Goal: Transaction & Acquisition: Complete application form

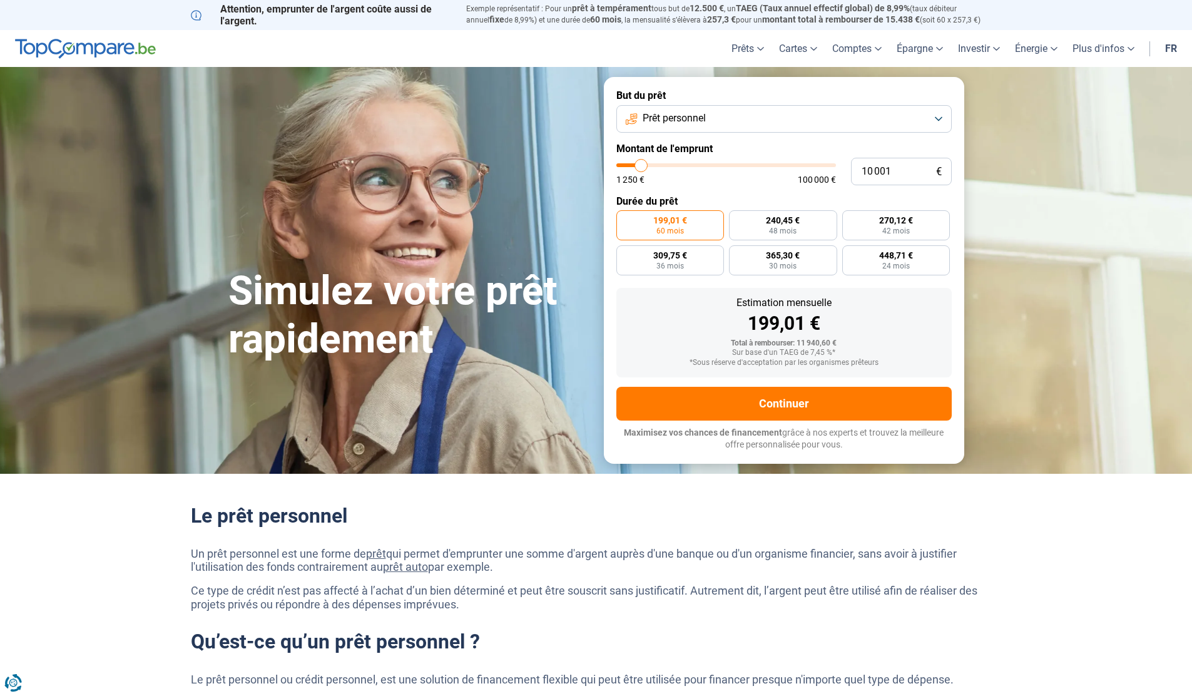
type input "11 500"
type input "11500"
type input "12 250"
type input "12250"
type input "13 500"
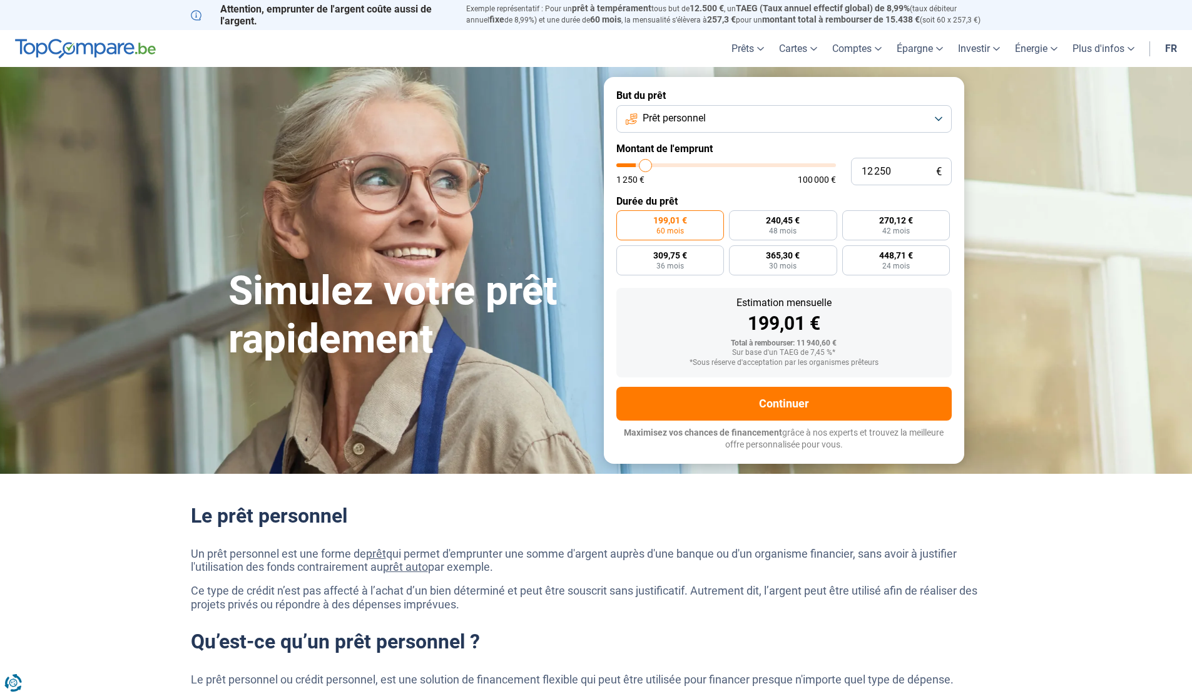
type input "13500"
type input "15 000"
type input "15000"
type input "16 500"
type input "16500"
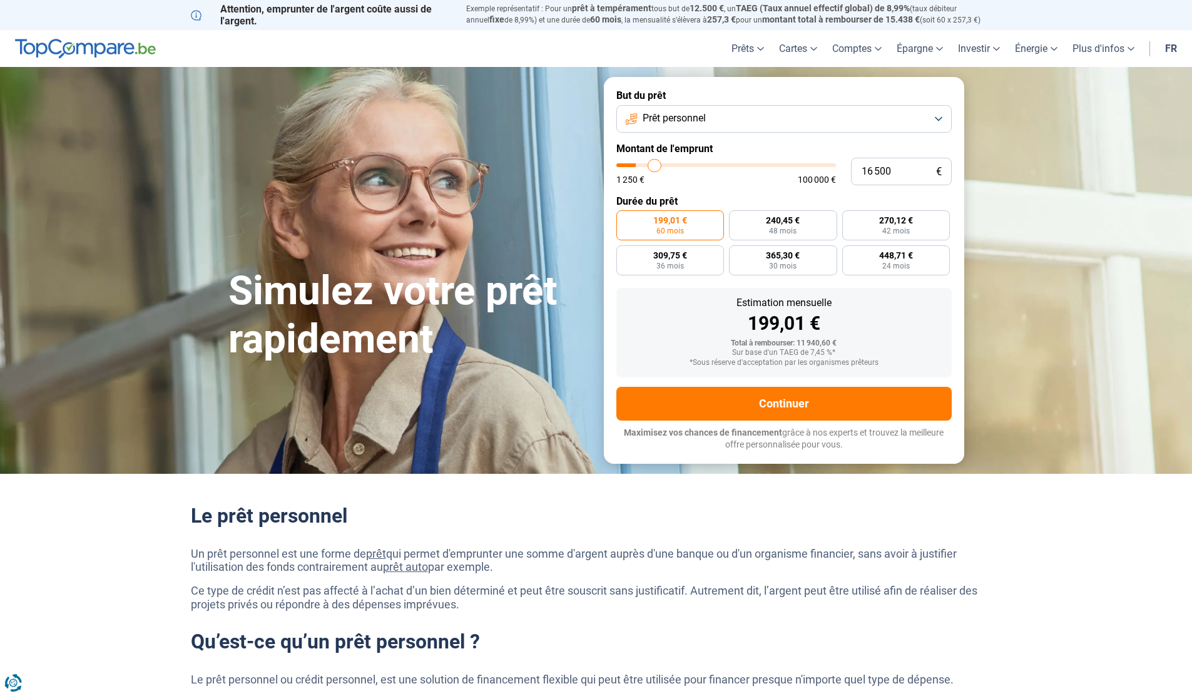
type input "17 500"
type input "17500"
type input "18 500"
type input "18500"
type input "20 000"
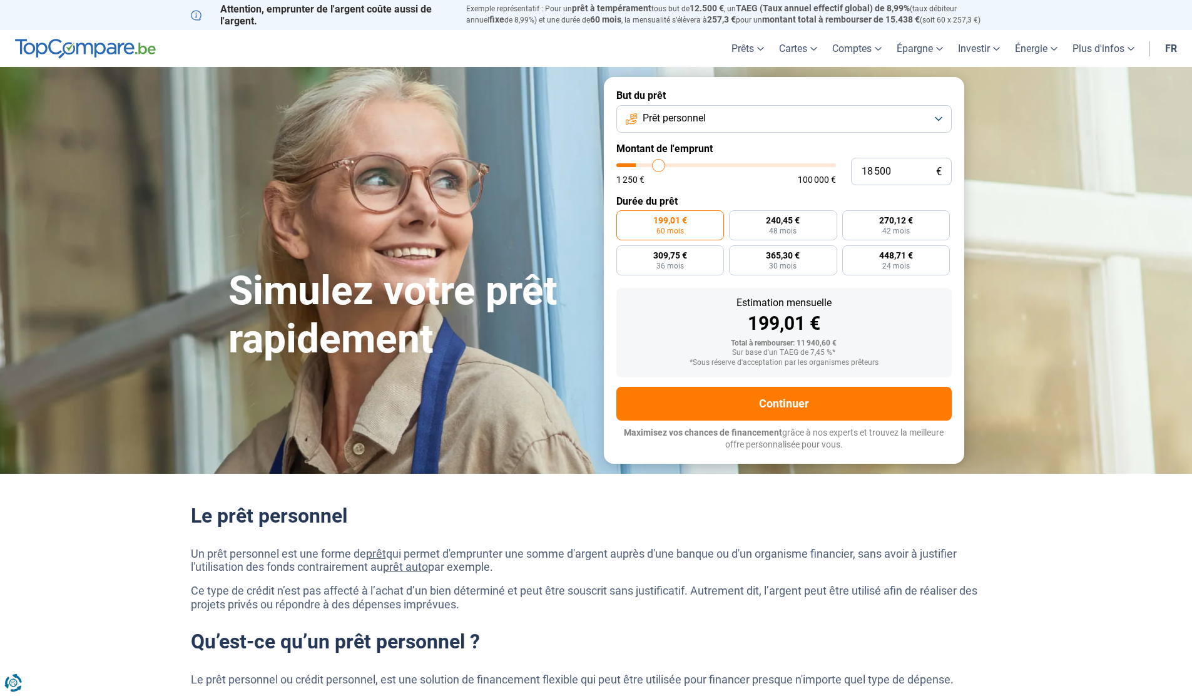
type input "20000"
type input "22 500"
type input "22500"
type input "26 000"
type input "26000"
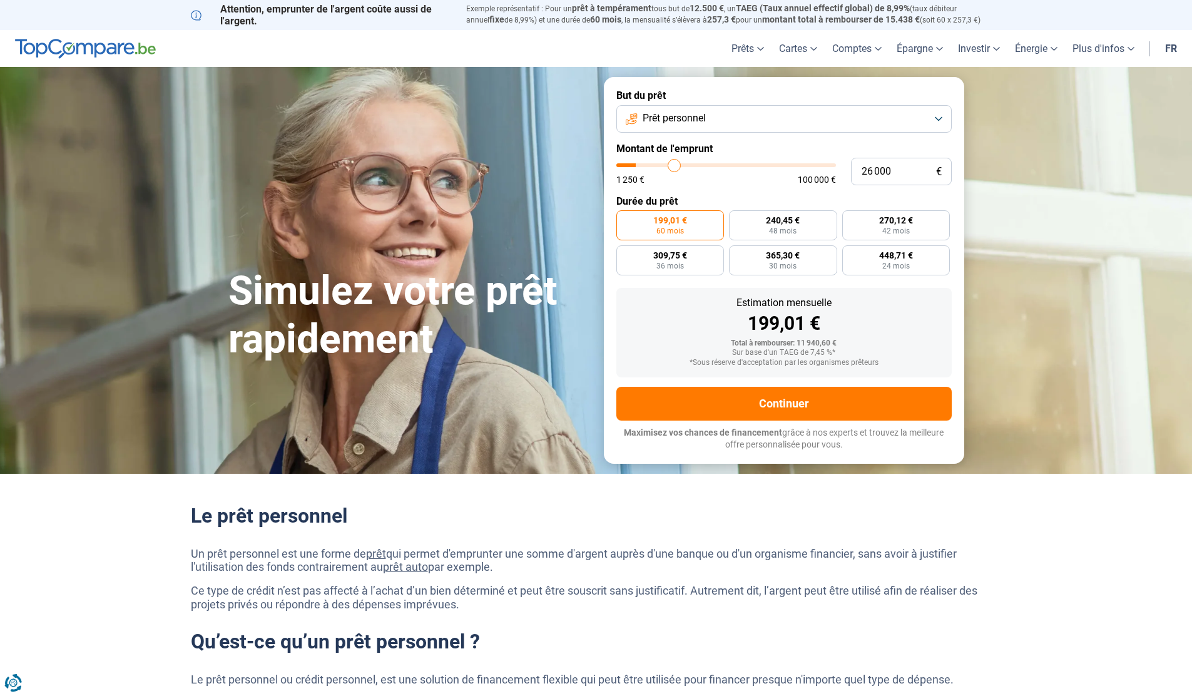
type input "30 000"
type input "30000"
type input "34 250"
type input "34250"
type input "38 500"
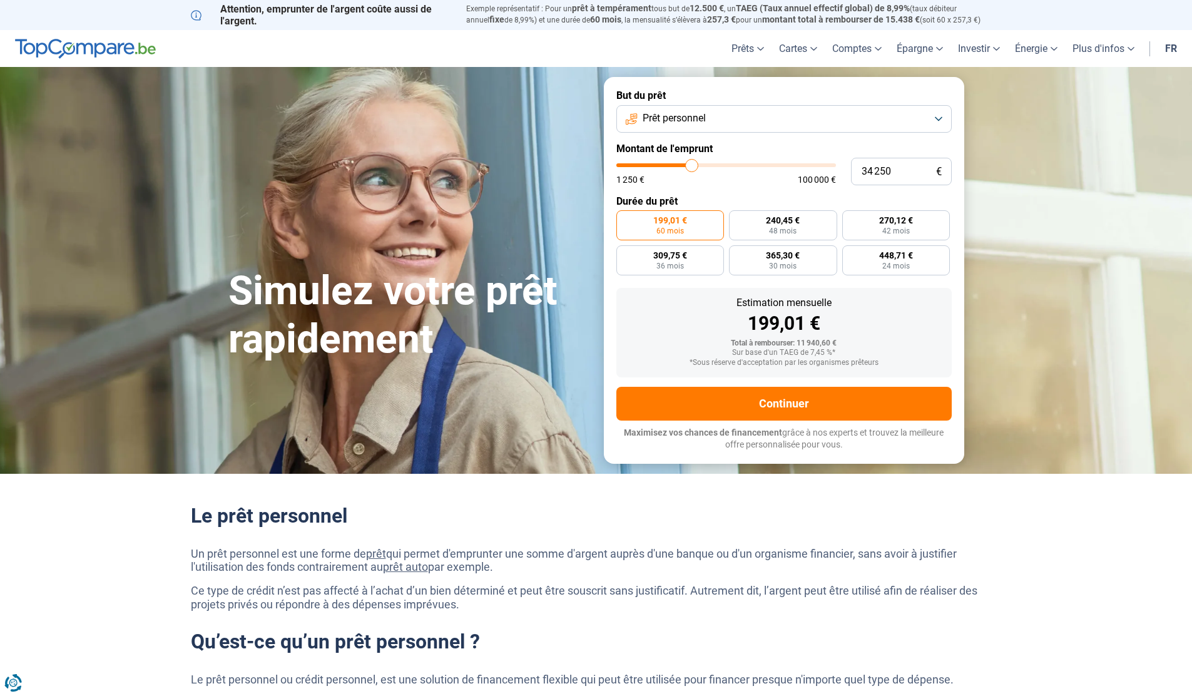
type input "38500"
type input "41 750"
type input "41750"
type input "43 250"
type input "43250"
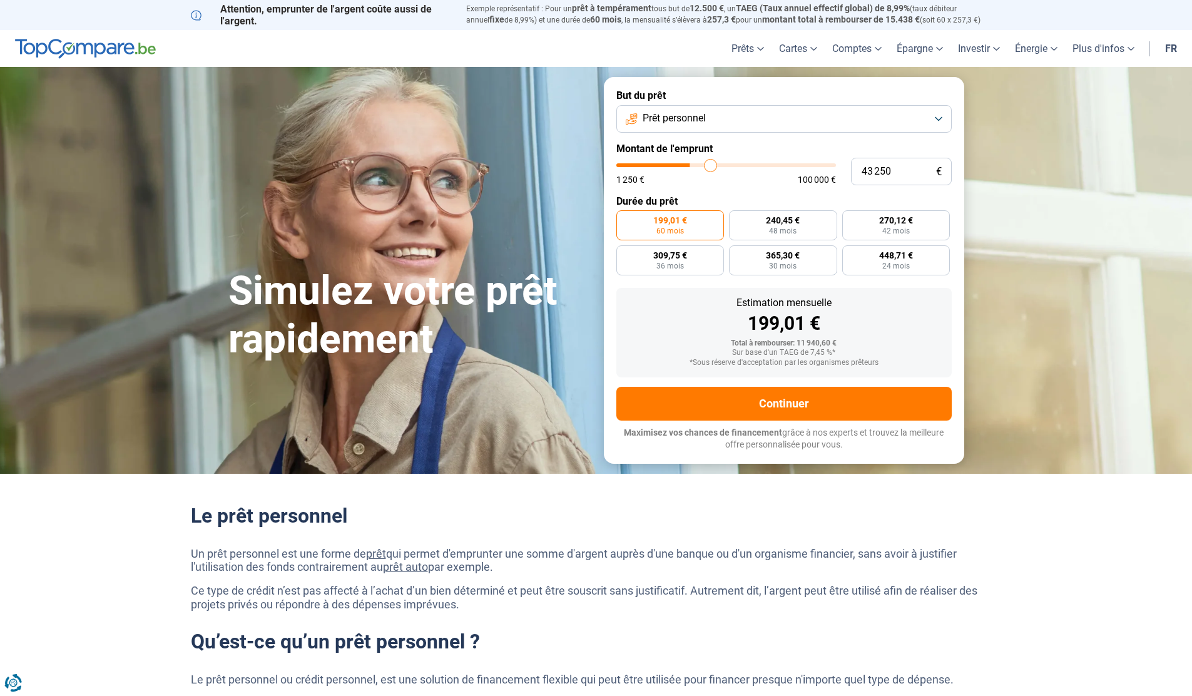
type input "43 500"
type input "43500"
type input "43 750"
type input "43750"
type input "44 000"
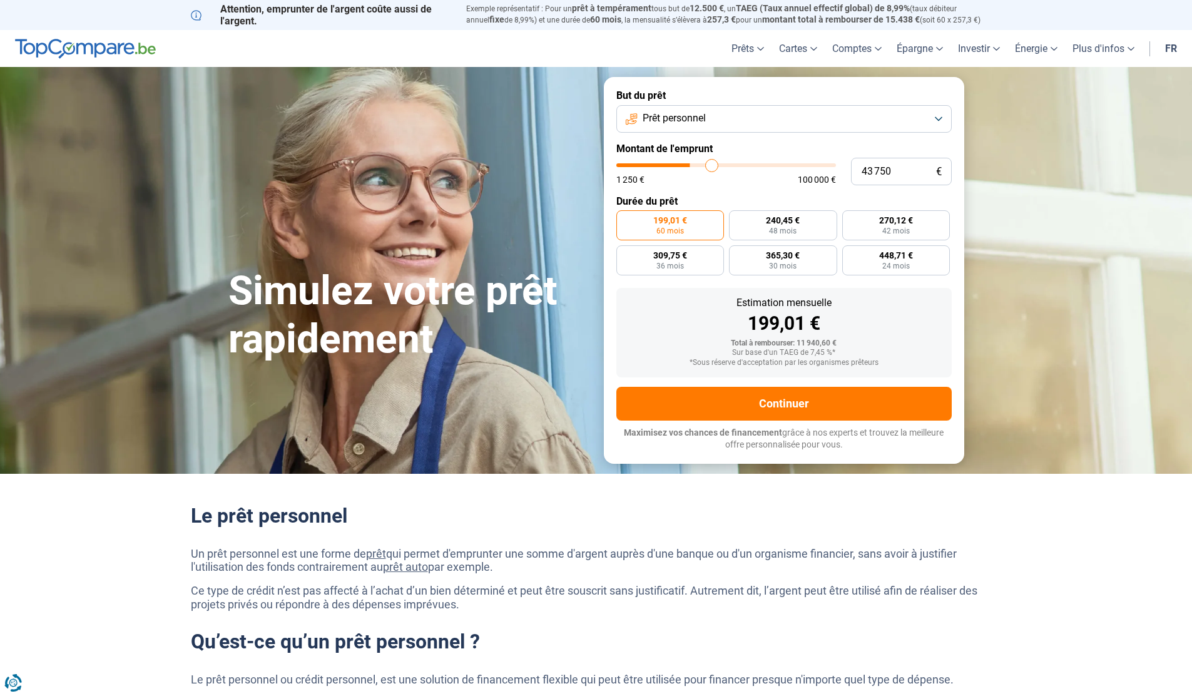
type input "44000"
type input "44 250"
type input "44250"
type input "44 500"
type input "44500"
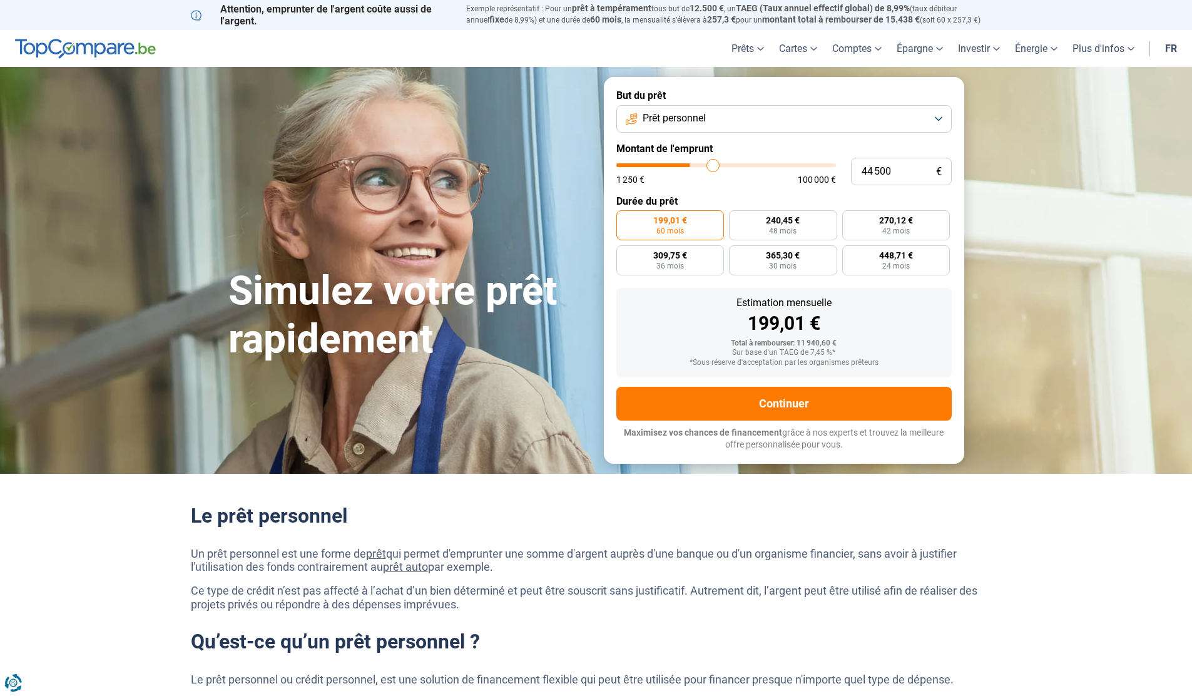
type input "44 750"
type input "44750"
type input "45 500"
type input "45500"
type input "46 750"
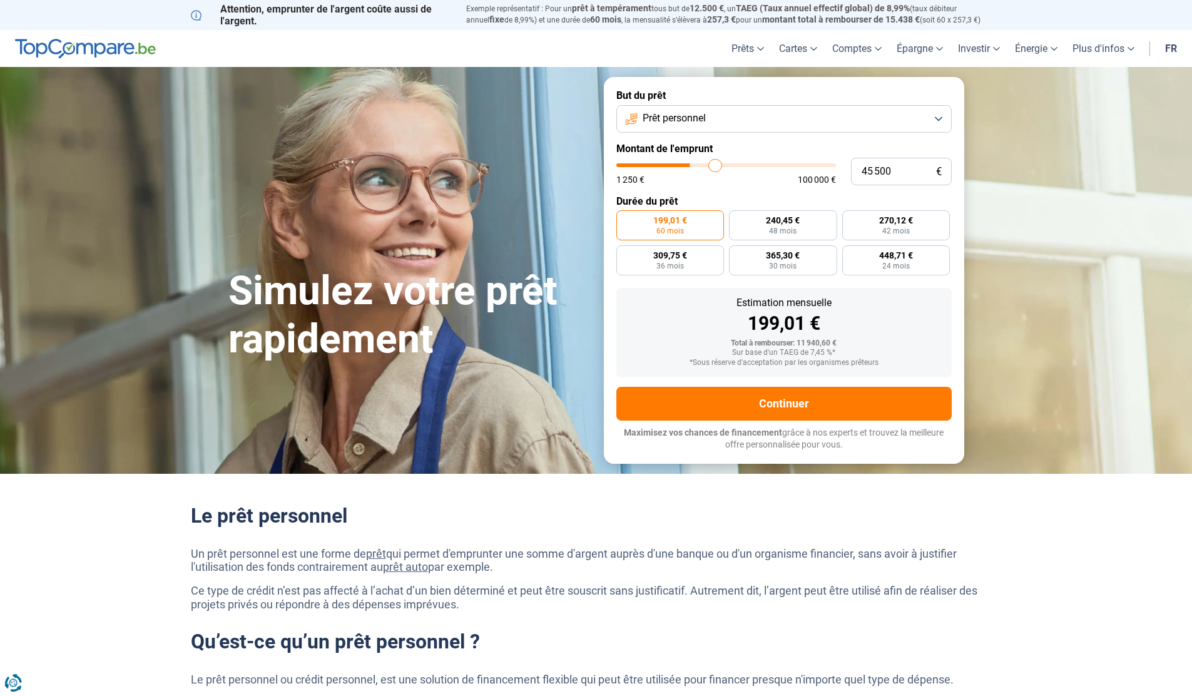
type input "46750"
type input "48 250"
type input "48250"
type input "50 000"
type input "50000"
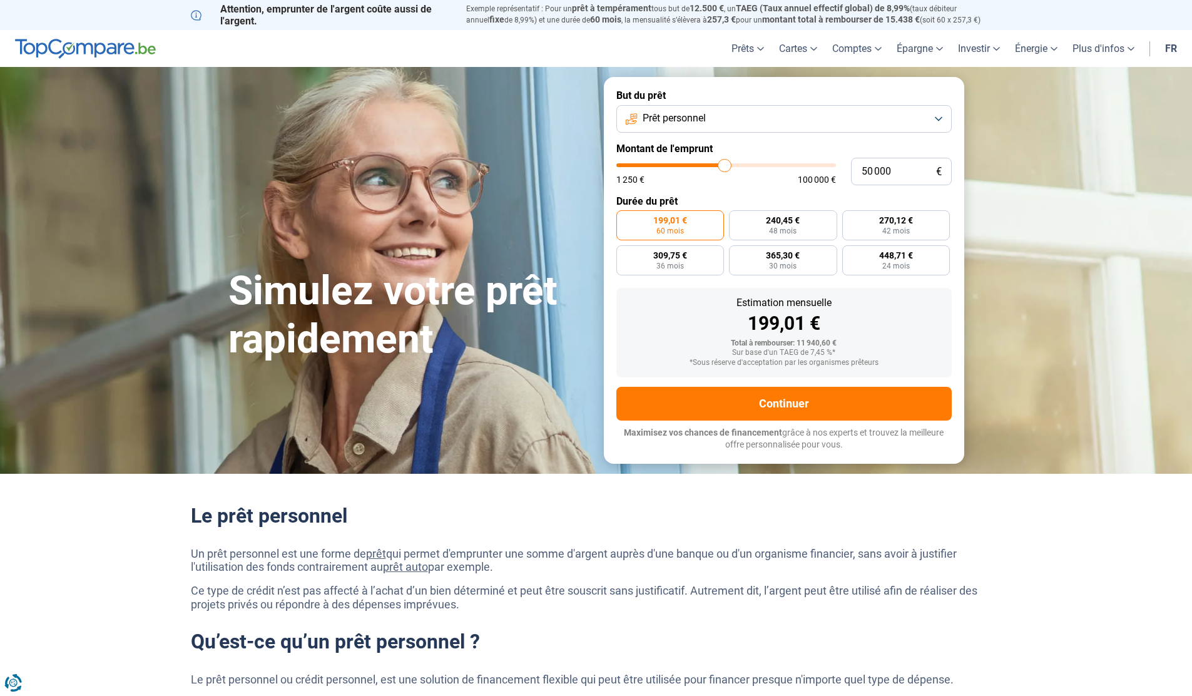
type input "52 250"
type input "52250"
type input "54 500"
type input "54500"
type input "55 750"
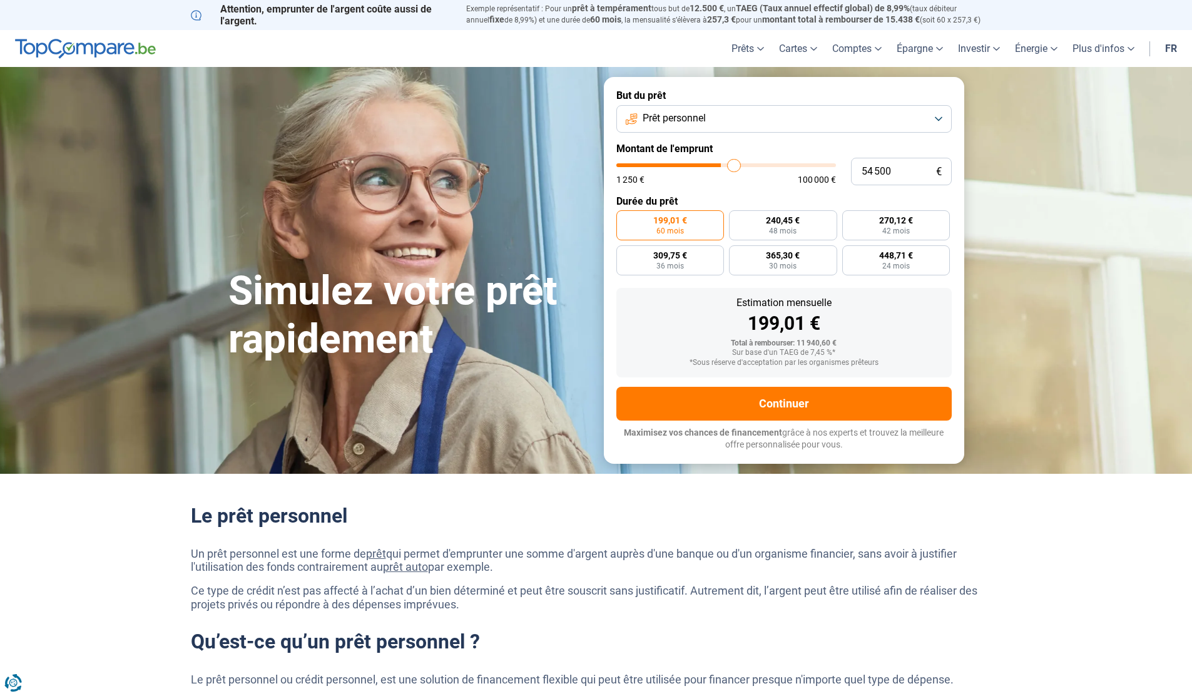
type input "55750"
type input "56 250"
type input "56250"
type input "56 500"
type input "56500"
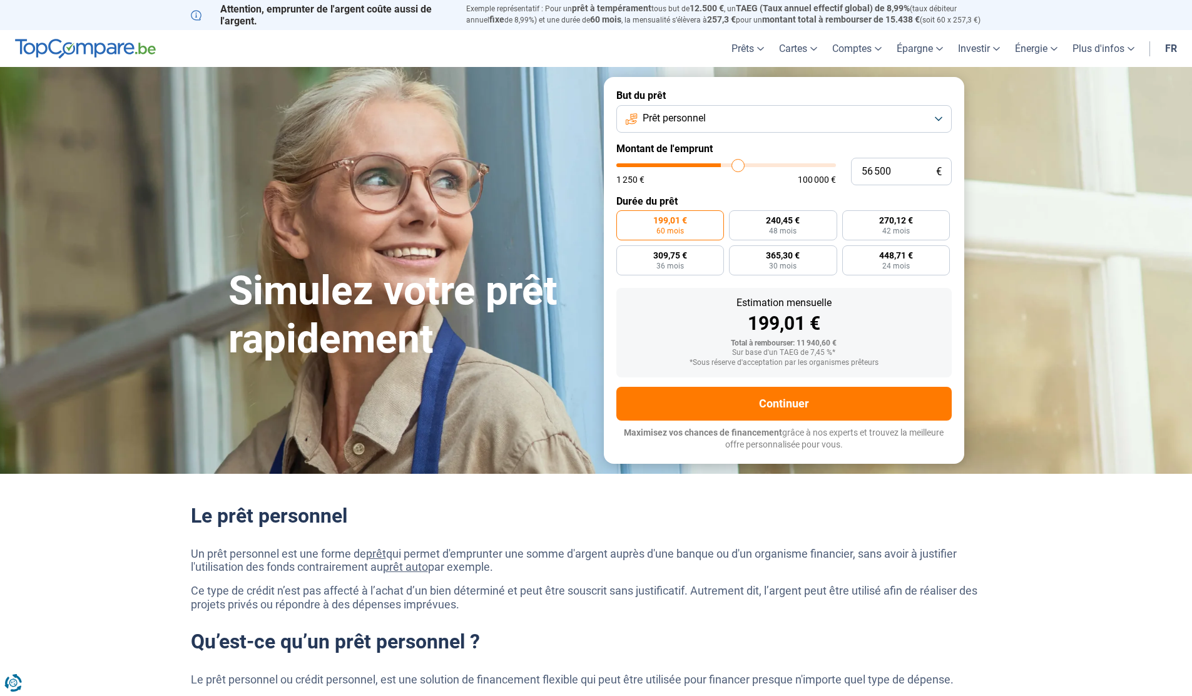
type input "56 750"
type input "56750"
type input "57 000"
type input "57000"
type input "57 500"
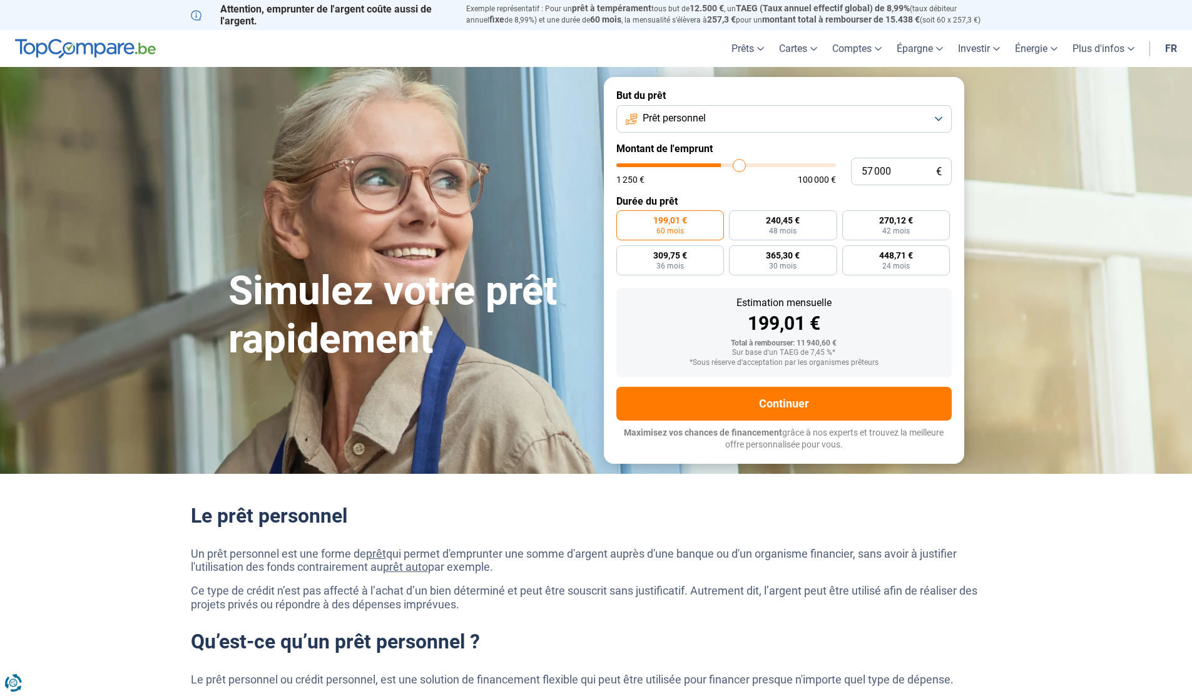
type input "57500"
type input "58 000"
type input "58000"
type input "58 250"
type input "58250"
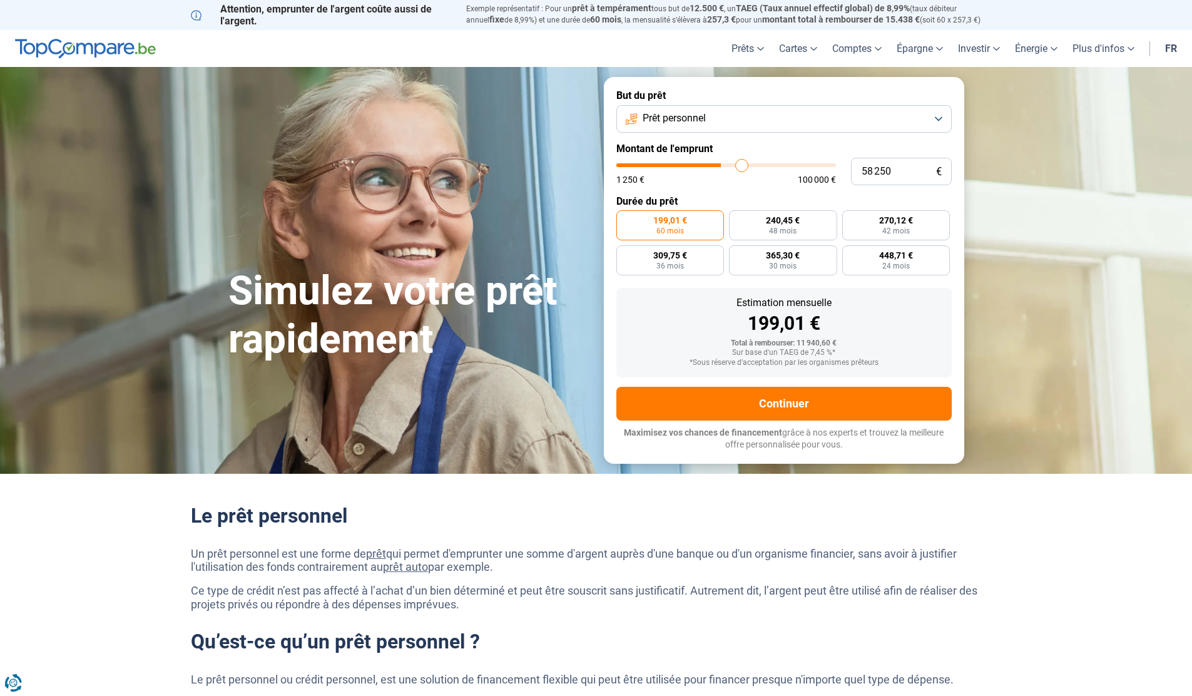
type input "58 500"
type input "58500"
type input "58 750"
type input "58750"
type input "59 000"
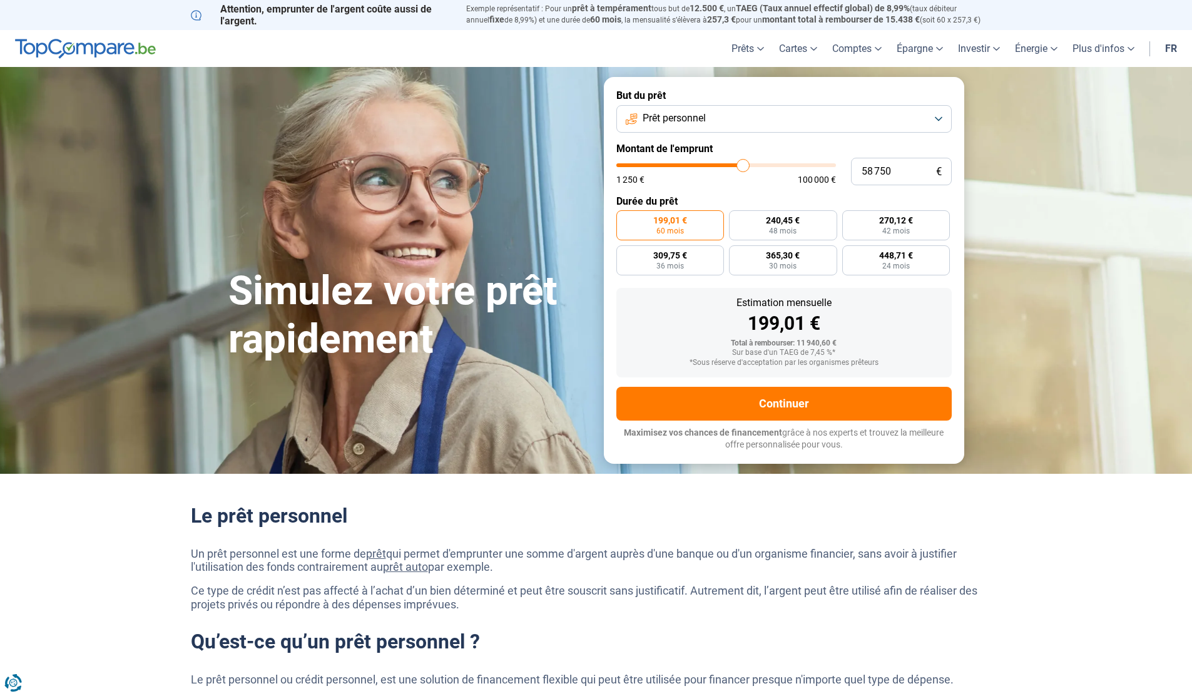
type input "59000"
type input "59 250"
type input "59250"
type input "59 500"
type input "59500"
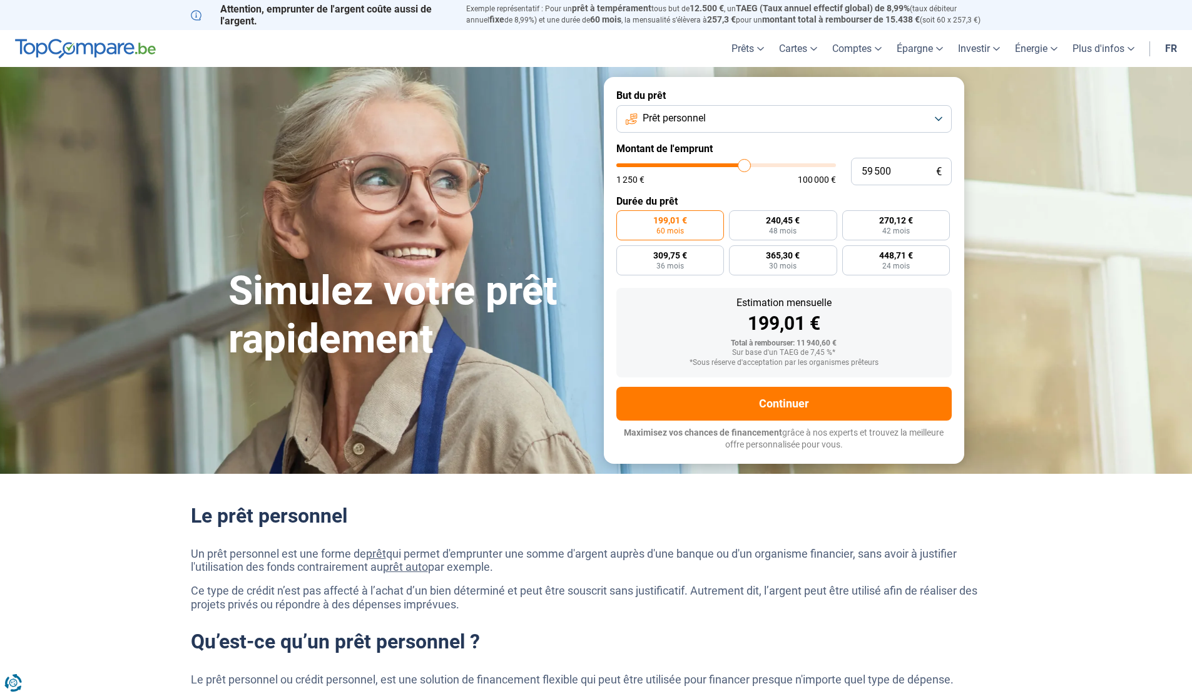
type input "59 750"
type input "59750"
type input "59 500"
type input "59500"
type input "58 750"
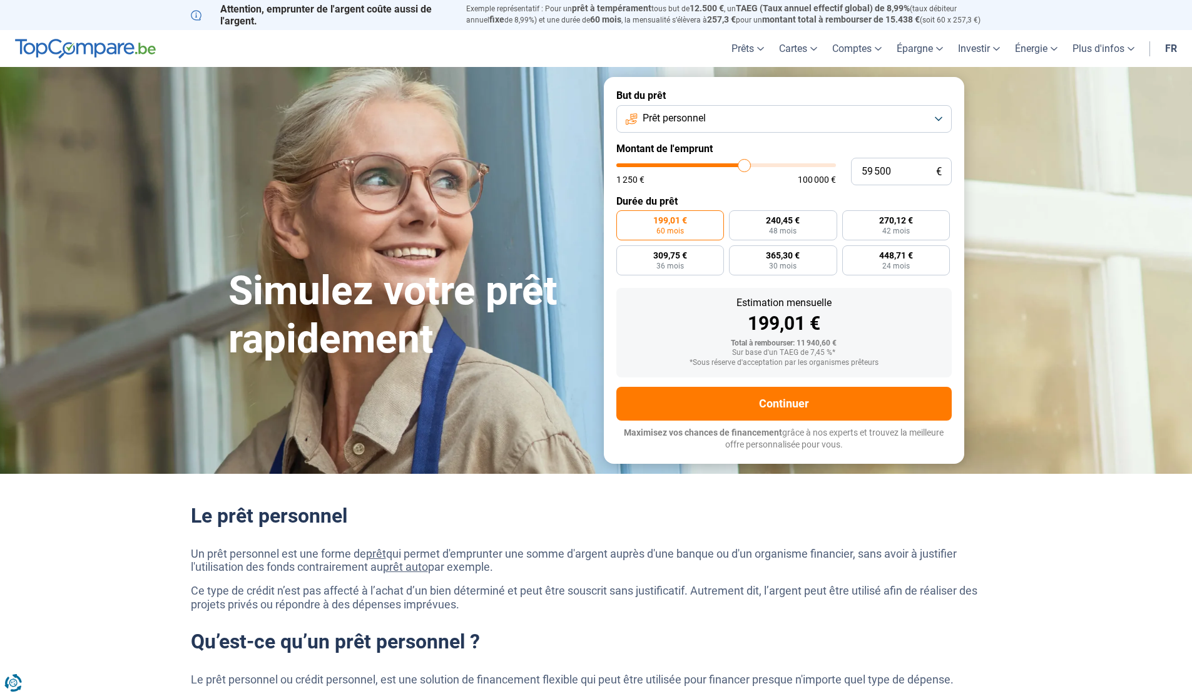
type input "58750"
type input "57 250"
type input "57250"
type input "55 750"
type input "55750"
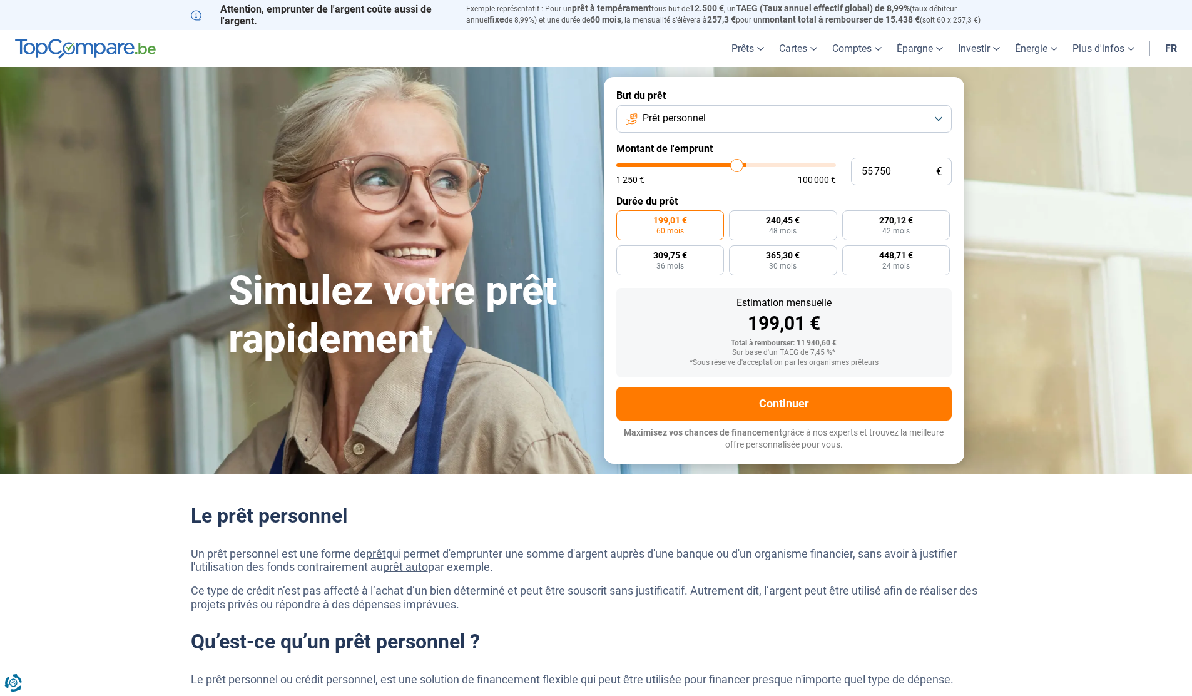
type input "54 750"
type input "54750"
type input "53 750"
type input "53750"
type input "52 250"
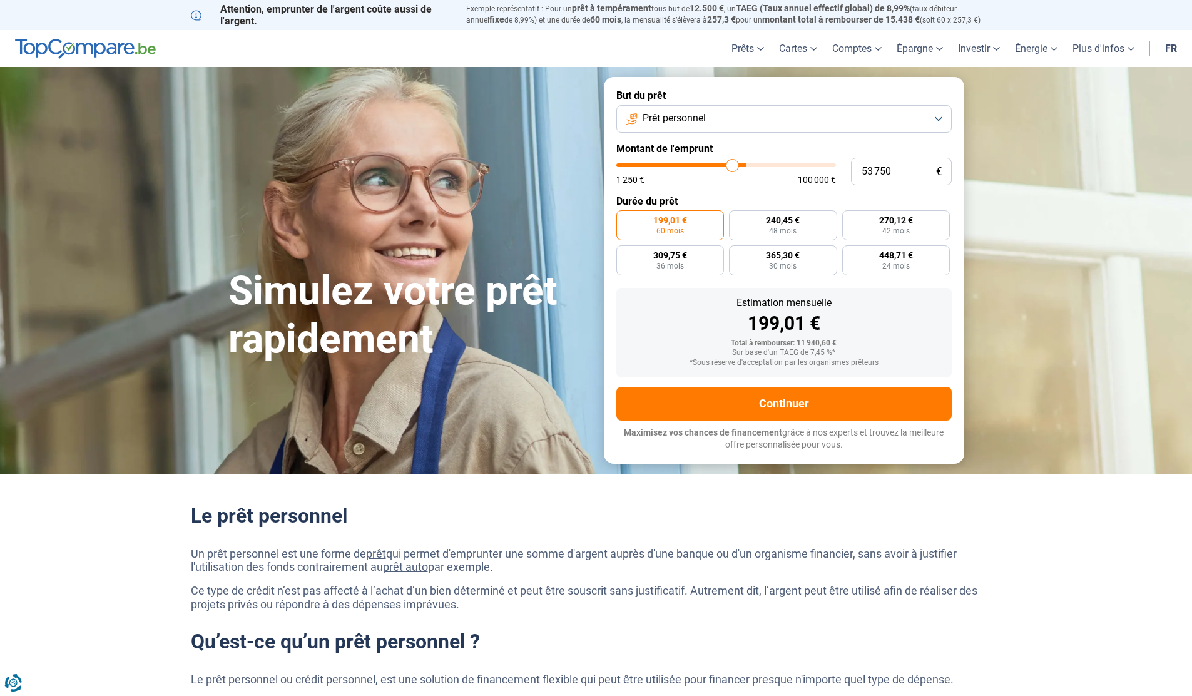
type input "52250"
type input "50 500"
type input "50500"
type input "48 750"
type input "48750"
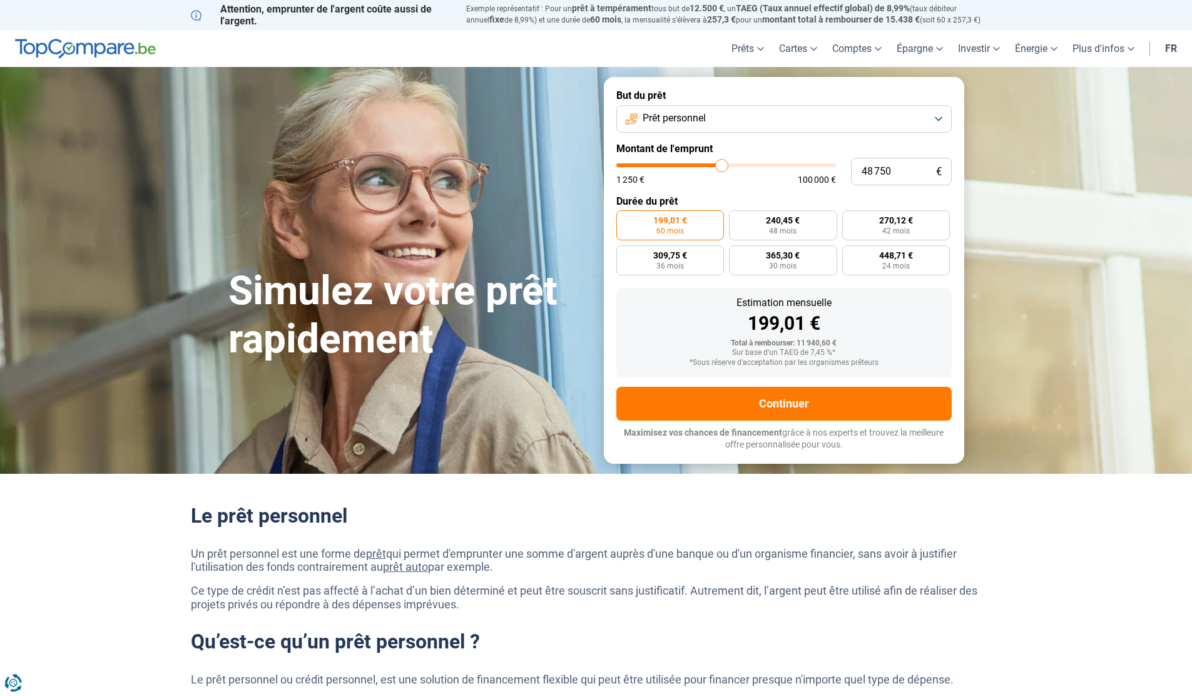
type input "47 500"
type input "47500"
type input "46 750"
type input "46750"
type input "46 250"
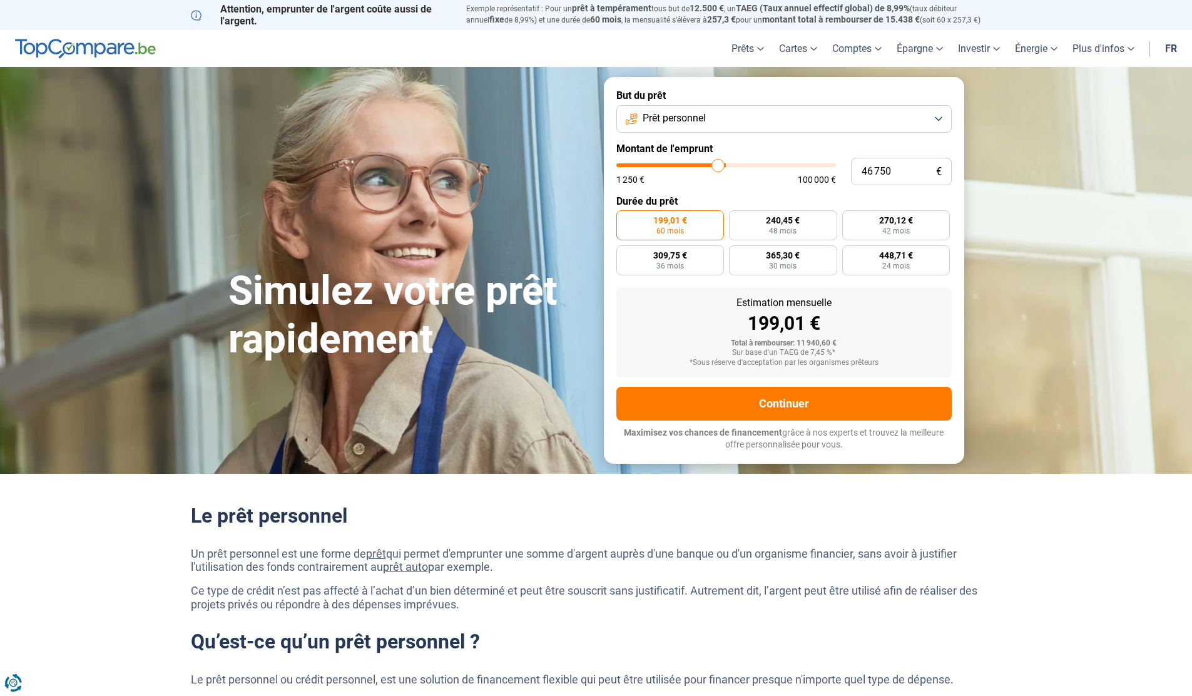
type input "46250"
type input "45 750"
type input "45750"
type input "45 500"
type input "45500"
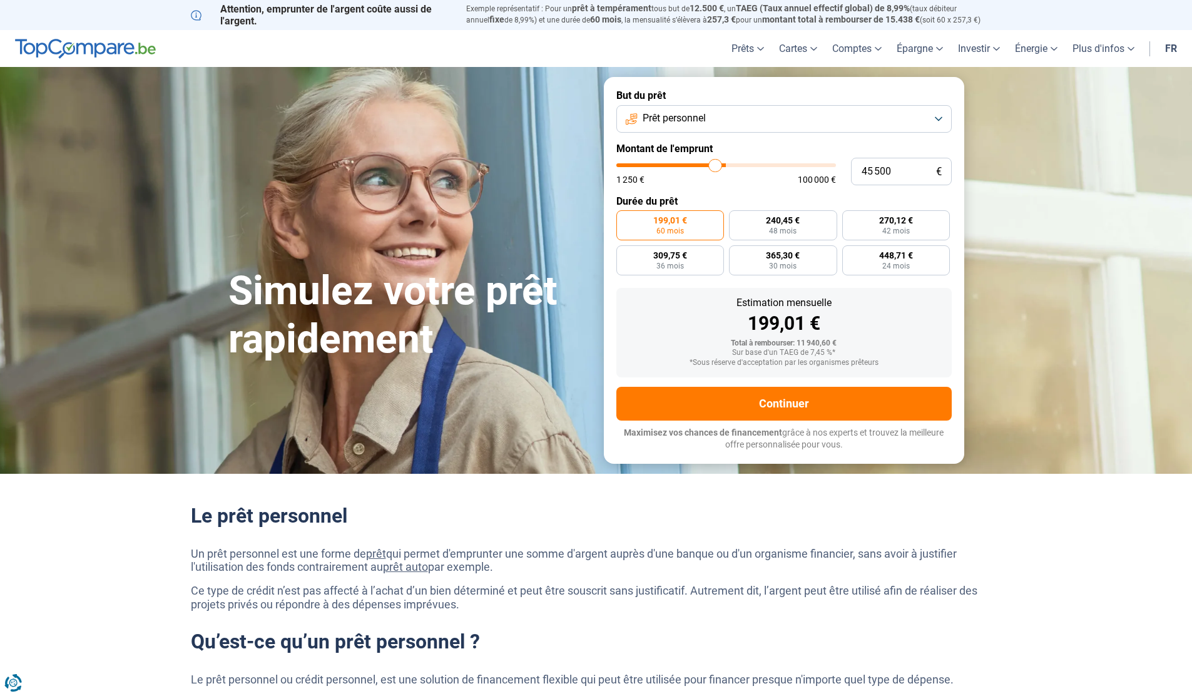
type input "45 250"
type input "45250"
type input "45 000"
type input "45000"
type input "44 750"
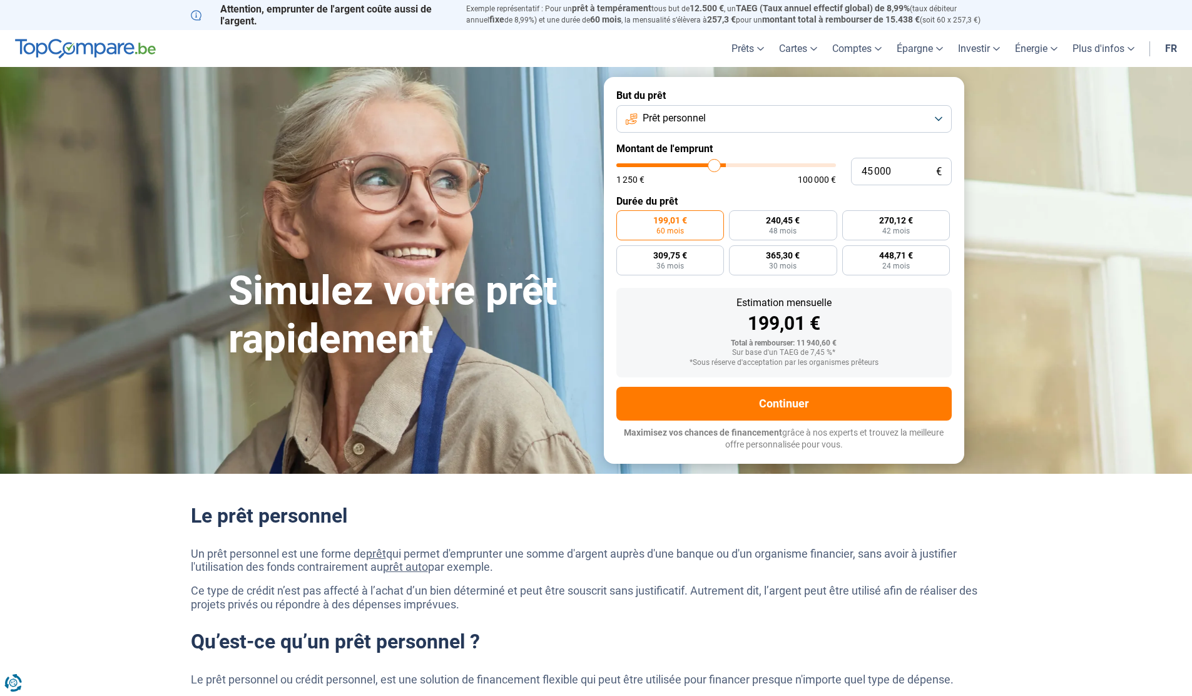
type input "44750"
type input "44 500"
type input "44500"
type input "44 000"
type input "44000"
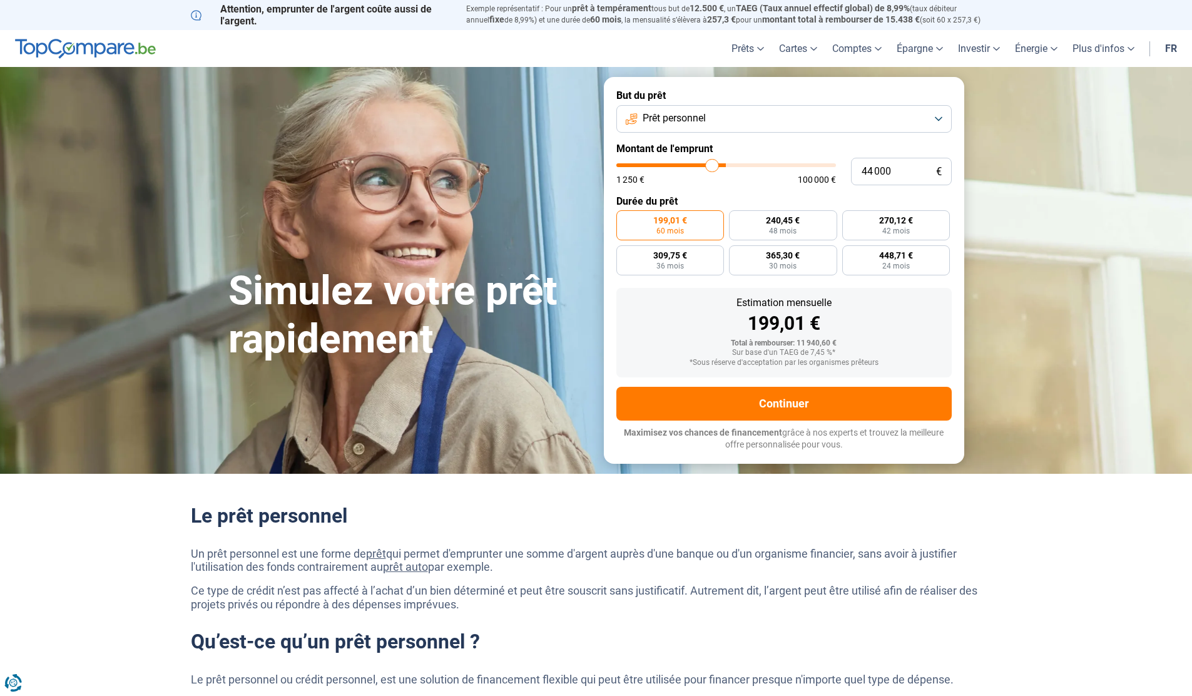
type input "43 500"
type input "43500"
type input "43 000"
type input "43000"
type input "42 750"
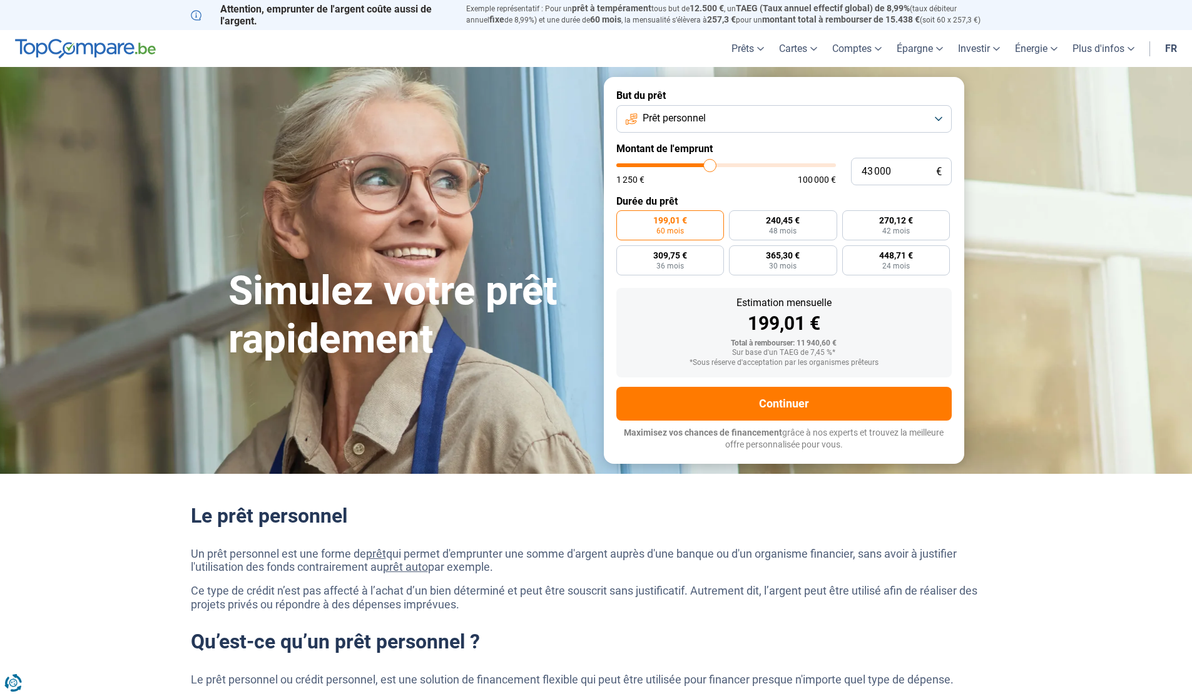
type input "42750"
type input "42 500"
type input "42500"
type input "42 250"
type input "42250"
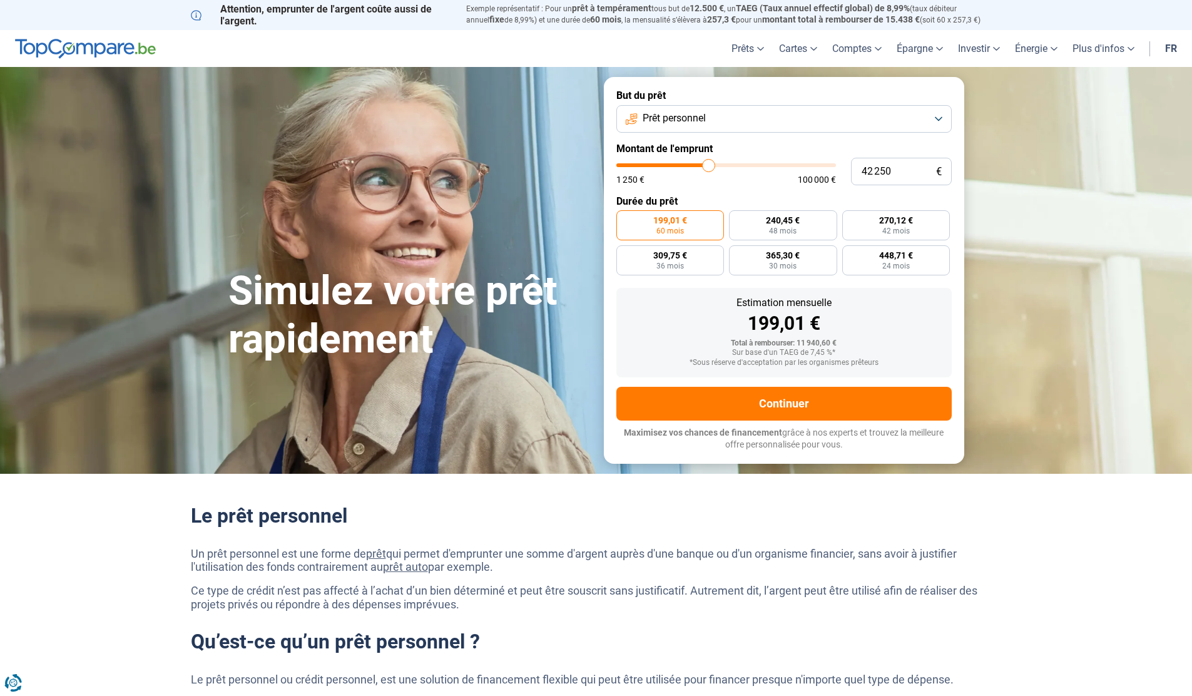
type input "42 000"
type input "42000"
type input "41 750"
type input "41750"
type input "41 500"
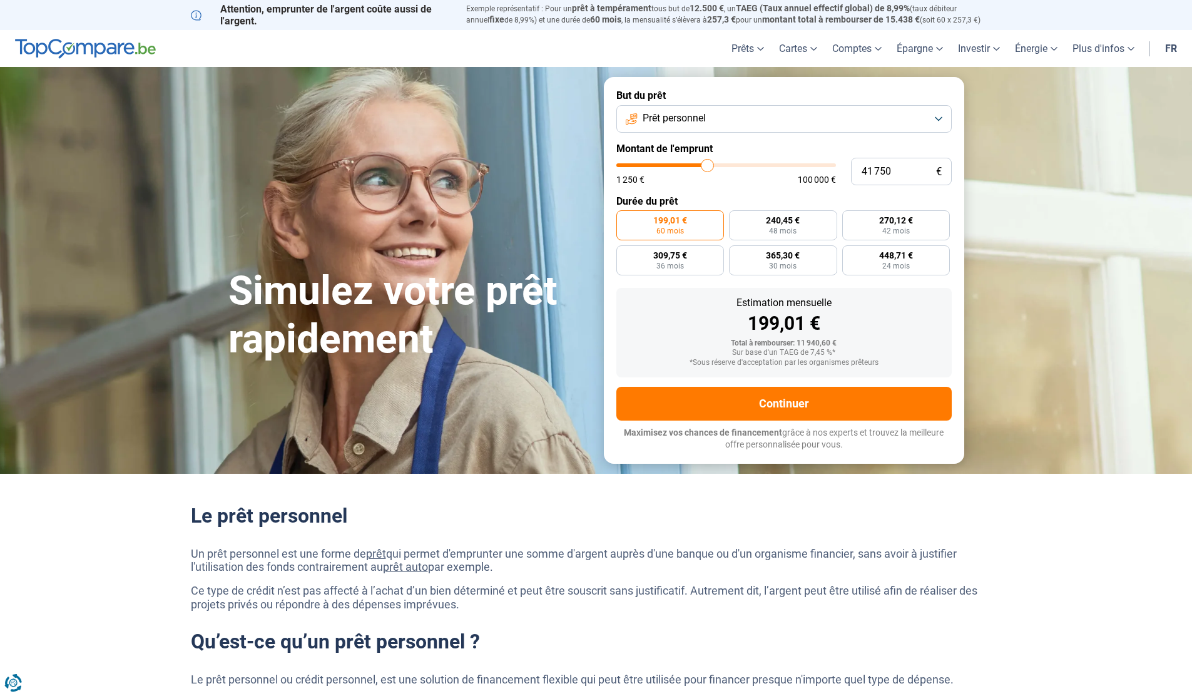
type input "41500"
type input "41 250"
type input "41250"
type input "41 000"
type input "41000"
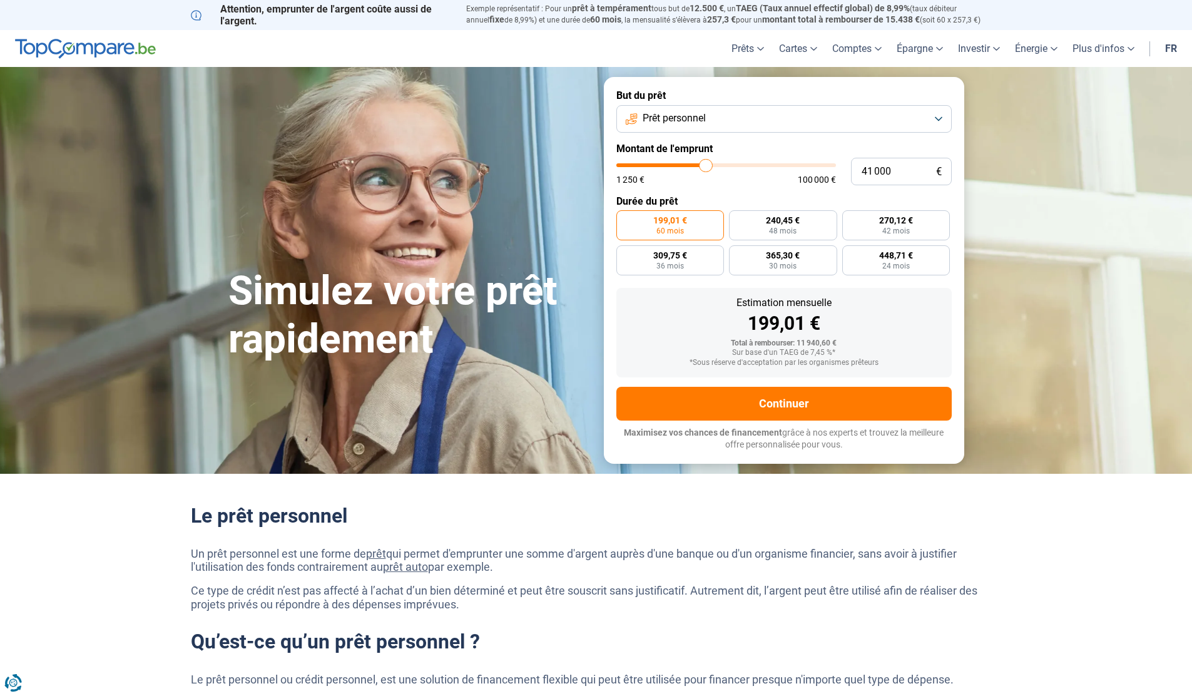
type input "40 750"
type input "40750"
type input "40 500"
type input "40500"
type input "40 250"
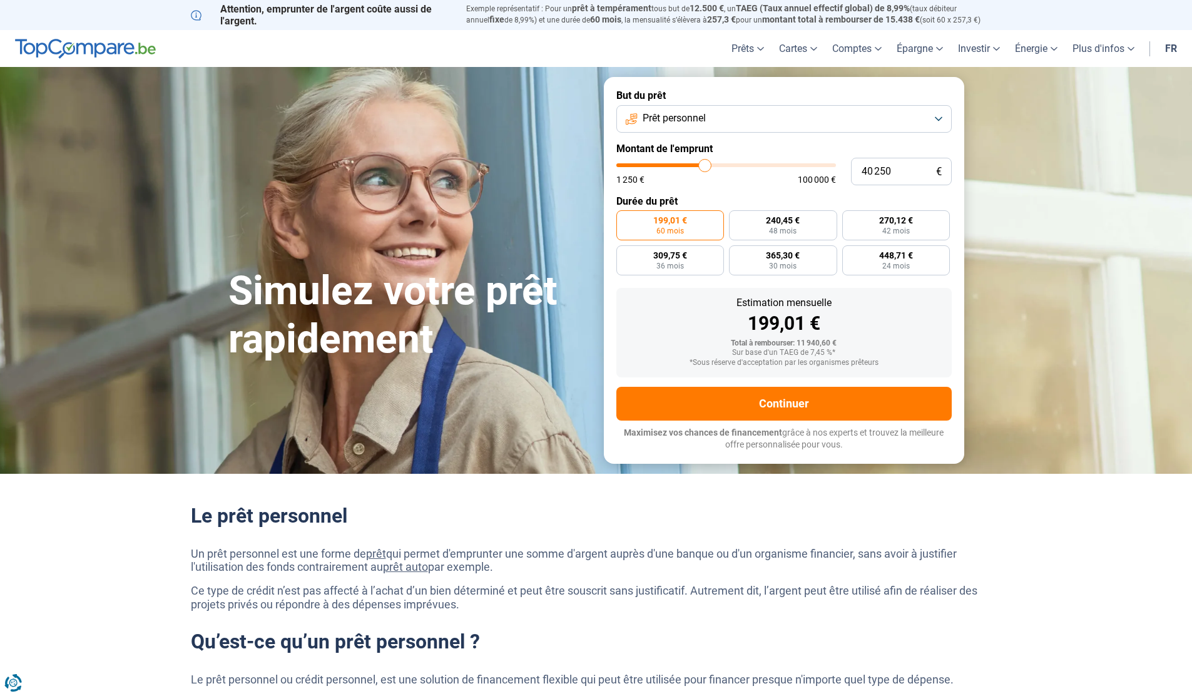
type input "40250"
type input "40 000"
type input "40000"
type input "39 750"
type input "39750"
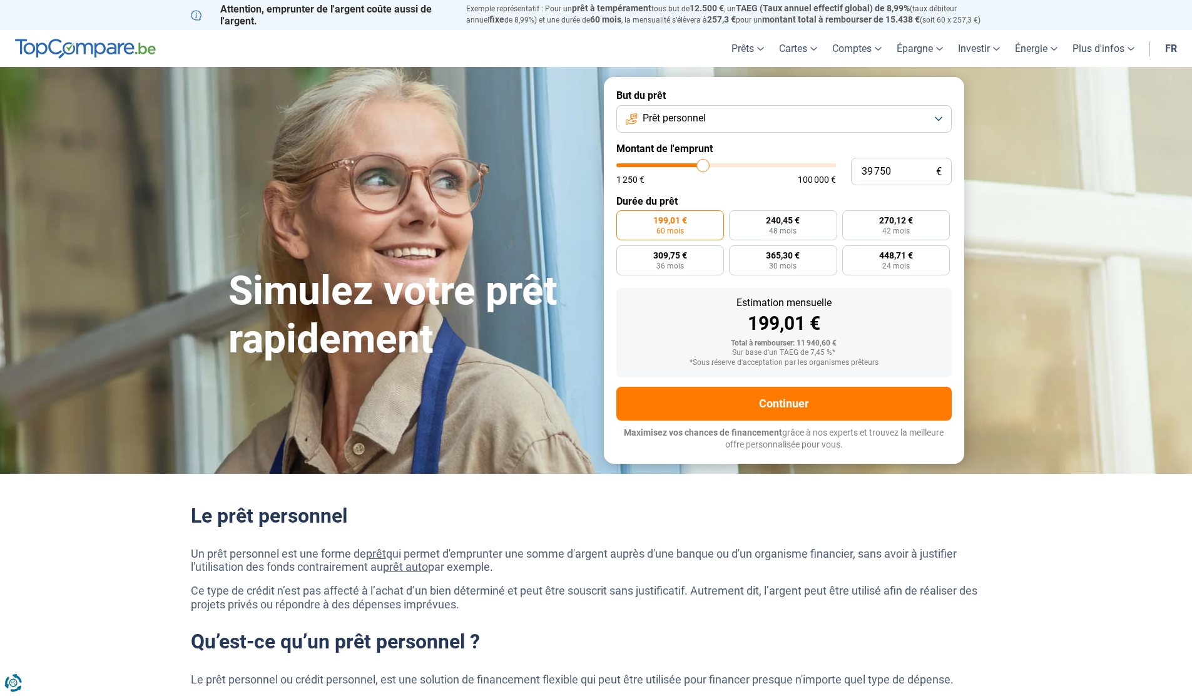
type input "39 500"
type input "39500"
type input "39 000"
type input "39000"
type input "38 750"
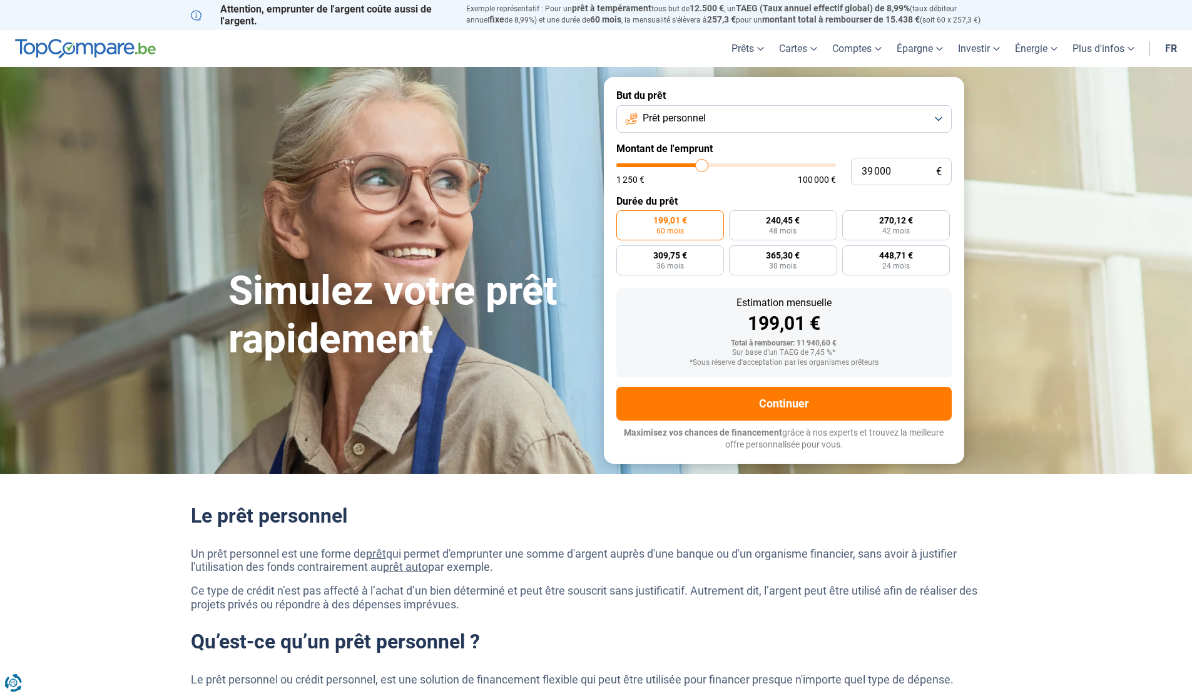
type input "38750"
type input "38 500"
type input "38500"
type input "38 250"
type input "38250"
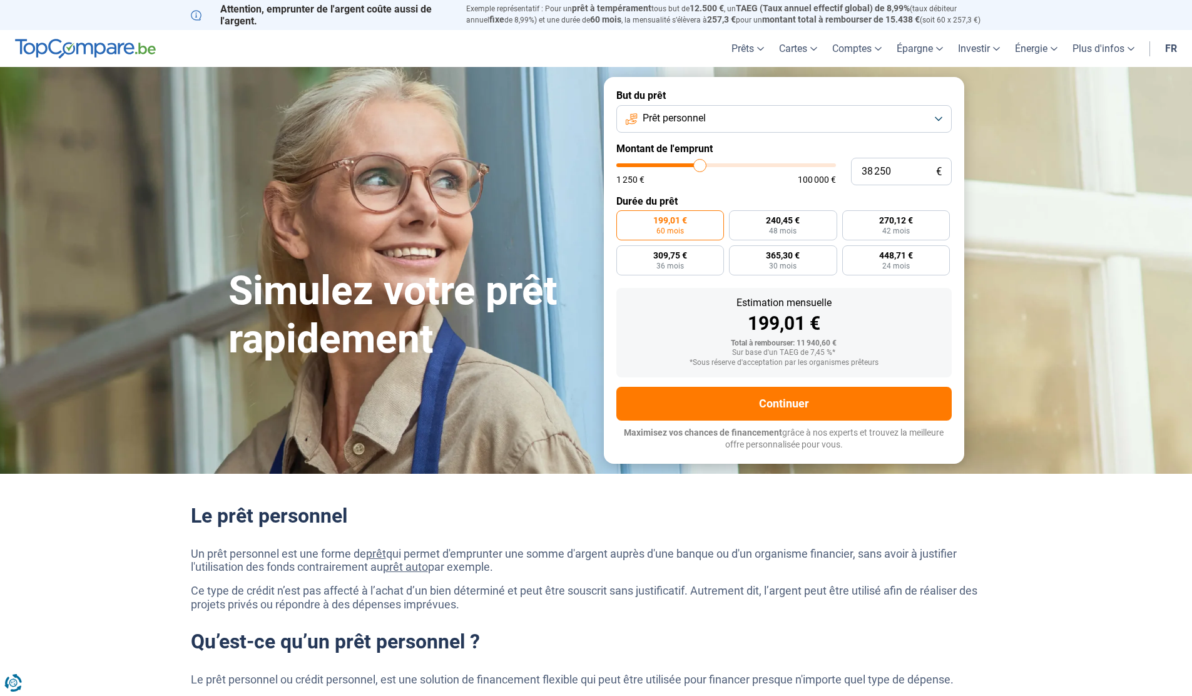
type input "38 000"
type input "38000"
type input "37 750"
type input "37750"
type input "37 500"
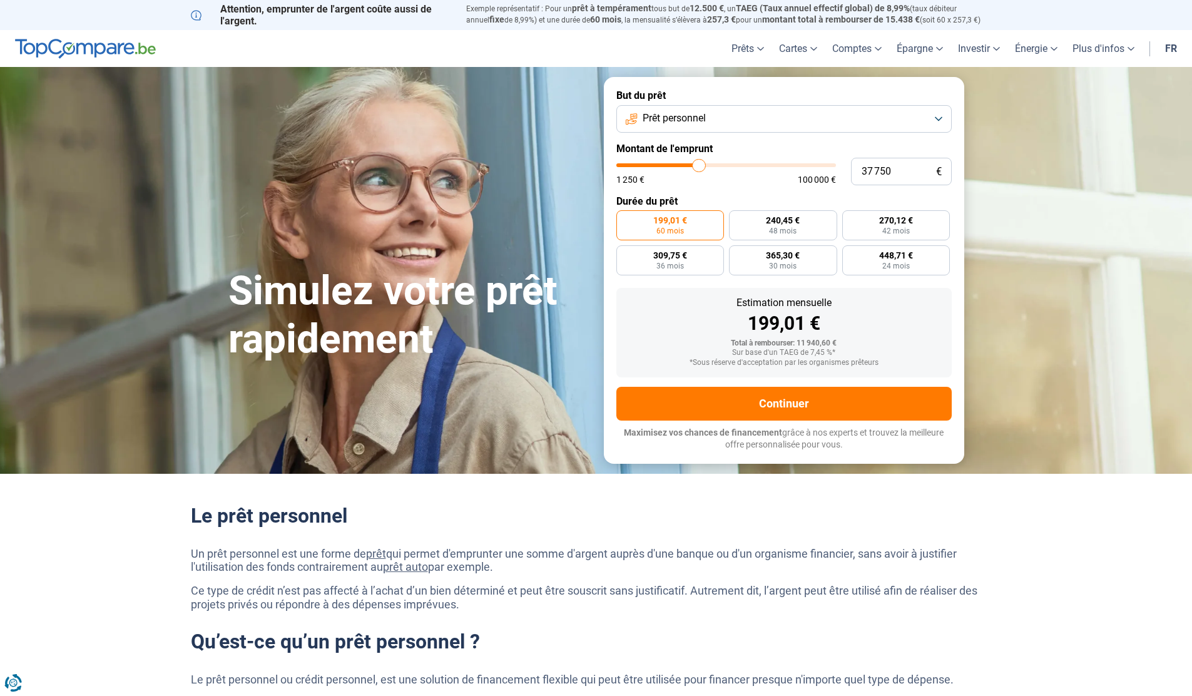
type input "37500"
type input "37 250"
type input "37250"
type input "37 000"
type input "37000"
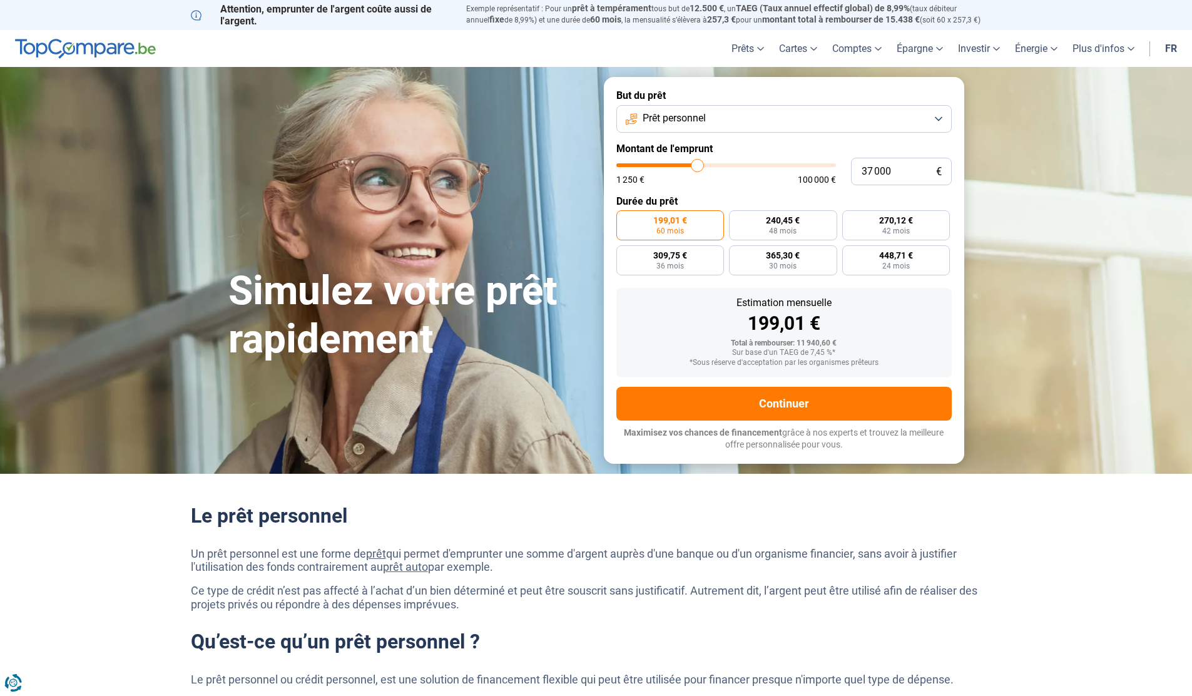
type input "36 750"
type input "36750"
type input "36 500"
type input "36500"
type input "36 250"
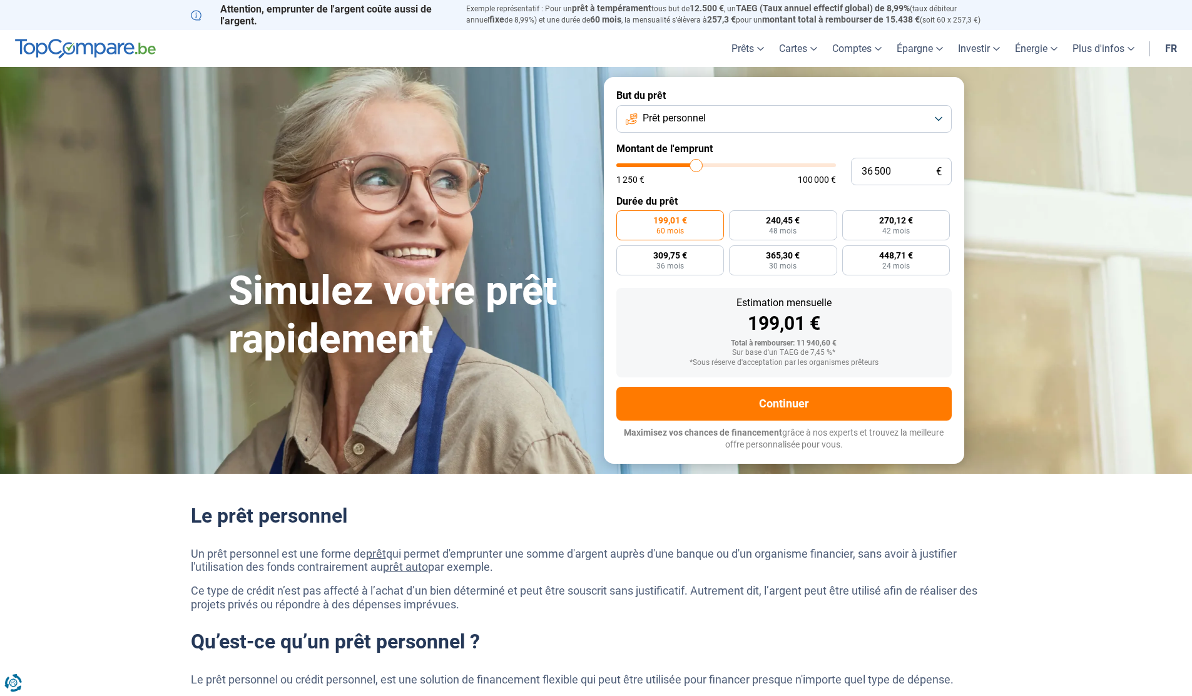
type input "36250"
type input "36 000"
type input "36000"
type input "35 750"
type input "35750"
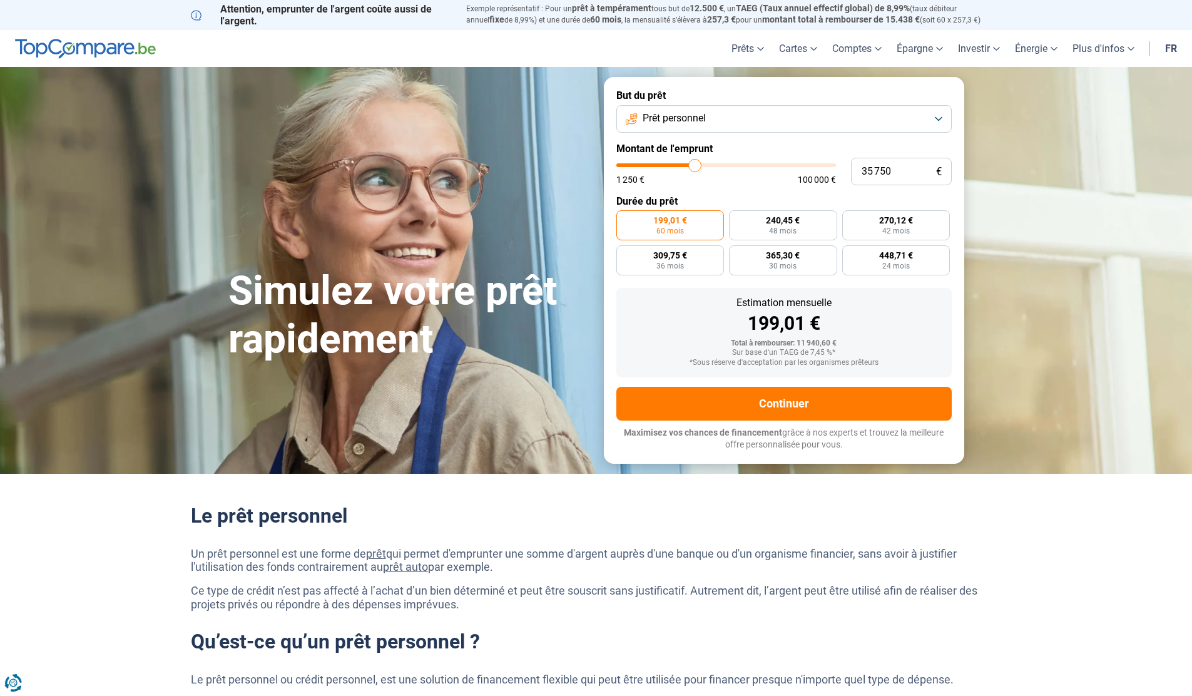
type input "35 500"
type input "35500"
type input "35 250"
type input "35250"
type input "35 000"
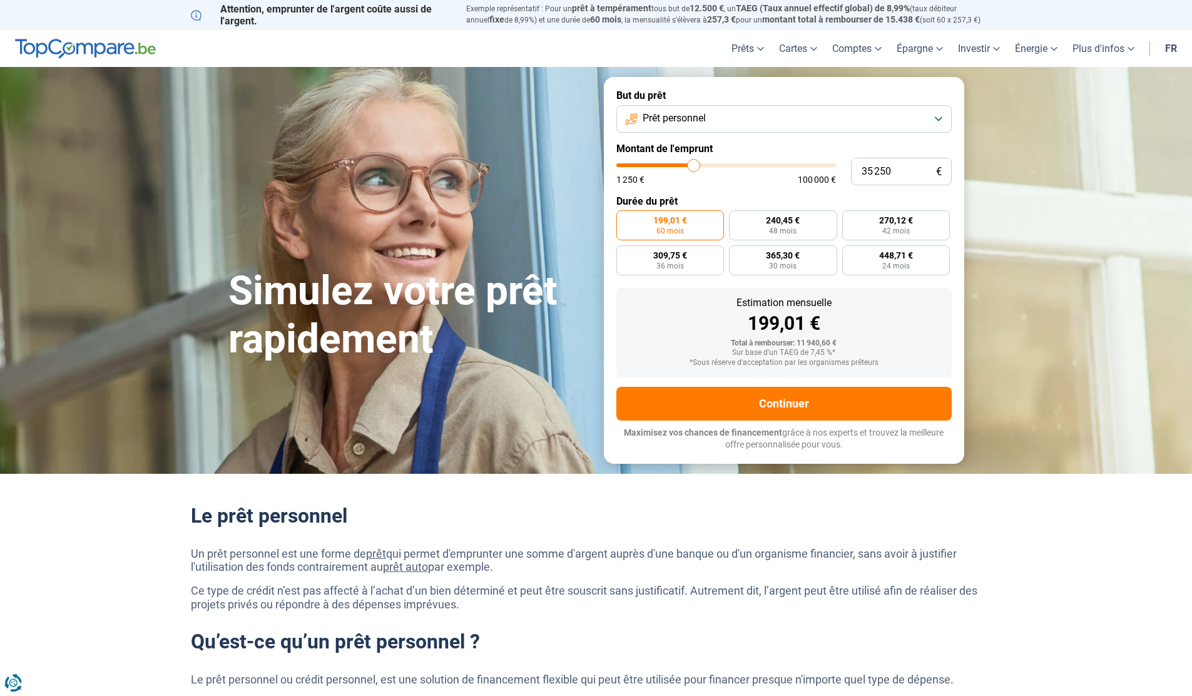
type input "35000"
type input "34 750"
type input "34750"
type input "34 500"
type input "34500"
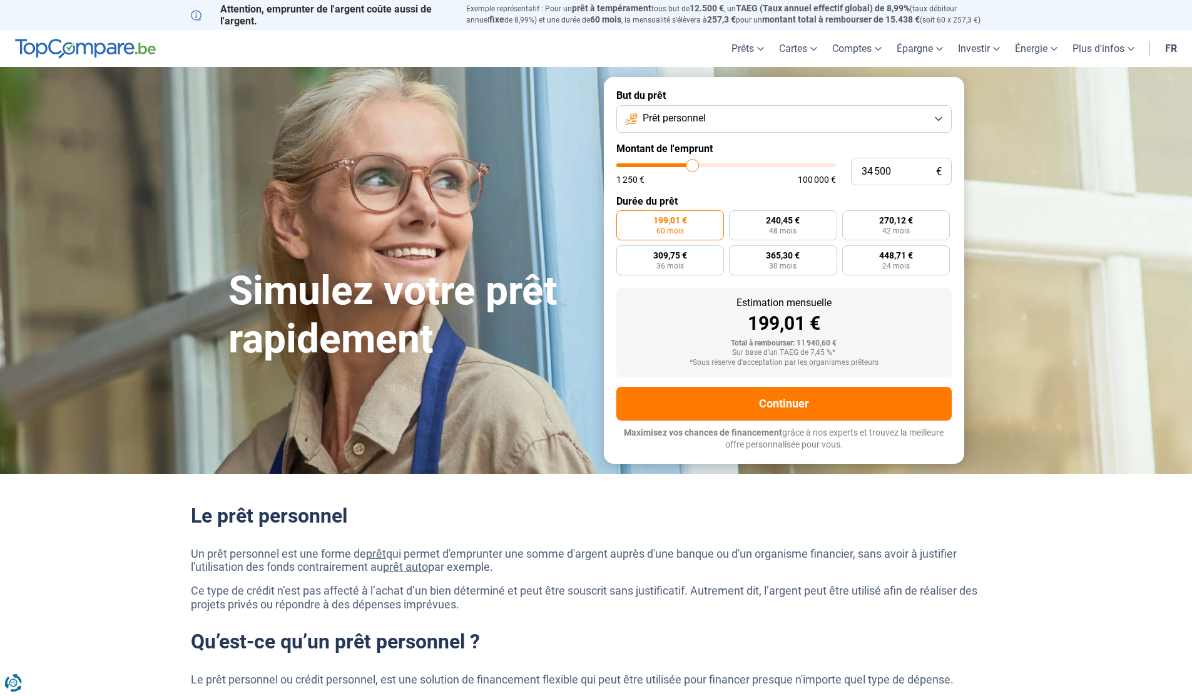
type input "34 250"
type input "34250"
type input "34 000"
type input "34000"
type input "33 750"
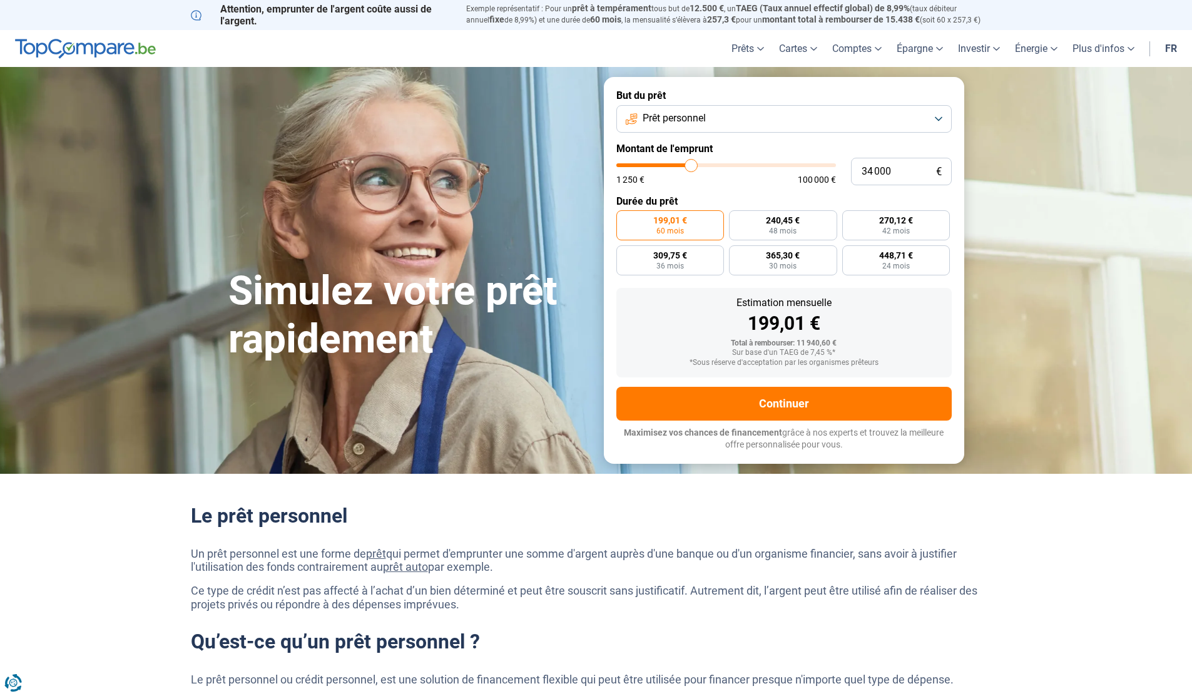
type input "33750"
type input "33 500"
type input "33500"
type input "33 250"
type input "33250"
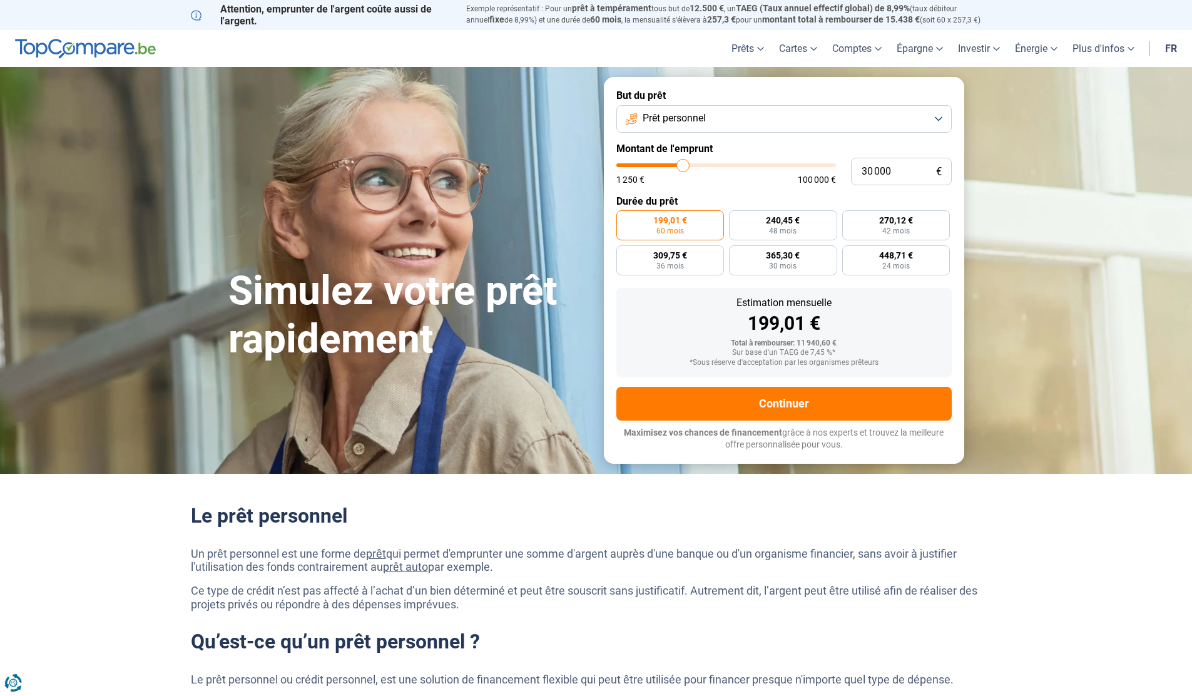
drag, startPoint x: 644, startPoint y: 164, endPoint x: 683, endPoint y: 175, distance: 40.4
click at [683, 167] on input "range" at bounding box center [727, 165] width 220 height 4
click at [783, 265] on span "36 mois" at bounding box center [783, 266] width 28 height 8
click at [760, 254] on input "929,16 € 36 mois" at bounding box center [756, 249] width 8 height 8
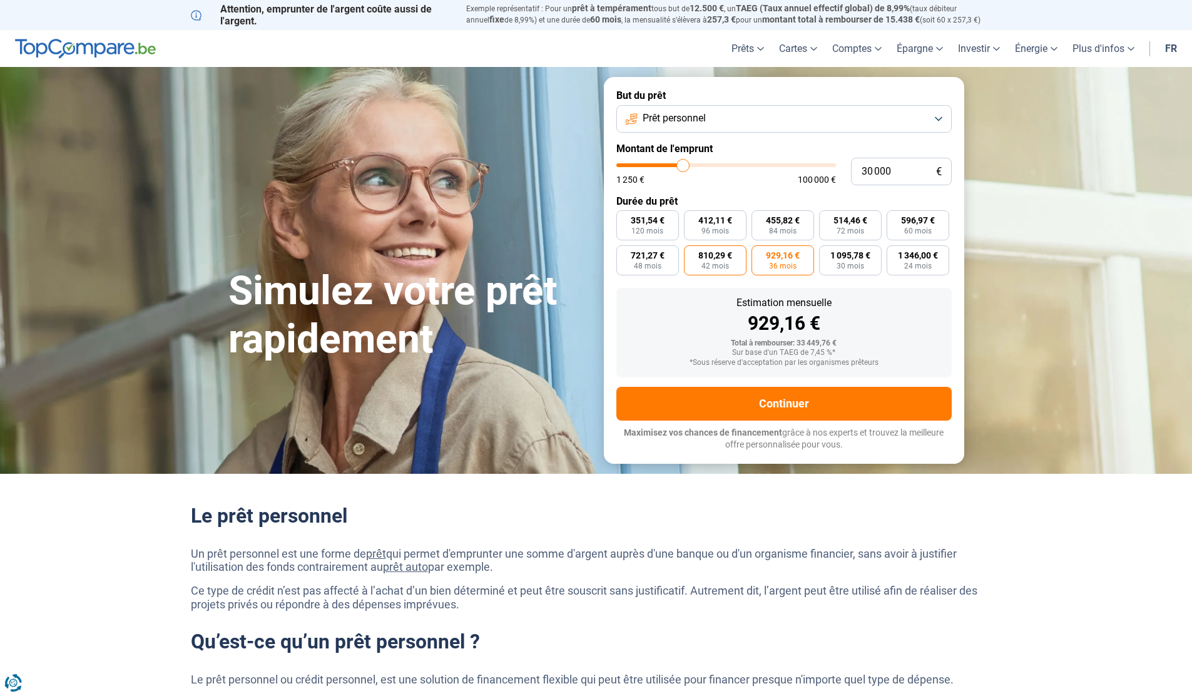
click at [713, 263] on span "42 mois" at bounding box center [716, 266] width 28 height 8
click at [692, 254] on input "810,29 € 42 mois" at bounding box center [688, 249] width 8 height 8
click at [782, 256] on span "929,16 €" at bounding box center [783, 255] width 34 height 9
click at [760, 254] on input "929,16 € 36 mois" at bounding box center [756, 249] width 8 height 8
click at [848, 257] on span "1 095,78 €" at bounding box center [851, 255] width 40 height 9
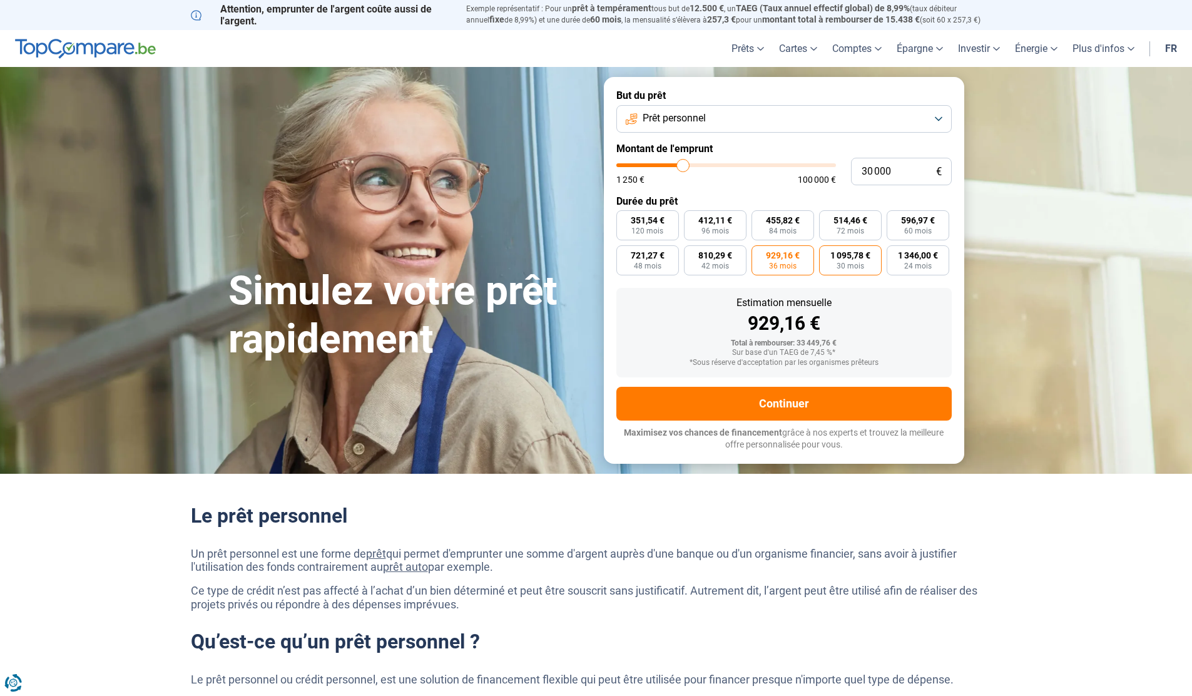
click at [828, 254] on input "1 095,78 € 30 mois" at bounding box center [823, 249] width 8 height 8
click at [781, 258] on span "929,16 €" at bounding box center [783, 255] width 34 height 9
click at [760, 254] on input "929,16 € 36 mois" at bounding box center [756, 249] width 8 height 8
click at [825, 115] on button "Prêt personnel" at bounding box center [785, 119] width 336 height 28
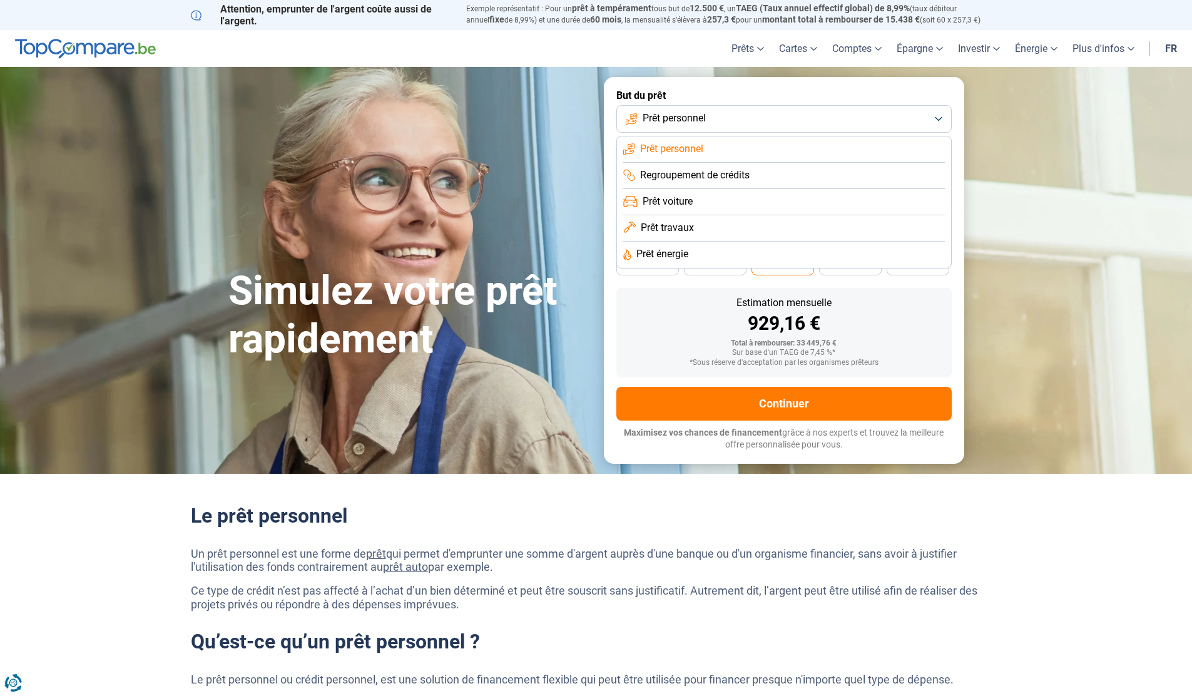
click at [833, 98] on label "But du prêt" at bounding box center [785, 96] width 336 height 12
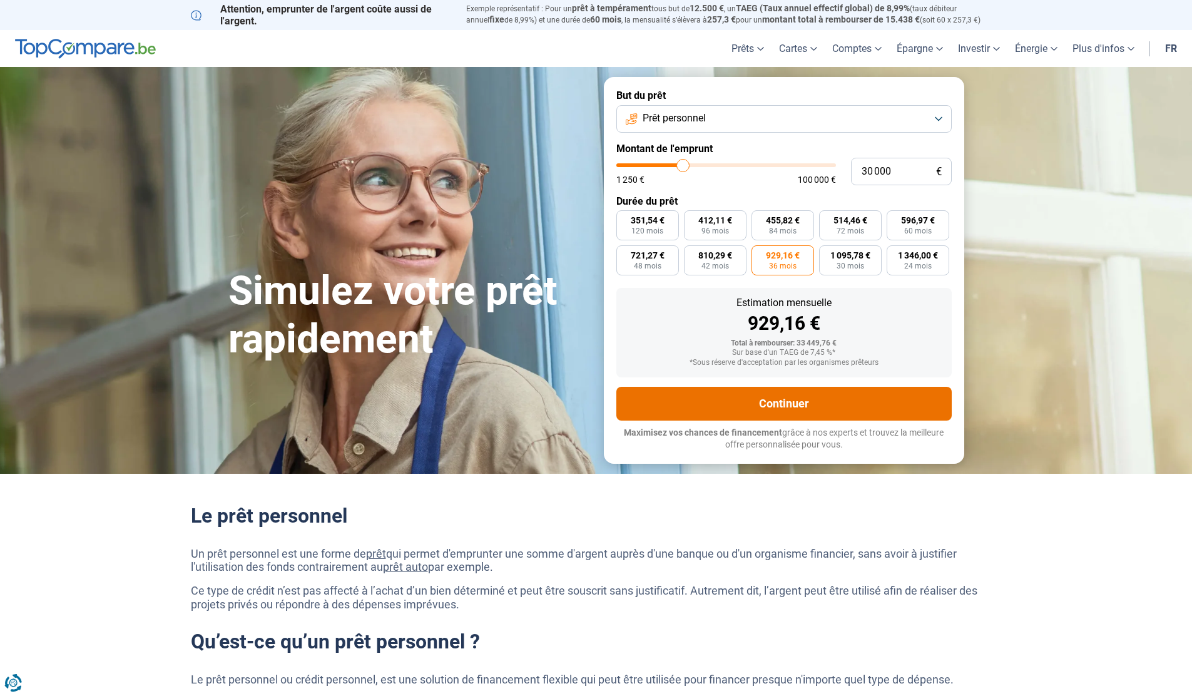
click at [814, 404] on button "Continuer" at bounding box center [785, 404] width 336 height 34
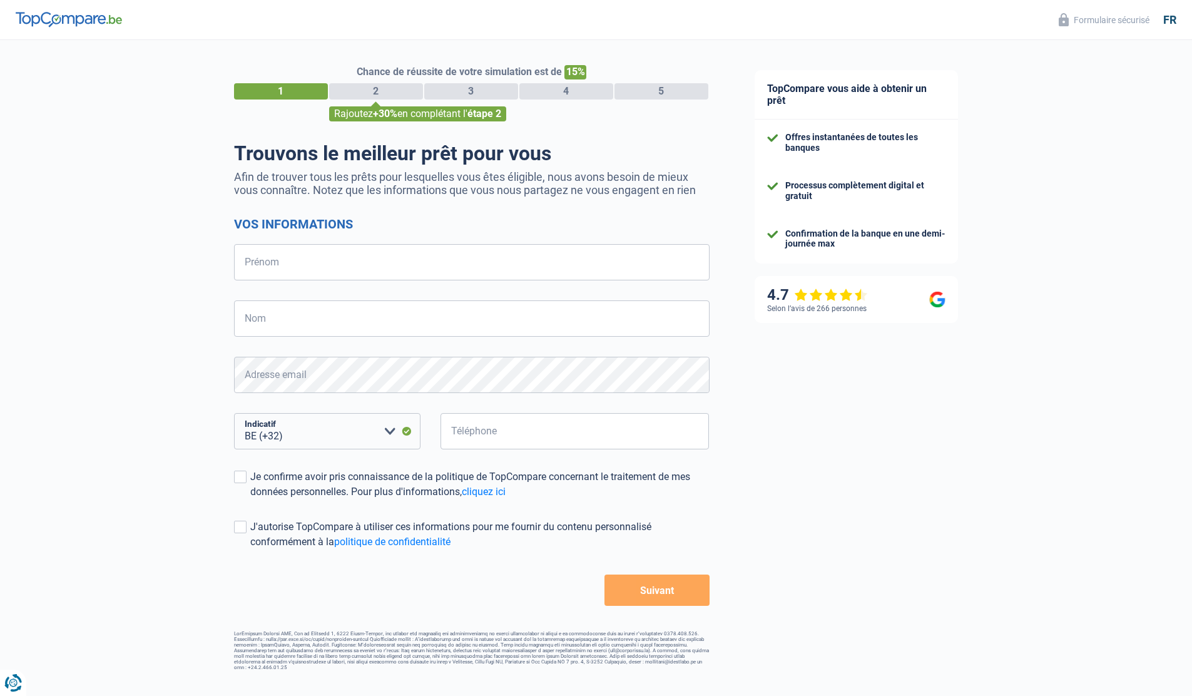
select select "32"
click at [405, 269] on input "Prénom" at bounding box center [472, 262] width 476 height 36
type input "Laurent"
type input "Falise"
type input "477308033"
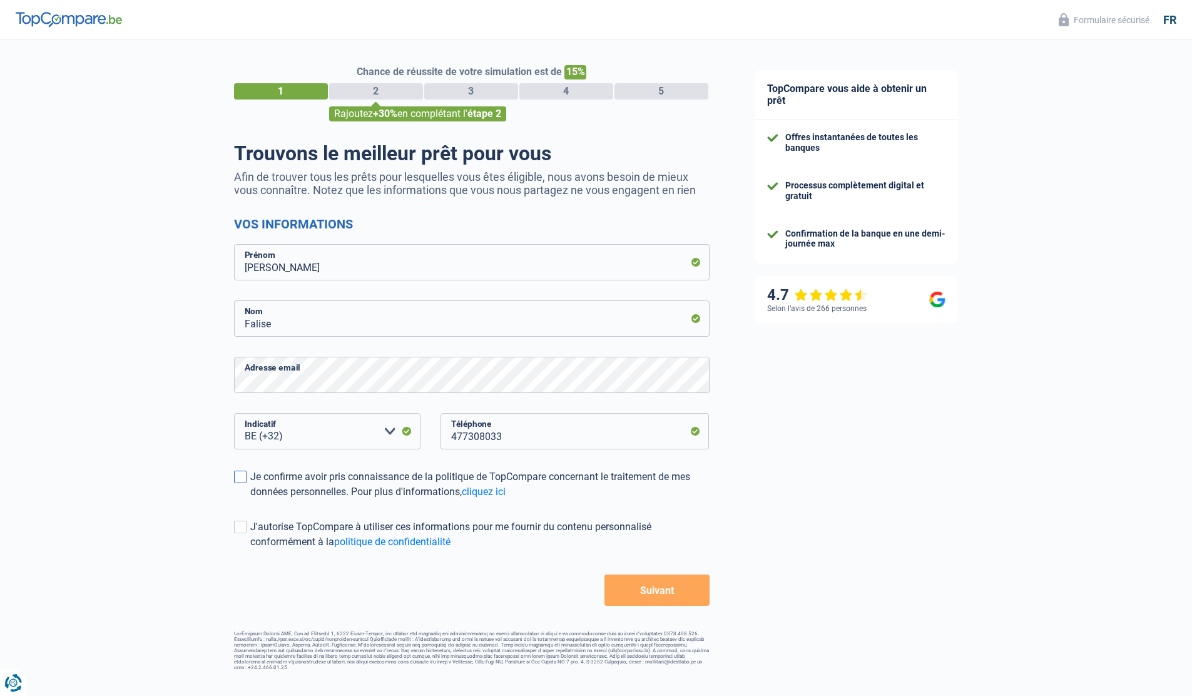
click at [241, 478] on span at bounding box center [240, 477] width 13 height 13
click at [250, 500] on input "Je confirme avoir pris connaissance de la politique de TopCompare concernant le…" at bounding box center [250, 500] width 0 height 0
click at [644, 587] on button "Suivant" at bounding box center [657, 590] width 105 height 31
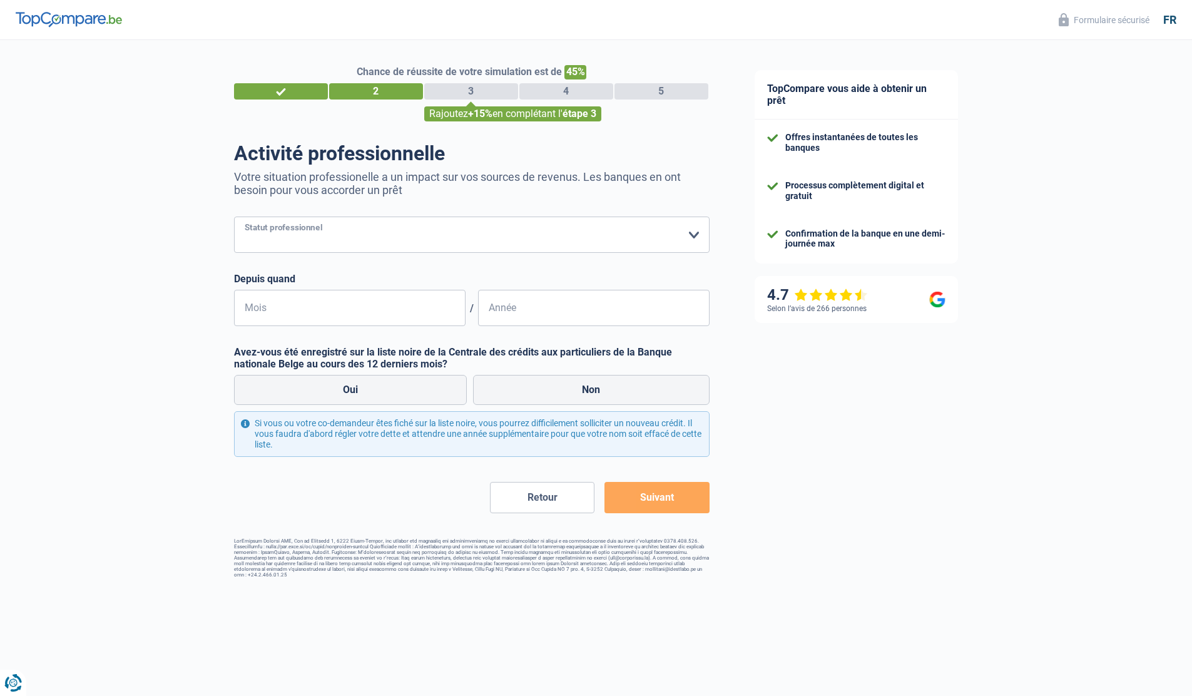
click at [676, 240] on select "Ouvrier Employé privé Employé public Invalide Indépendant Pensionné Chômeur Mut…" at bounding box center [472, 235] width 476 height 36
select select "invalid"
click at [234, 217] on select "Ouvrier Employé privé Employé public Invalide Indépendant Pensionné Chômeur Mut…" at bounding box center [472, 235] width 476 height 36
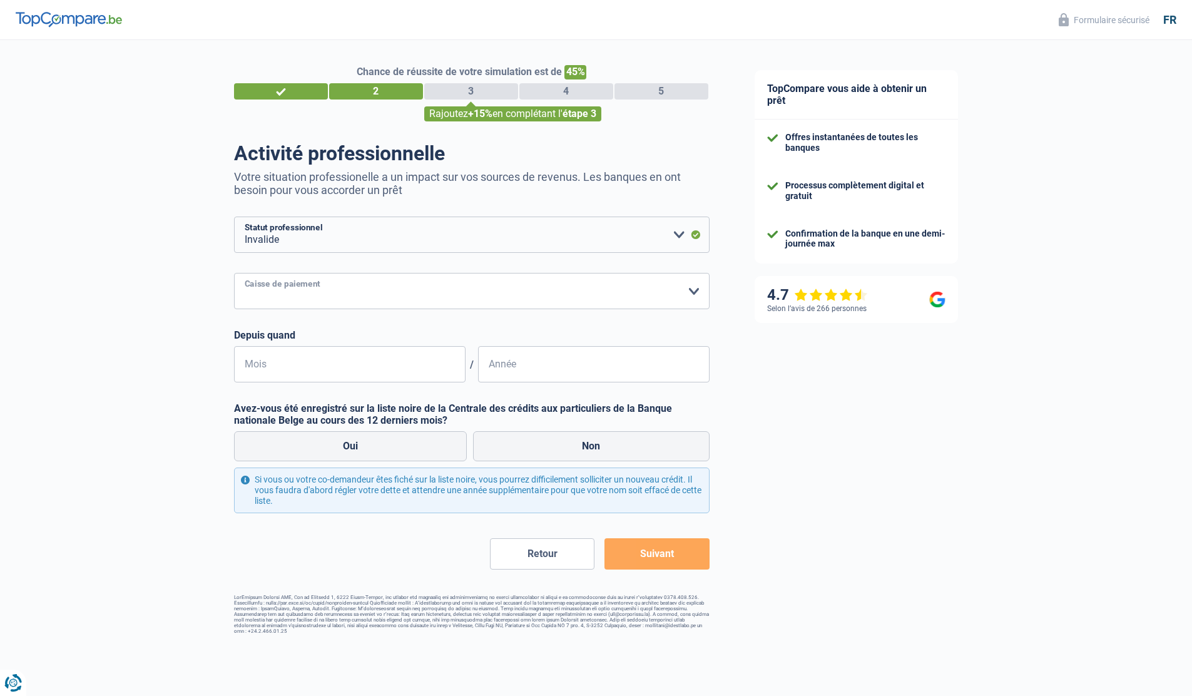
click at [508, 294] on select "Mutualité Chrétienne Mutualité Socialiste (Solidaris) SPF Sécurité Sociale Unio…" at bounding box center [472, 291] width 476 height 36
click at [324, 290] on select "Mutualité Chrétienne Mutualité Socialiste (Solidaris) SPF Sécurité Sociale Unio…" at bounding box center [472, 291] width 476 height 36
select select "mutplus"
click at [234, 273] on select "Mutualité Chrétienne Mutualité Socialiste (Solidaris) SPF Sécurité Sociale Unio…" at bounding box center [472, 291] width 476 height 36
click at [367, 365] on input "Mois" at bounding box center [350, 364] width 232 height 36
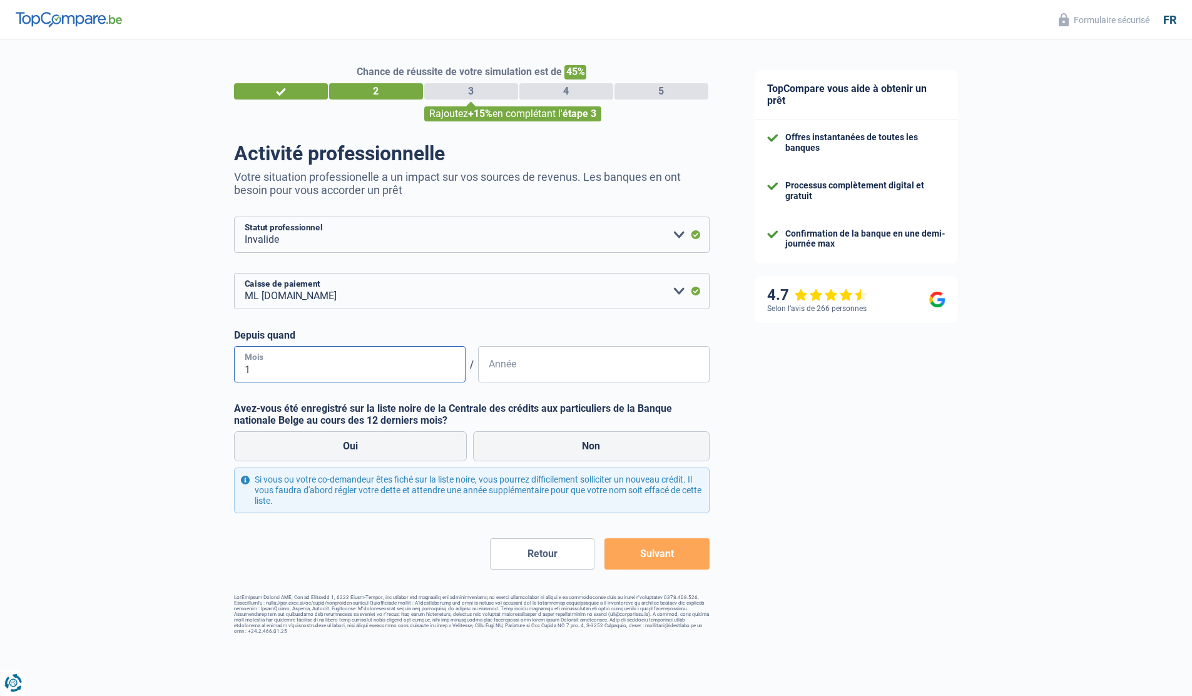
type input "12"
click at [353, 371] on input "12" at bounding box center [350, 364] width 232 height 36
click at [535, 371] on input "Année" at bounding box center [594, 364] width 232 height 36
type input "1"
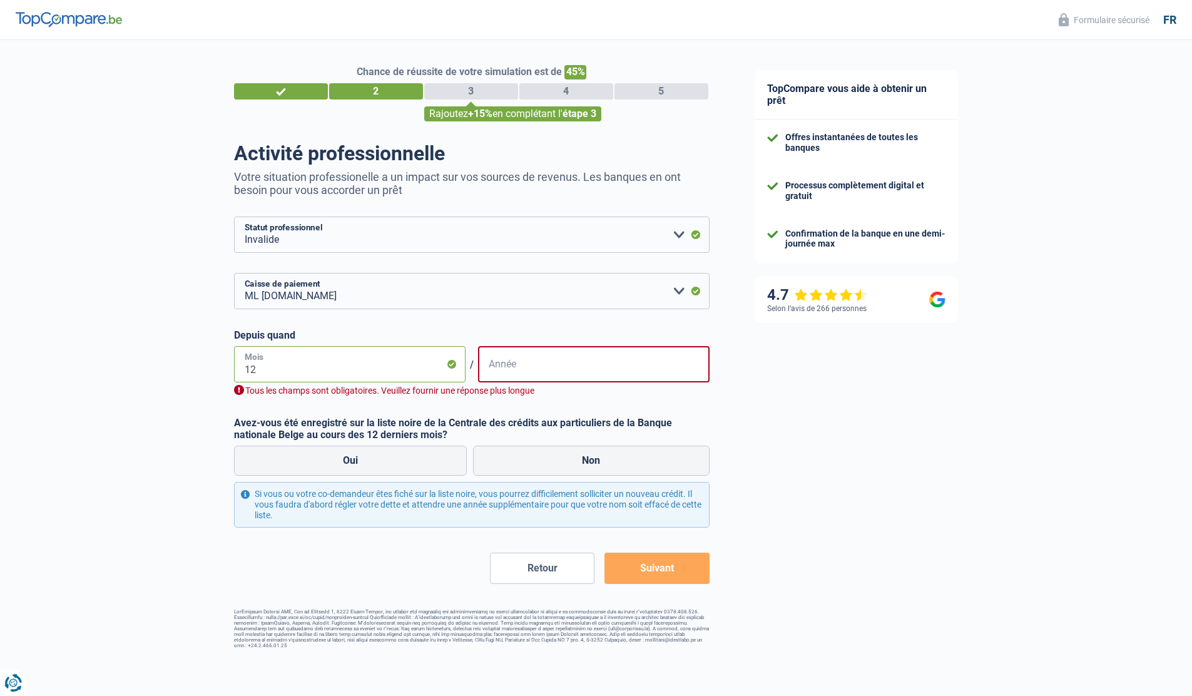
click at [354, 375] on input "12" at bounding box center [350, 364] width 232 height 36
click at [354, 374] on input "12" at bounding box center [350, 364] width 232 height 36
click at [354, 373] on input "12" at bounding box center [350, 364] width 232 height 36
click at [516, 366] on input "Année" at bounding box center [594, 364] width 232 height 36
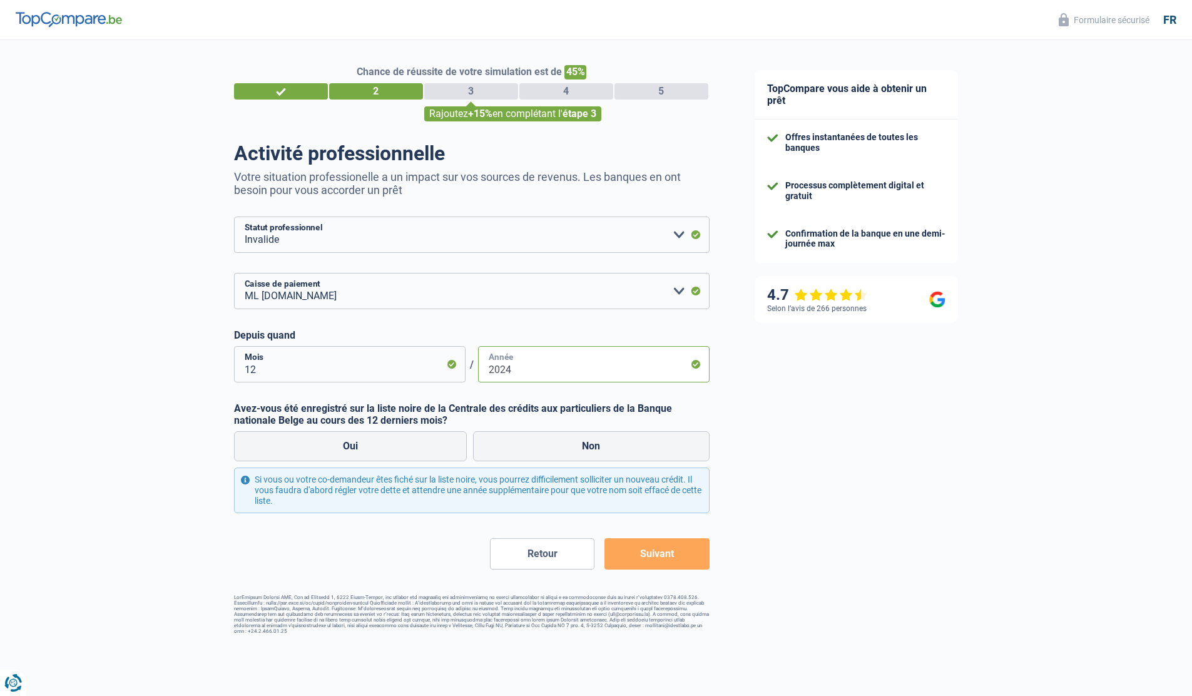
type input "2024"
click at [319, 365] on input "12" at bounding box center [350, 364] width 232 height 36
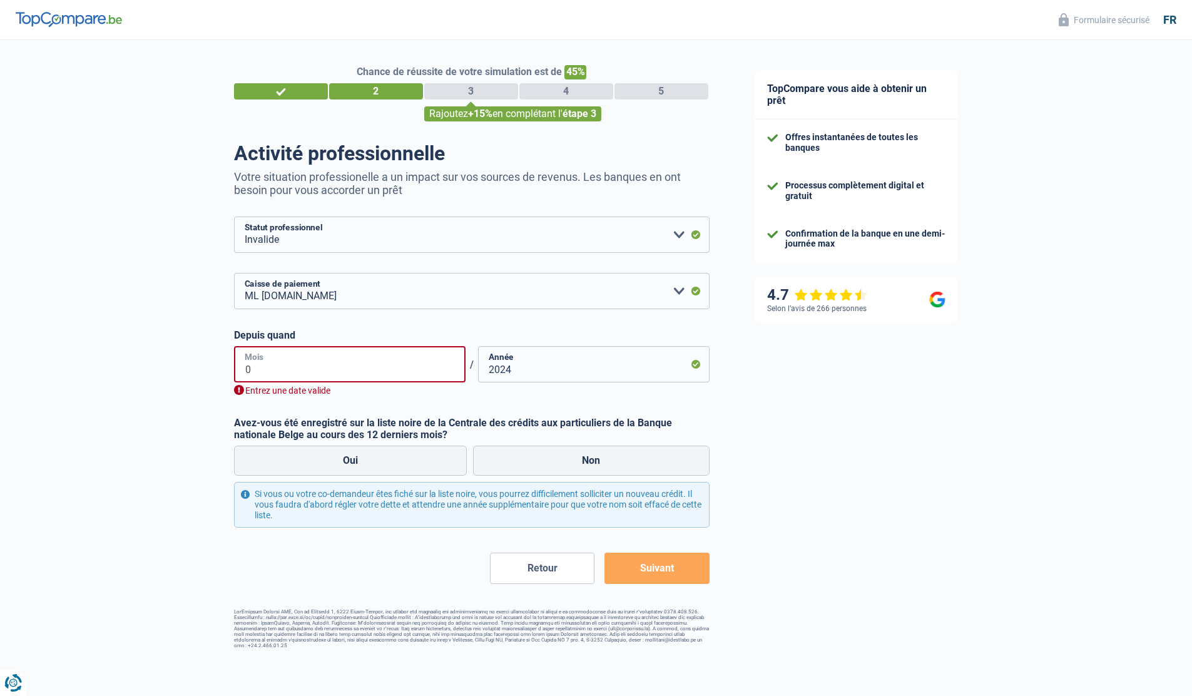
type input "01"
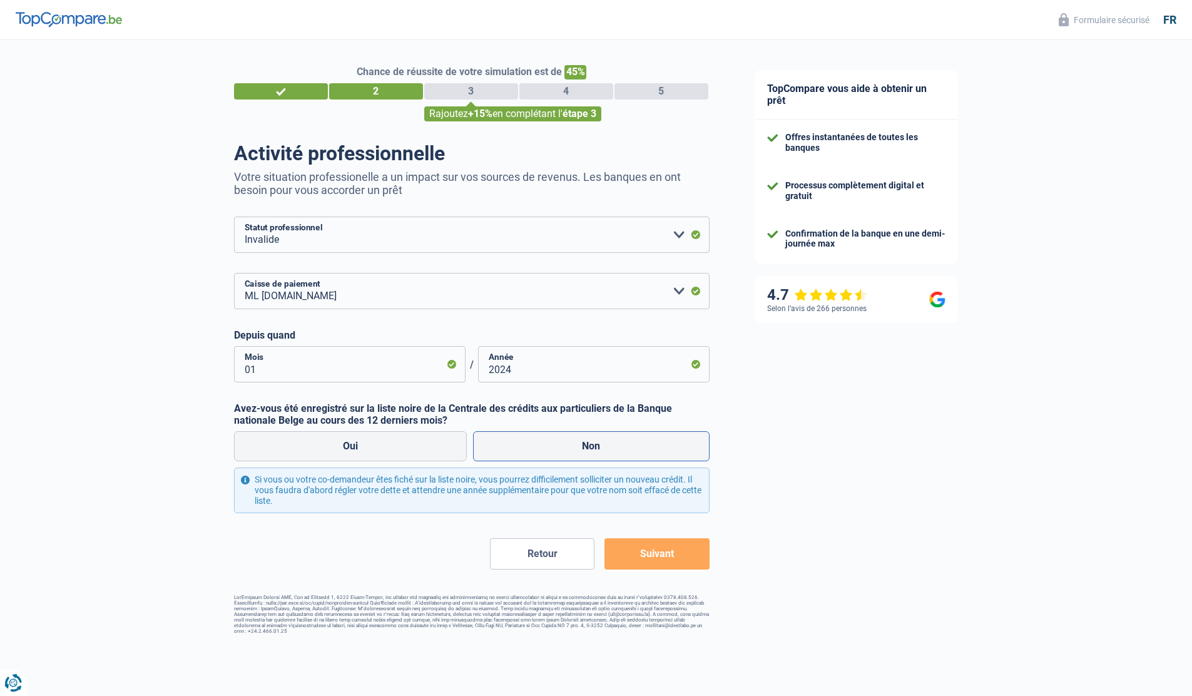
click at [575, 441] on label "Non" at bounding box center [591, 446] width 237 height 30
click at [575, 441] on input "Non" at bounding box center [591, 446] width 237 height 30
radio input "true"
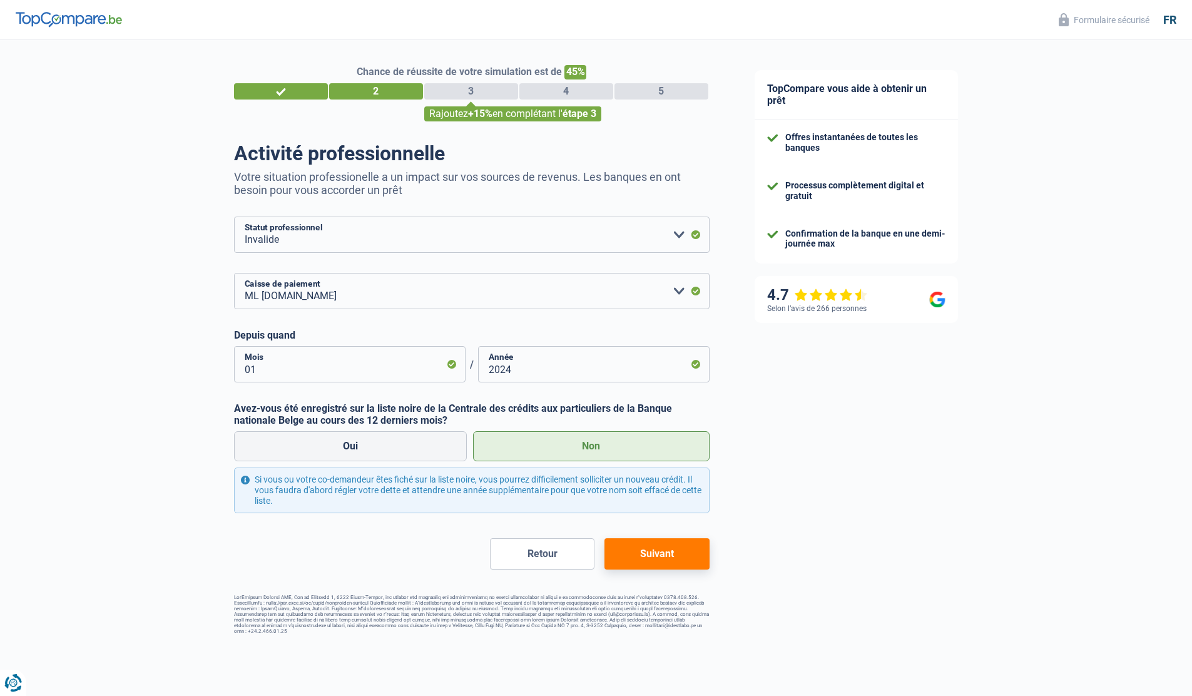
click at [670, 551] on button "Suivant" at bounding box center [657, 553] width 105 height 31
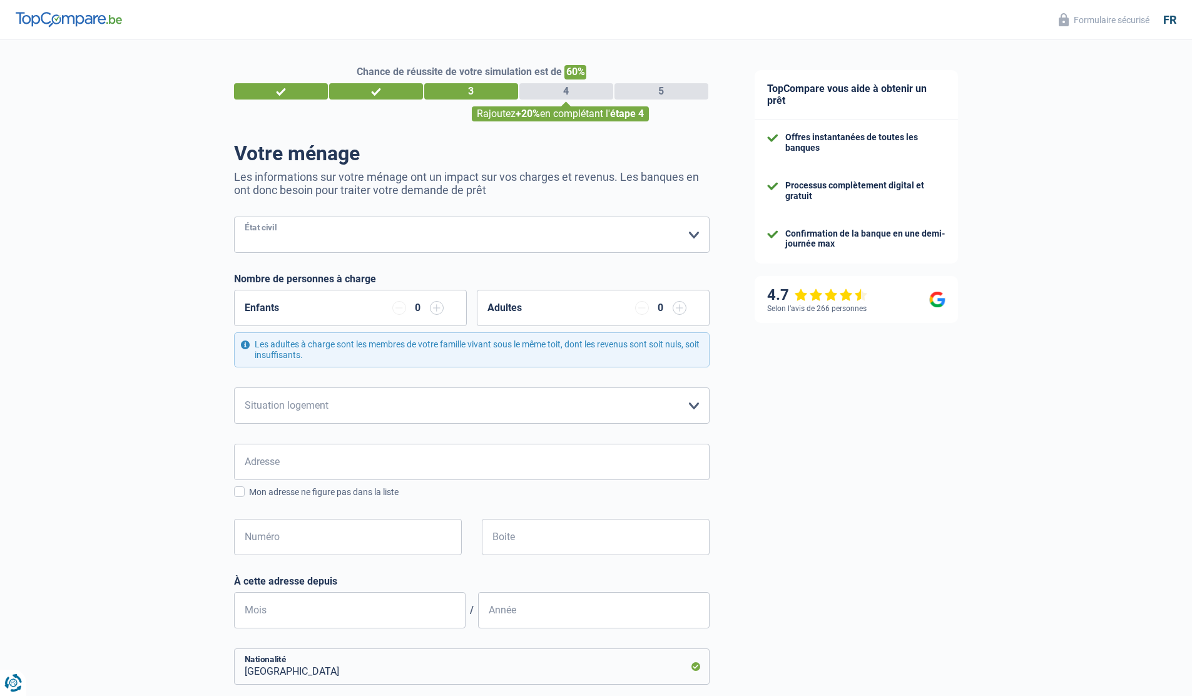
click at [444, 238] on select "Célibataire Marié(e) Cohabitant(e) légal(e) Divorcé(e) Veuf(ve) Séparé (de fait…" at bounding box center [472, 235] width 476 height 36
select select "married"
click at [234, 217] on select "Célibataire Marié(e) Cohabitant(e) légal(e) Divorcé(e) Veuf(ve) Séparé (de fait…" at bounding box center [472, 235] width 476 height 36
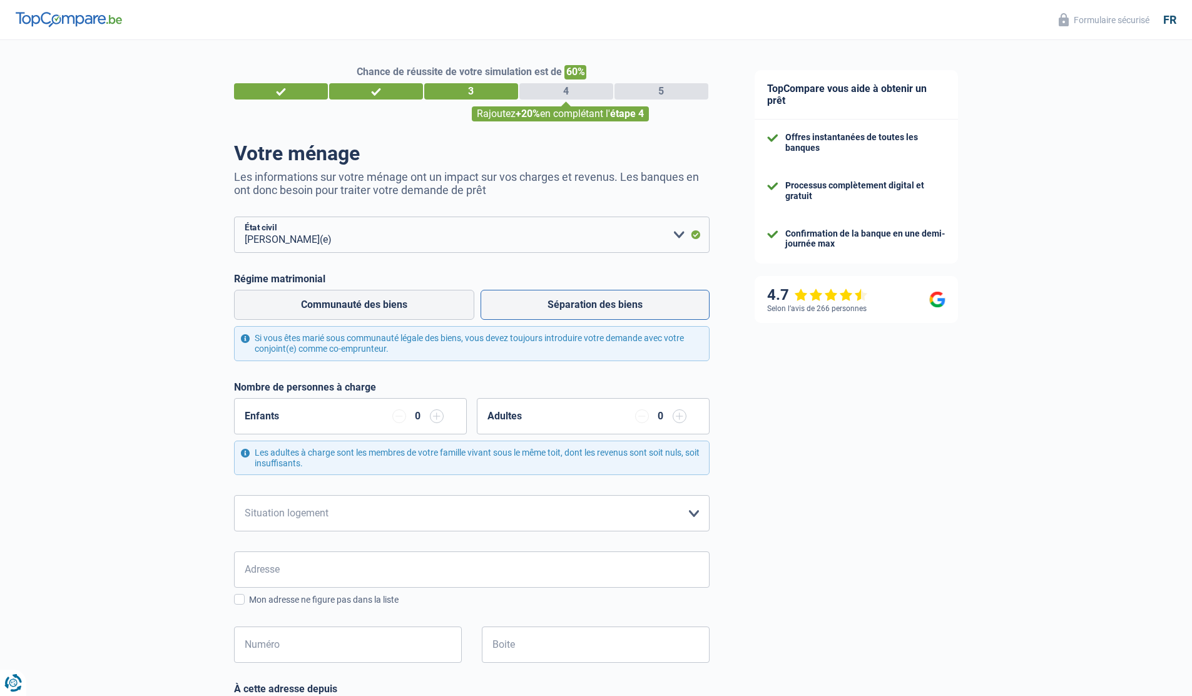
click at [575, 304] on label "Séparation des biens" at bounding box center [595, 305] width 229 height 30
click at [575, 304] on input "Séparation des biens" at bounding box center [595, 305] width 229 height 30
radio input "true"
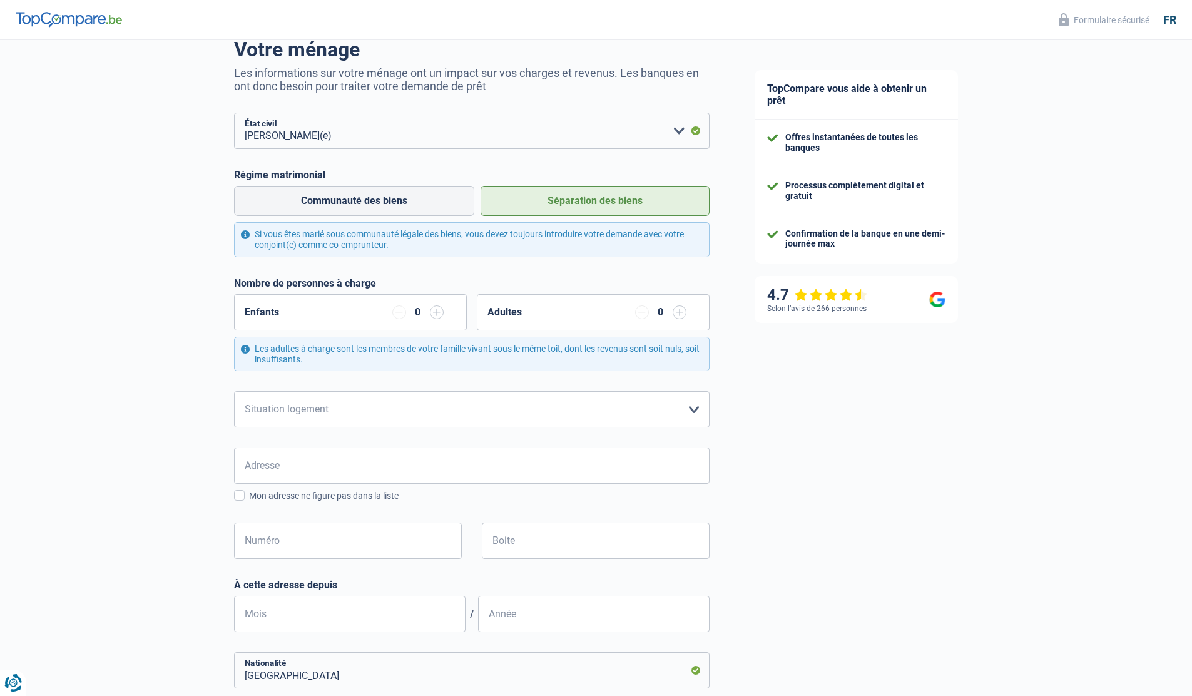
scroll to position [105, 0]
click at [530, 416] on select "Locataire Propriétaire avec prêt hypothécaire Propriétaire sans prêt hypothécai…" at bounding box center [472, 408] width 476 height 36
select select "liveWithParents"
click at [234, 390] on select "Locataire Propriétaire avec prêt hypothécaire Propriétaire sans prêt hypothécai…" at bounding box center [472, 408] width 476 height 36
click at [523, 472] on input "Adresse" at bounding box center [472, 464] width 476 height 36
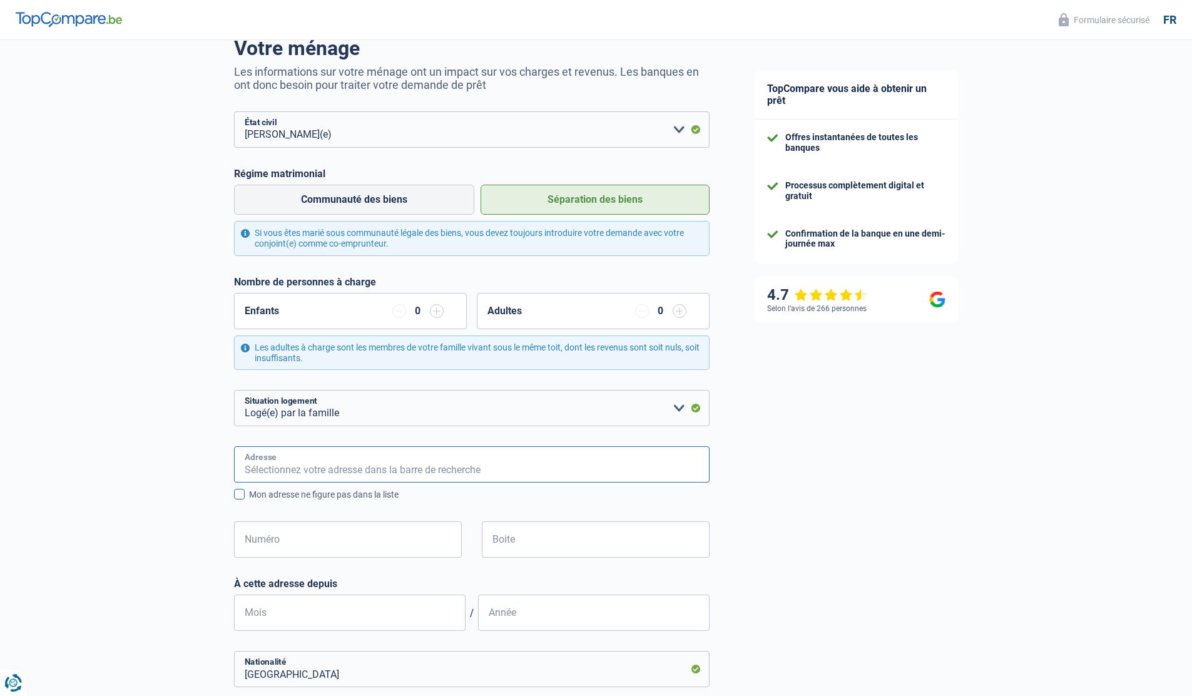
type input "Rue Gaston Dubois 26"
type input "Belgique"
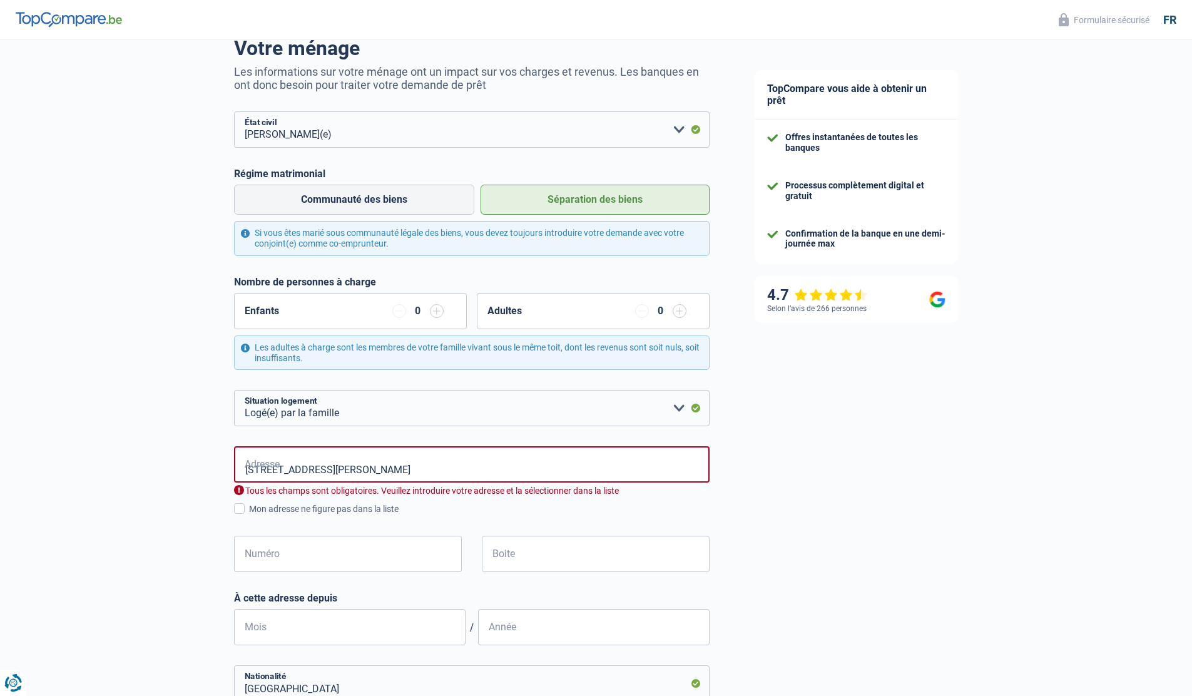
type input "Belgique"
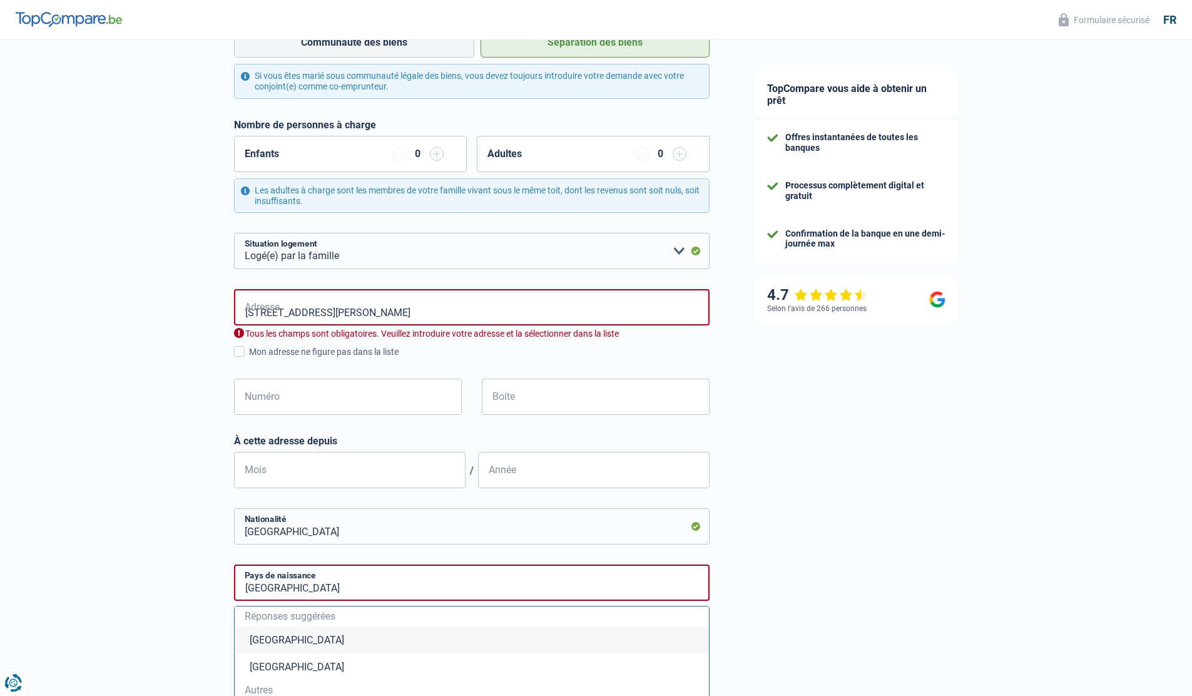
scroll to position [265, 0]
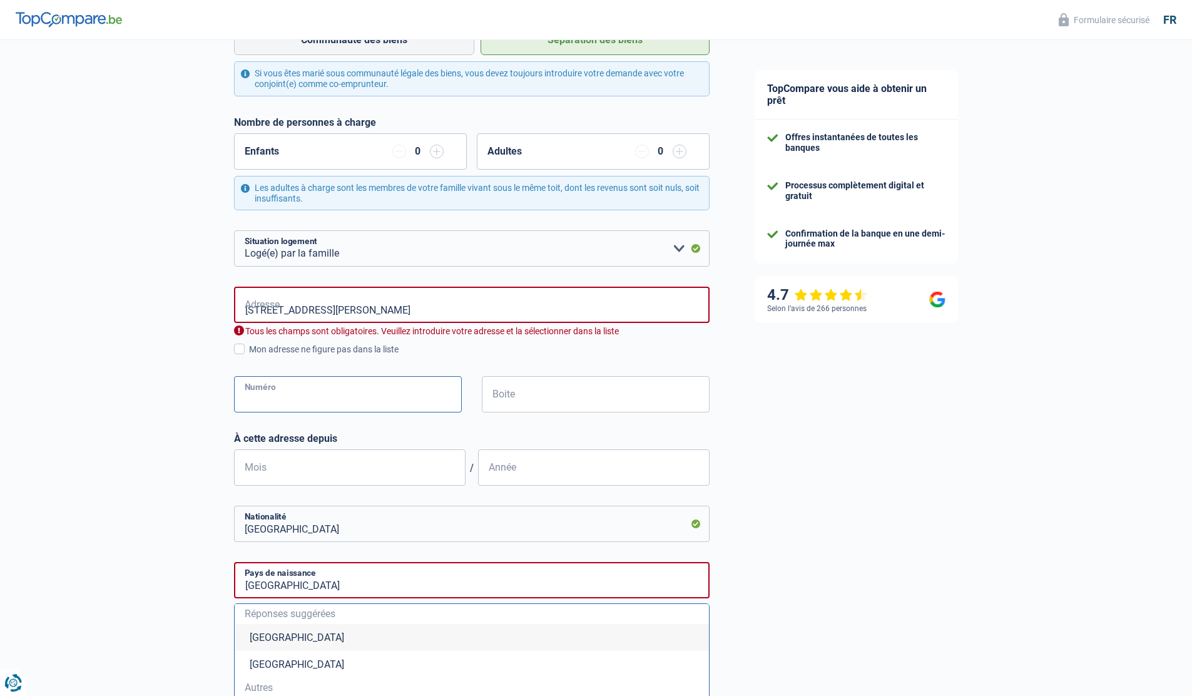
click at [359, 402] on input "Numéro" at bounding box center [348, 394] width 228 height 36
type input "26"
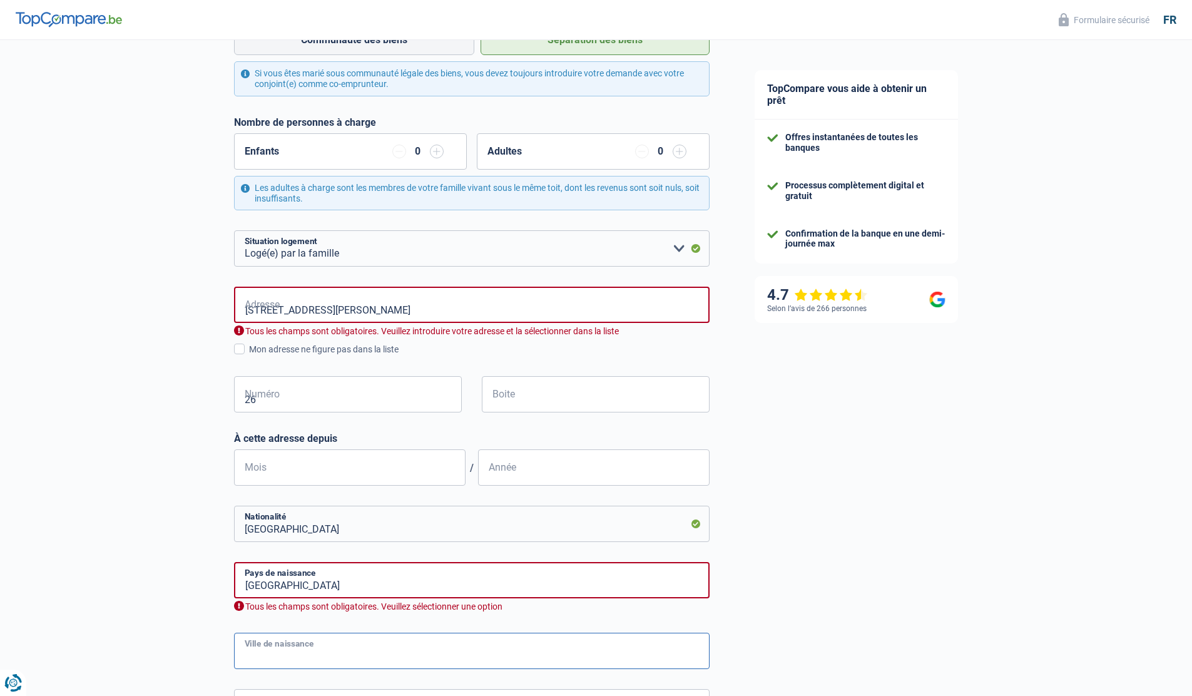
type input "Braine-l'Alleud"
click at [536, 395] on input "Boite" at bounding box center [596, 394] width 228 height 36
click at [361, 470] on input "Mois" at bounding box center [350, 467] width 232 height 36
click at [393, 250] on select "Locataire Propriétaire avec prêt hypothécaire Propriétaire sans prêt hypothécai…" at bounding box center [472, 248] width 476 height 36
click at [234, 230] on select "Locataire Propriétaire avec prêt hypothécaire Propriétaire sans prêt hypothécai…" at bounding box center [472, 248] width 476 height 36
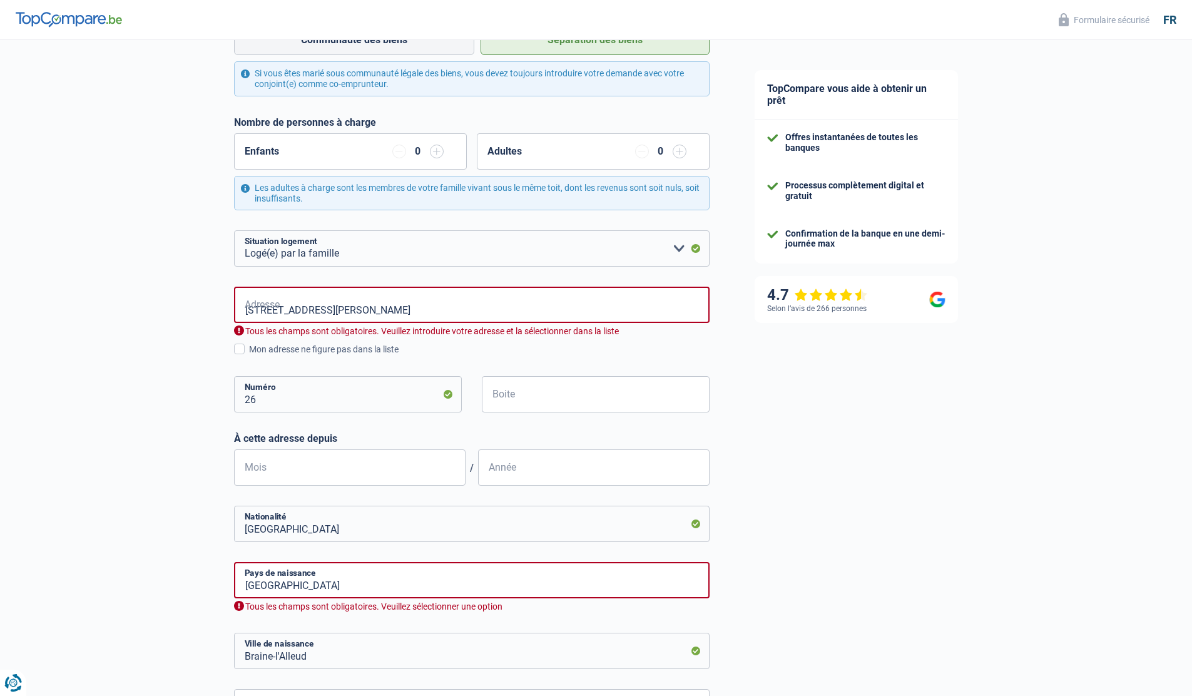
drag, startPoint x: 790, startPoint y: 426, endPoint x: 454, endPoint y: 309, distance: 355.9
click at [790, 426] on div "TopCompare vous aide à obtenir un prêt Offres instantanées de toutes les banque…" at bounding box center [962, 315] width 461 height 1081
click at [431, 293] on input "Rue Gaston Dubois 26" at bounding box center [472, 305] width 476 height 36
click at [426, 314] on input "Rue Gaston Dubois 26" at bounding box center [472, 305] width 476 height 36
type input "Rue Gaston Dubois, 1428, Braine-l'Alleud, BE"
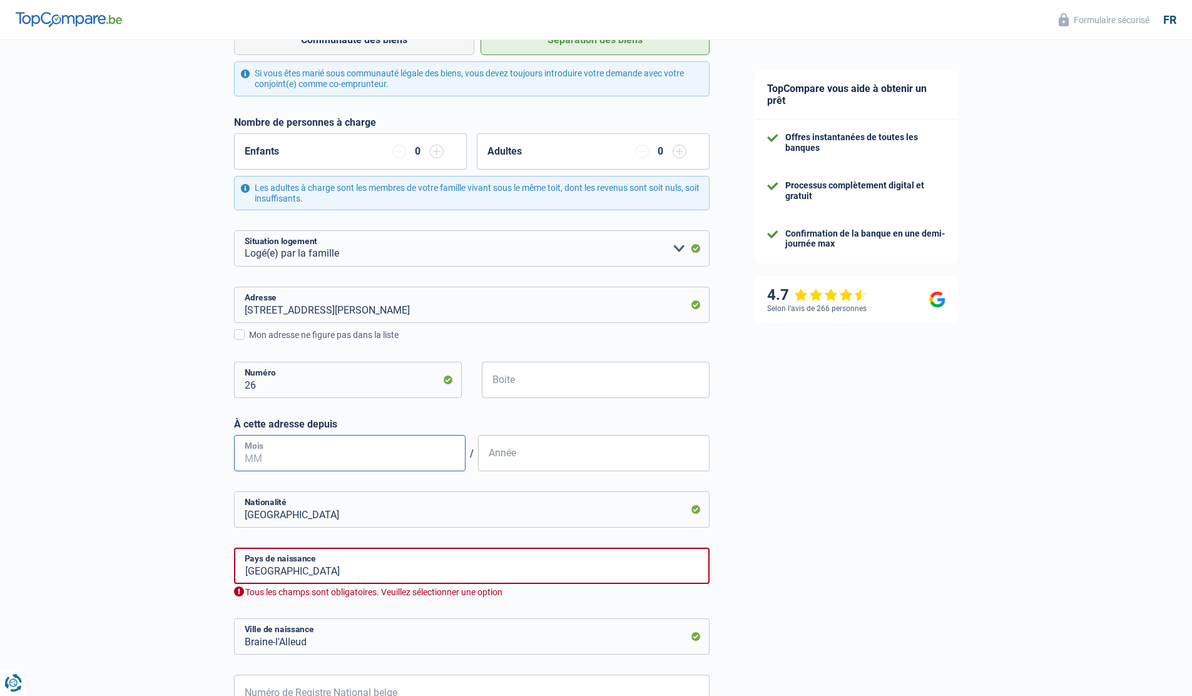
click at [369, 461] on input "Mois" at bounding box center [350, 453] width 232 height 36
click at [551, 455] on input "Année" at bounding box center [594, 453] width 232 height 36
click at [336, 455] on input "01" at bounding box center [350, 453] width 232 height 36
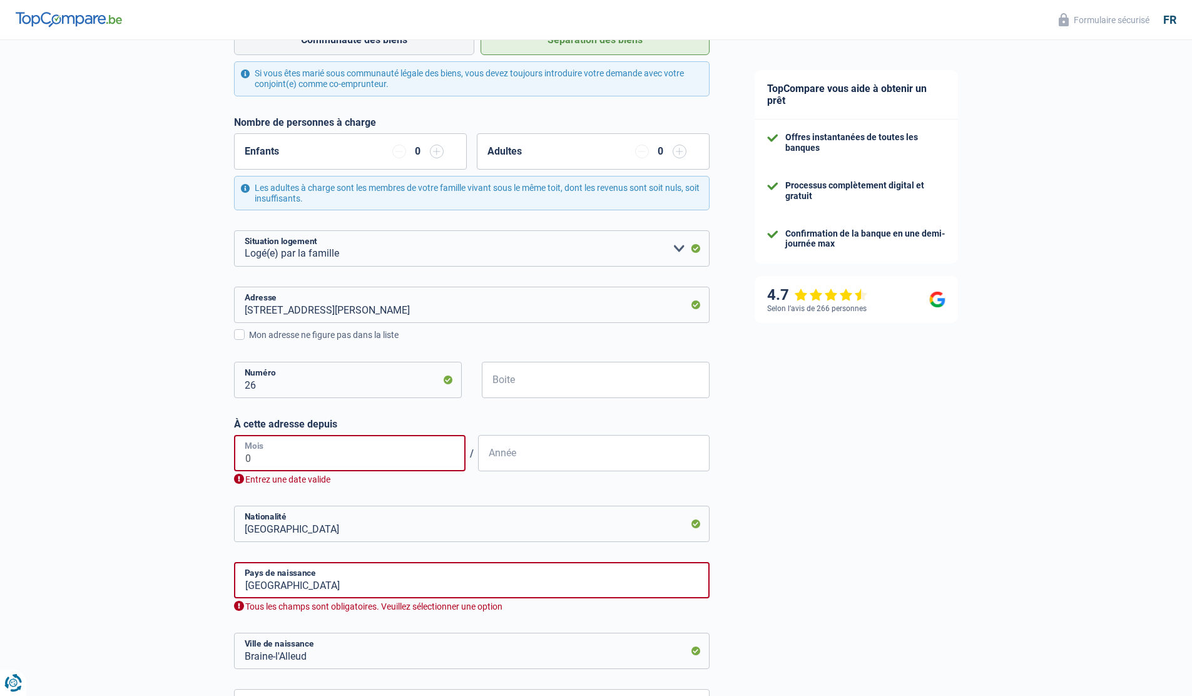
type input "06"
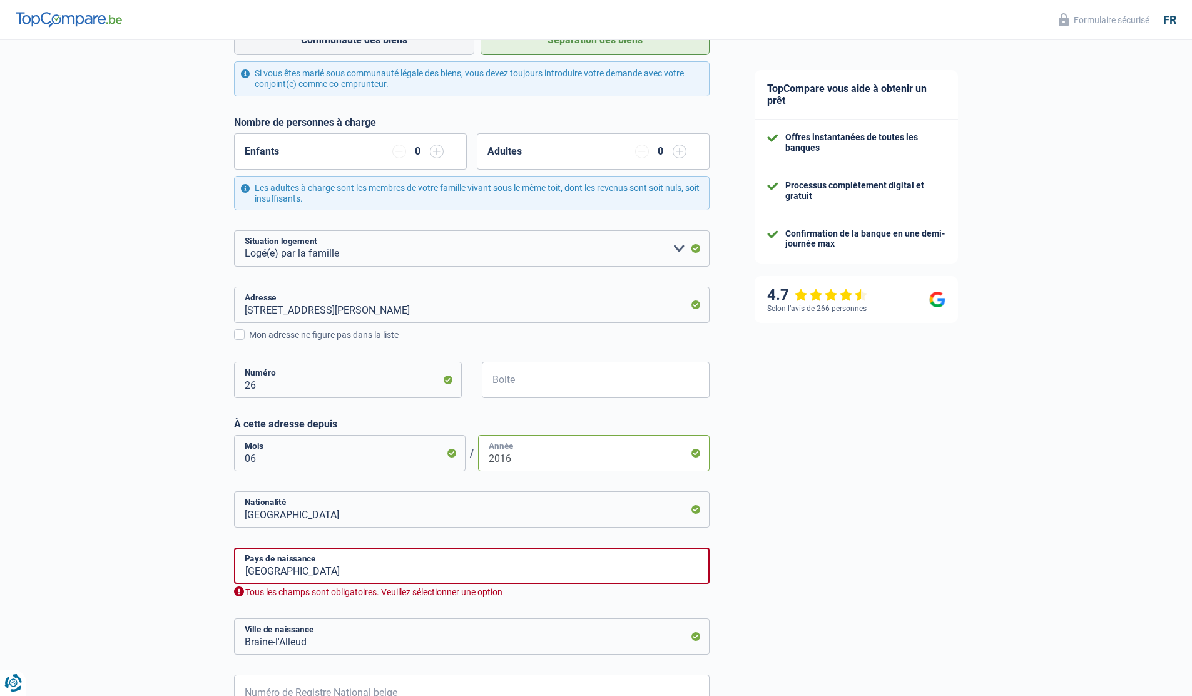
type input "2016"
click at [504, 576] on input "Belgique" at bounding box center [472, 566] width 476 height 36
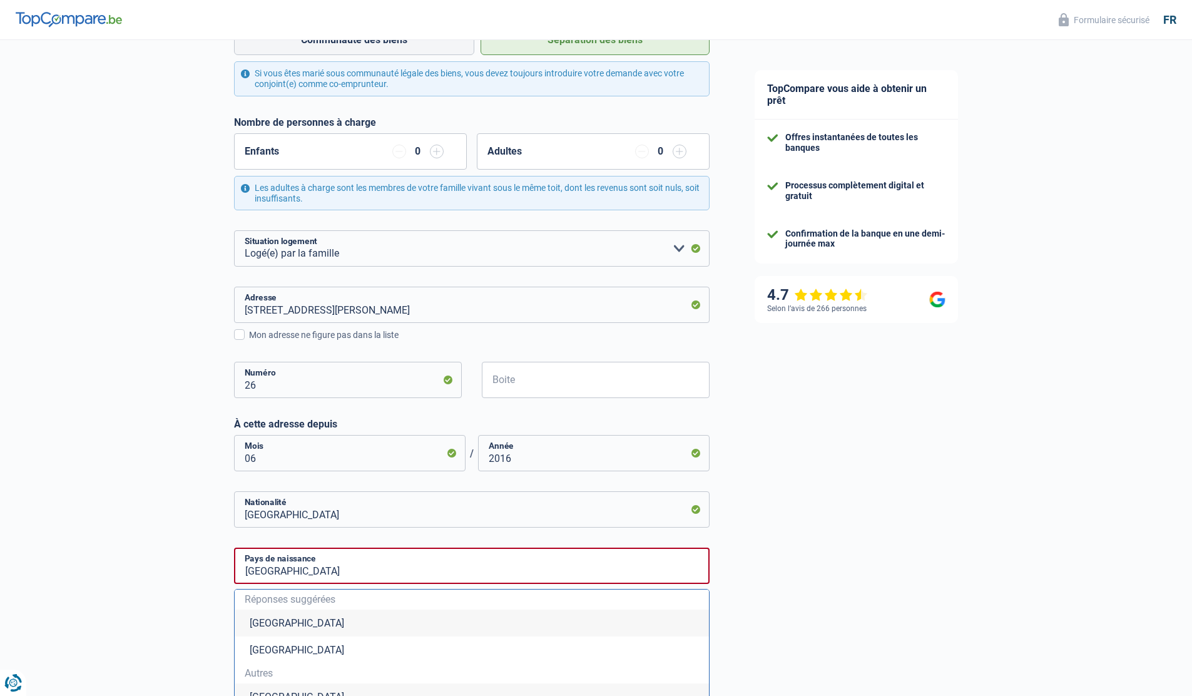
click at [388, 624] on li "Belgique" at bounding box center [472, 623] width 474 height 27
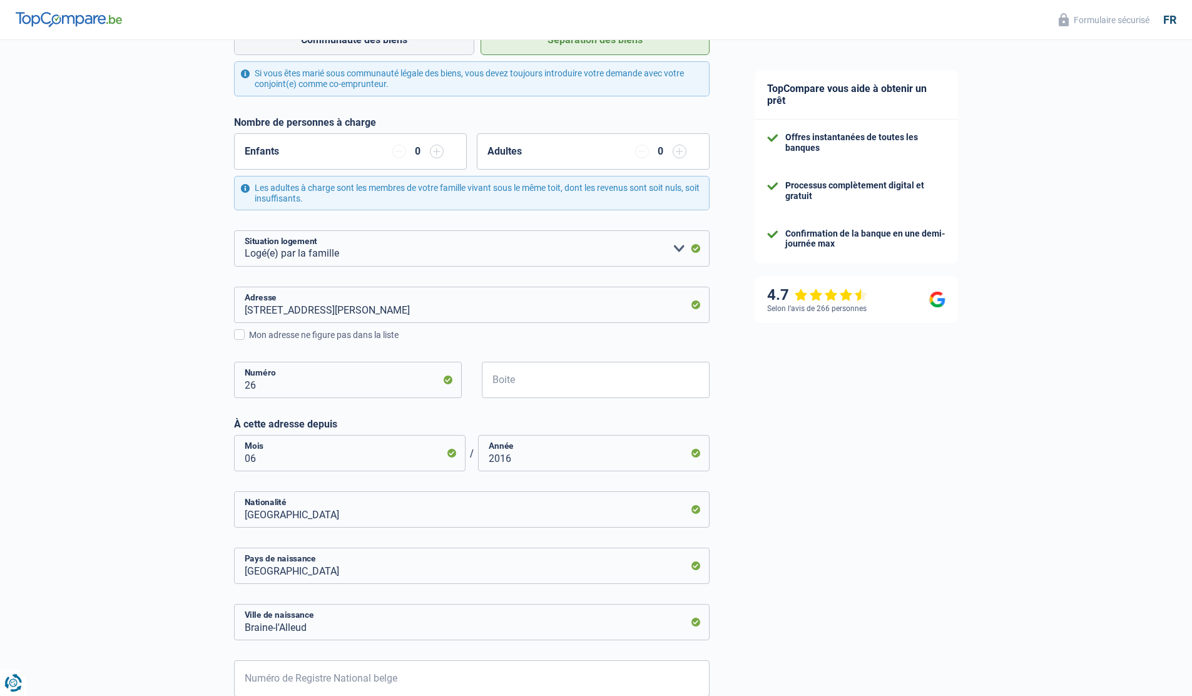
click at [777, 600] on div "TopCompare vous aide à obtenir un prêt Offres instantanées de toutes les banque…" at bounding box center [962, 301] width 461 height 1052
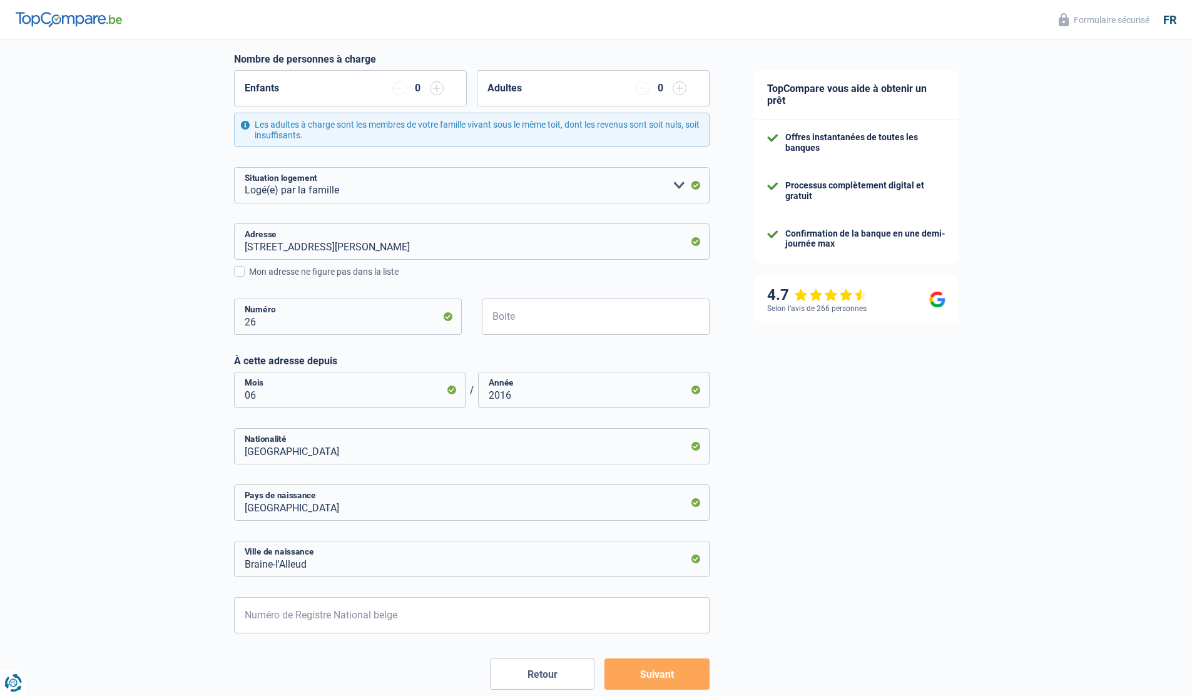
scroll to position [391, 0]
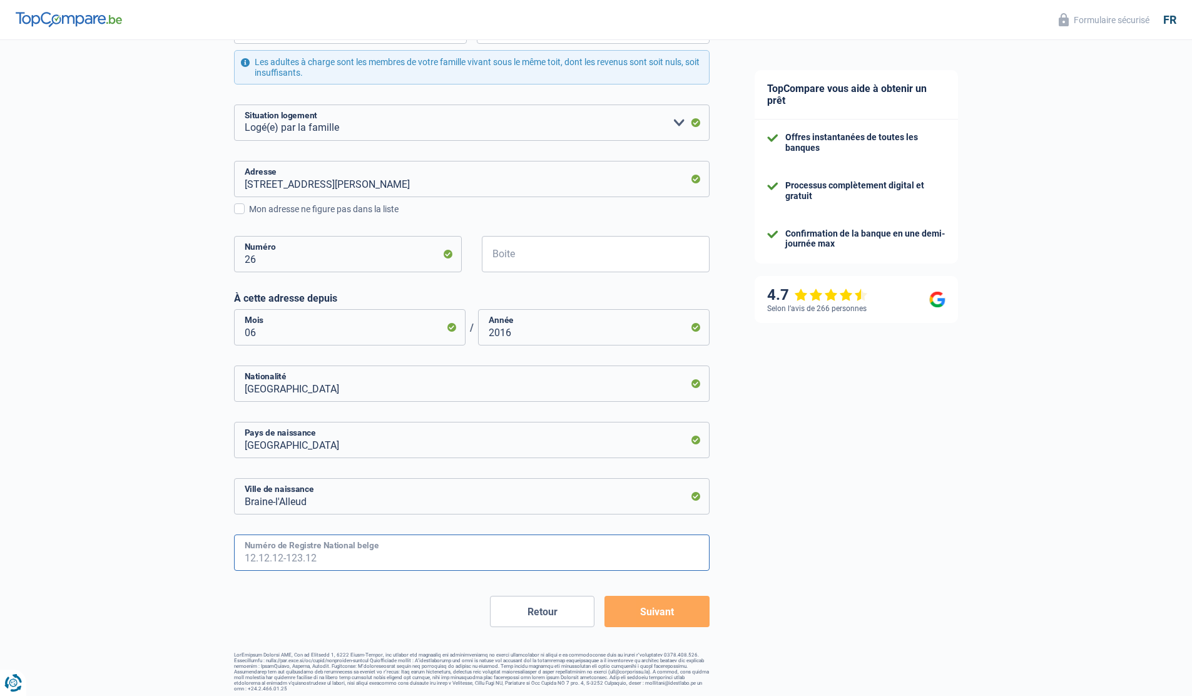
click at [430, 551] on input "Numéro de Registre National belge" at bounding box center [472, 553] width 476 height 36
type input "76.08.03-233.68"
click at [664, 612] on button "Suivant" at bounding box center [657, 611] width 105 height 31
select select "disabilityPension"
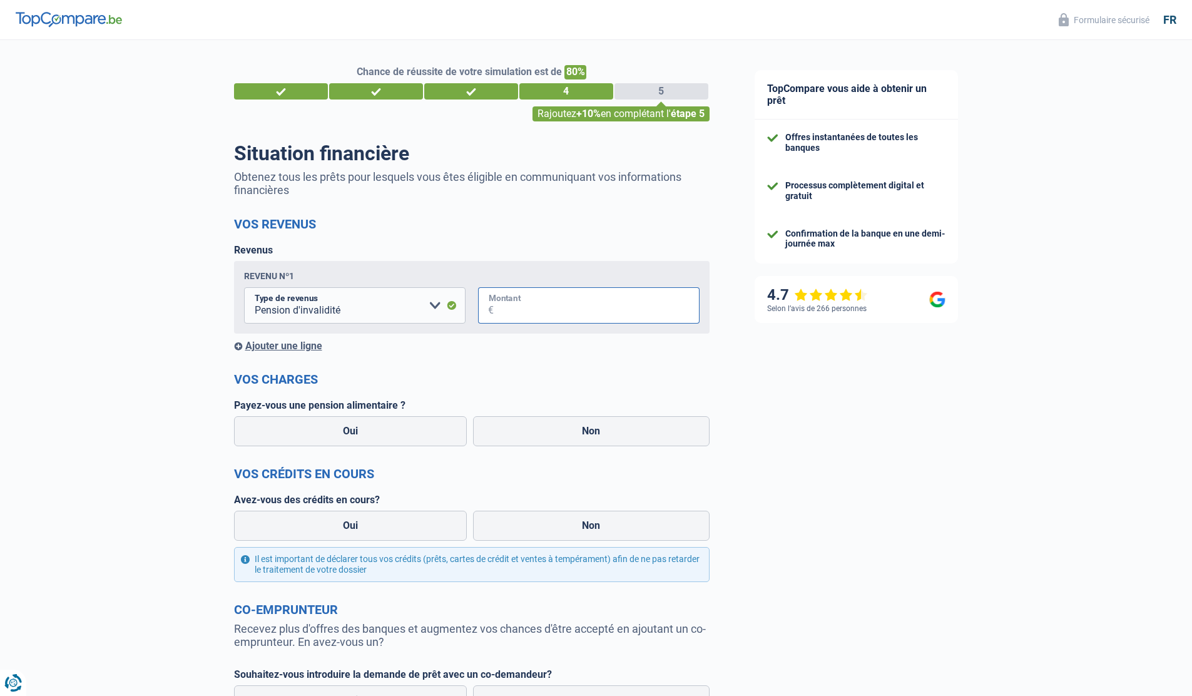
click at [535, 310] on input "Montant" at bounding box center [597, 305] width 206 height 36
click at [434, 305] on select "Allocation d'handicap Allocations chômage Allocations familiales Chèques repas …" at bounding box center [355, 305] width 222 height 36
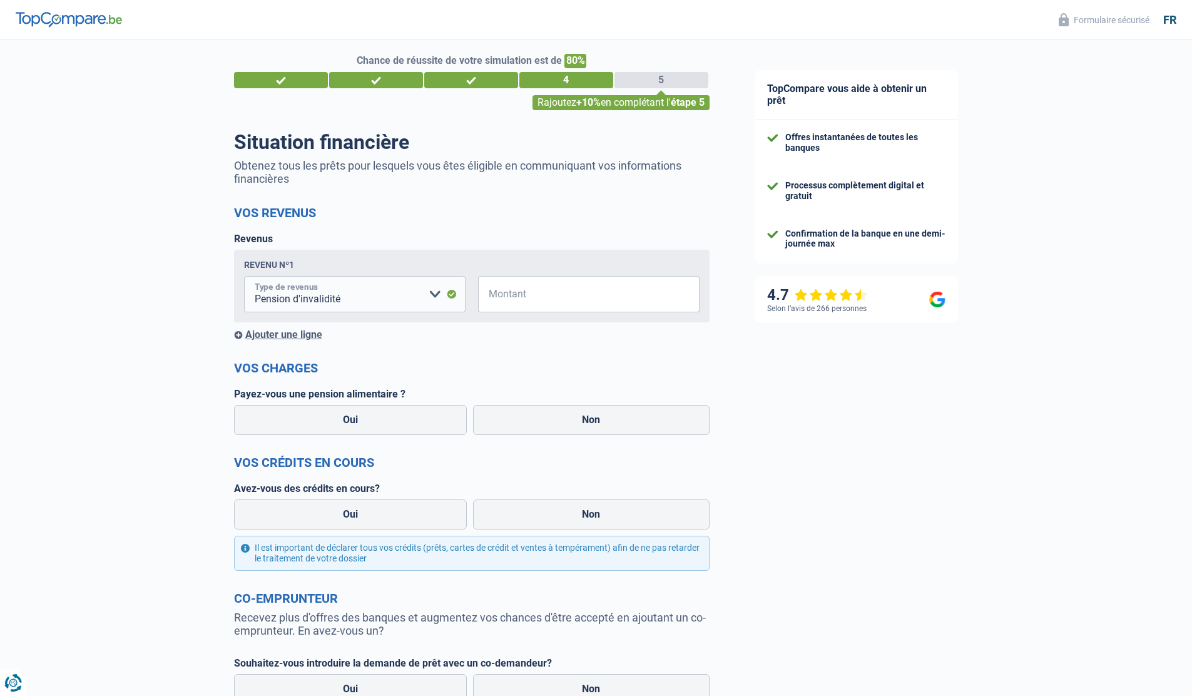
scroll to position [24, 0]
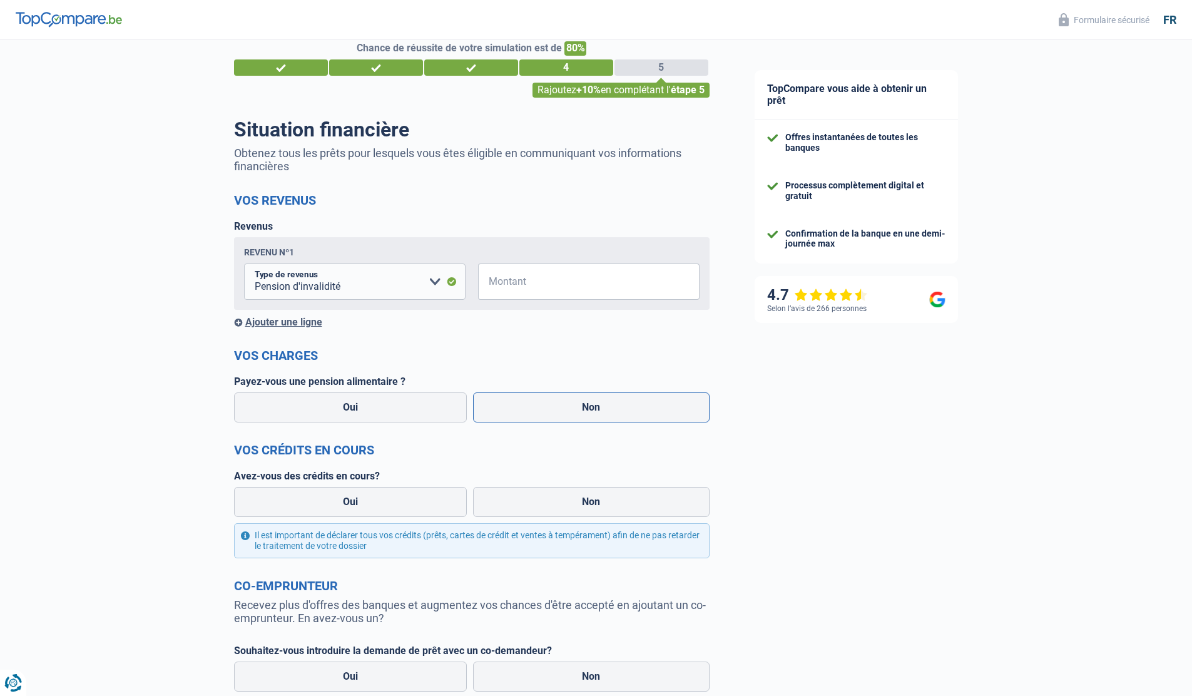
click at [558, 403] on label "Non" at bounding box center [591, 407] width 237 height 30
click at [558, 403] on input "Non" at bounding box center [591, 407] width 237 height 30
radio input "true"
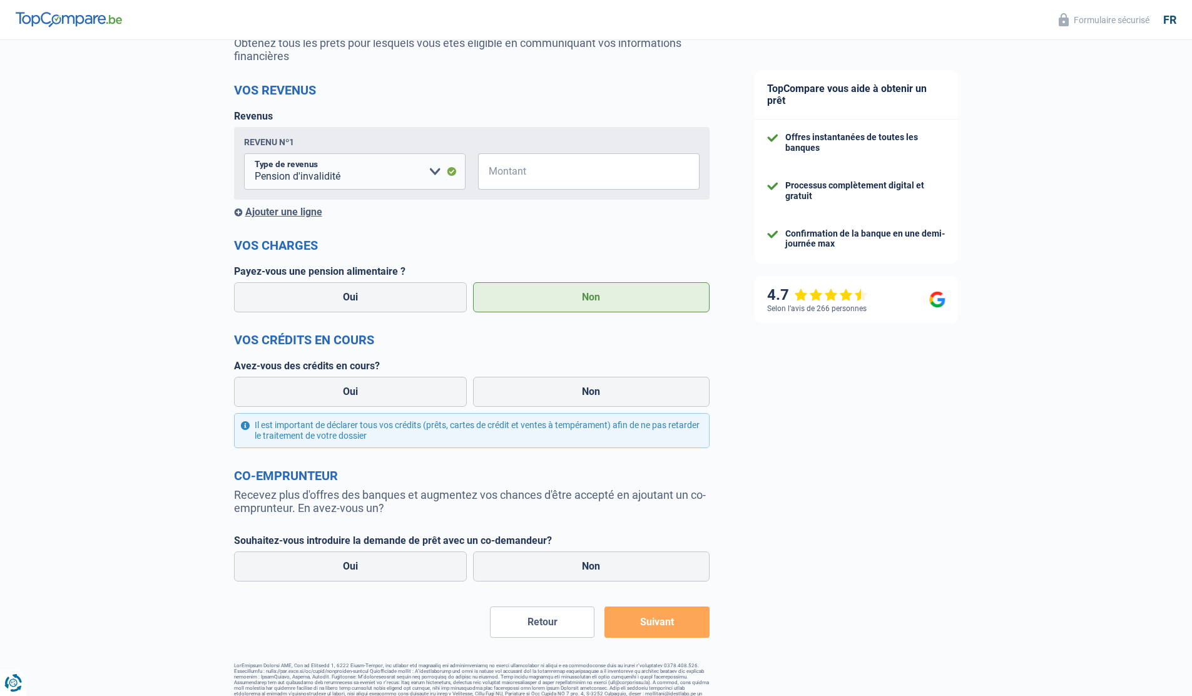
scroll to position [145, 0]
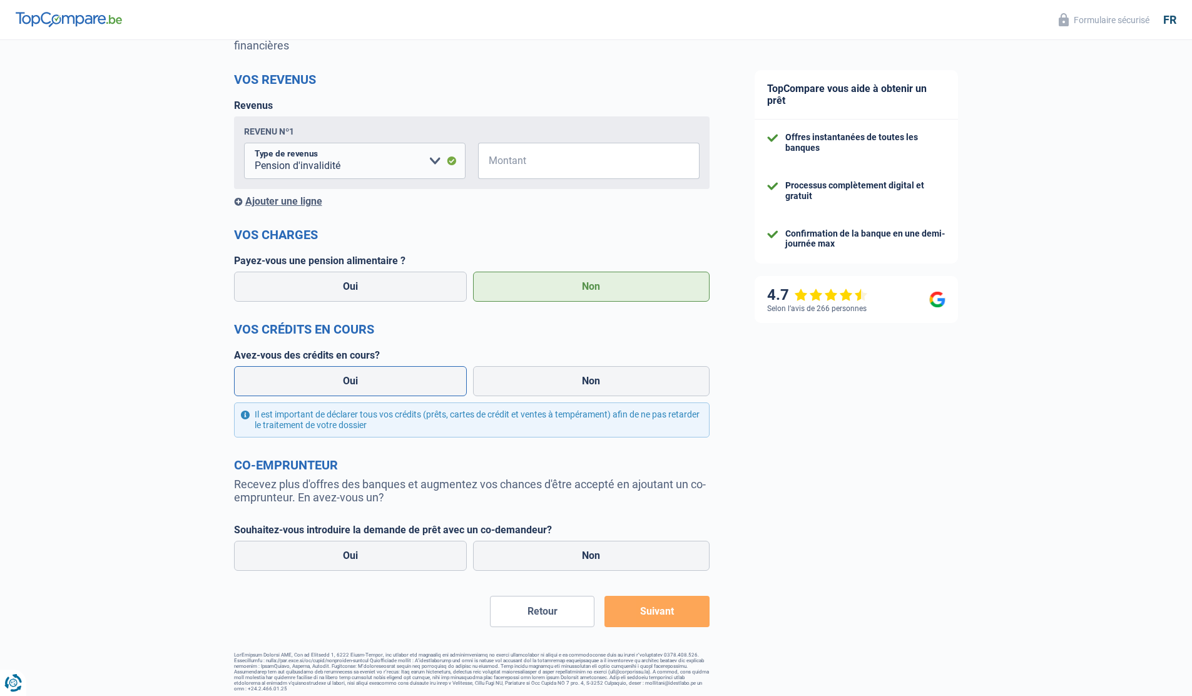
click at [394, 377] on label "Oui" at bounding box center [350, 381] width 233 height 30
click at [394, 377] on input "Oui" at bounding box center [350, 381] width 233 height 30
radio input "true"
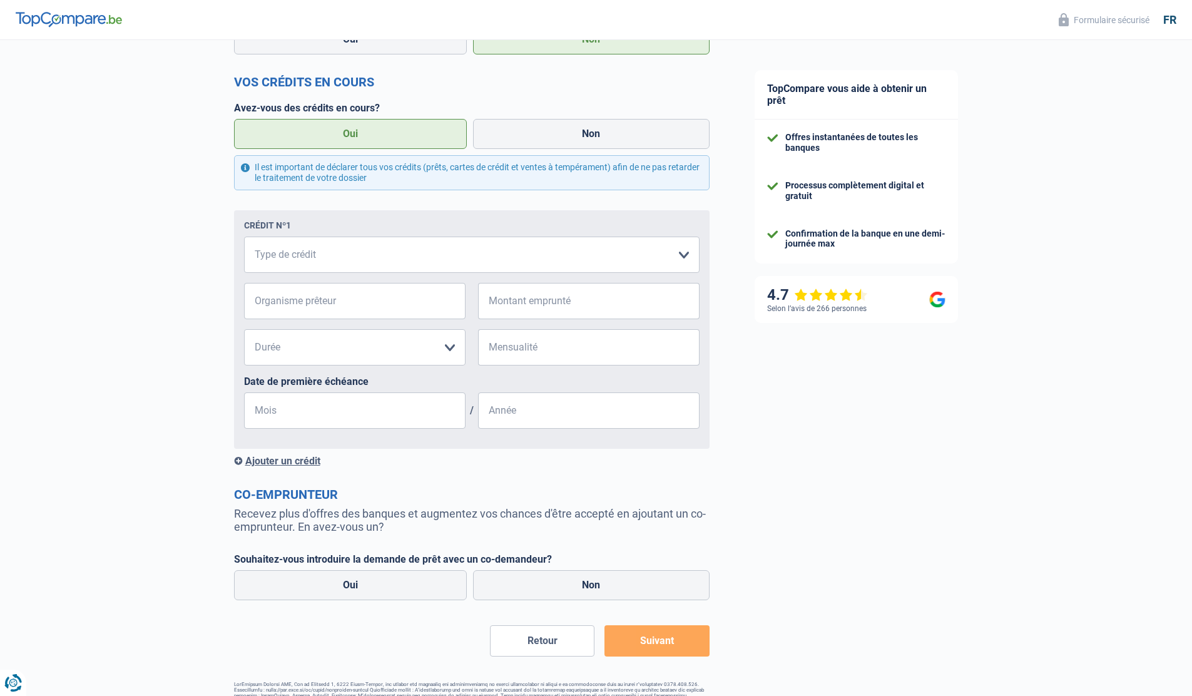
scroll to position [392, 0]
click at [550, 259] on select "Carte ou ouverture de crédit Prêt hypothécaire Vente à tempérament Prêt à tempé…" at bounding box center [472, 254] width 456 height 36
click at [244, 236] on select "Carte ou ouverture de crédit Prêt hypothécaire Vente à tempérament Prêt à tempé…" at bounding box center [472, 254] width 456 height 36
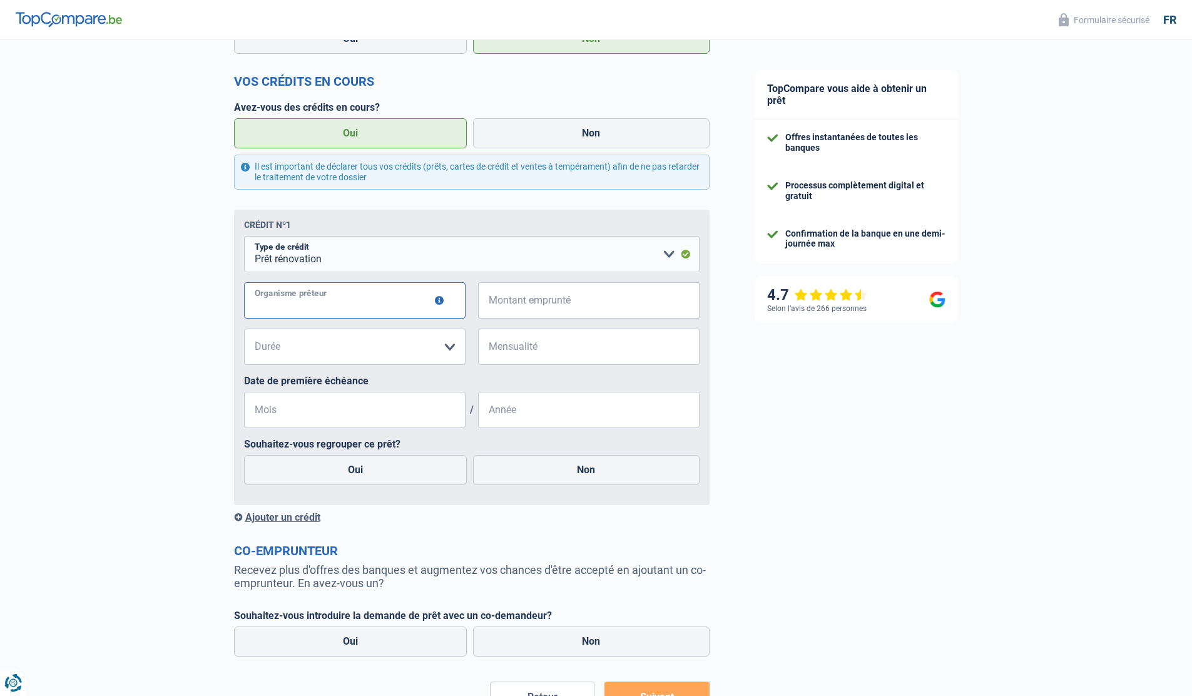
click at [394, 302] on input "Organisme prêteur" at bounding box center [355, 300] width 222 height 36
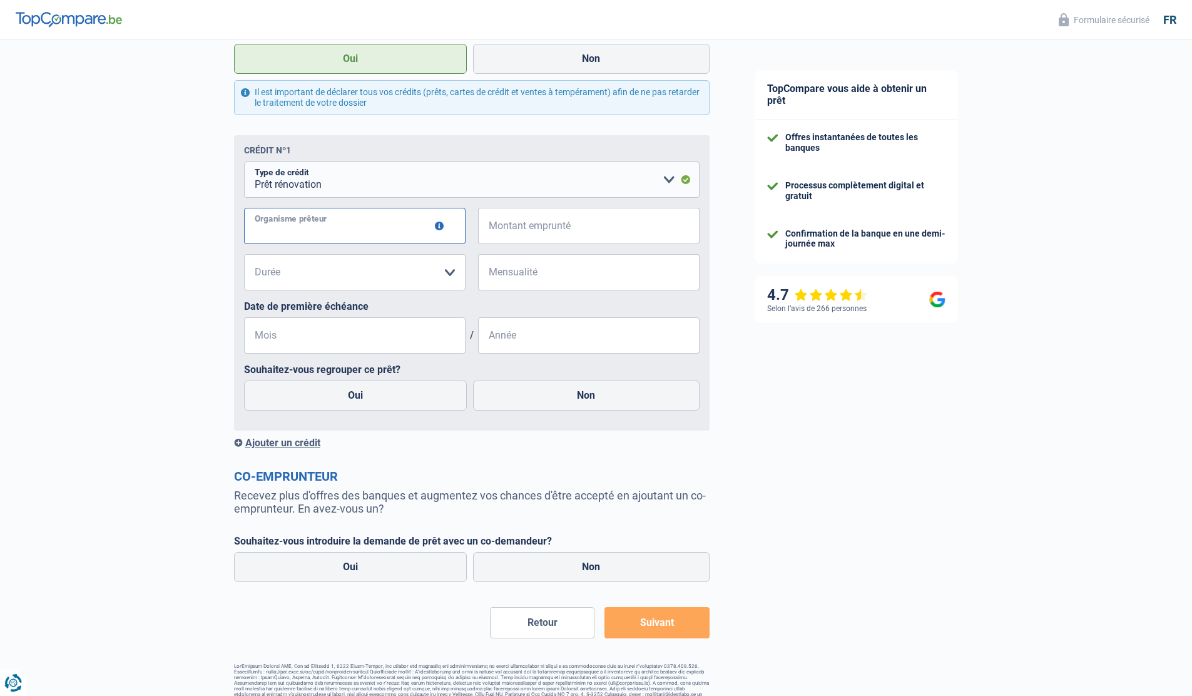
scroll to position [478, 0]
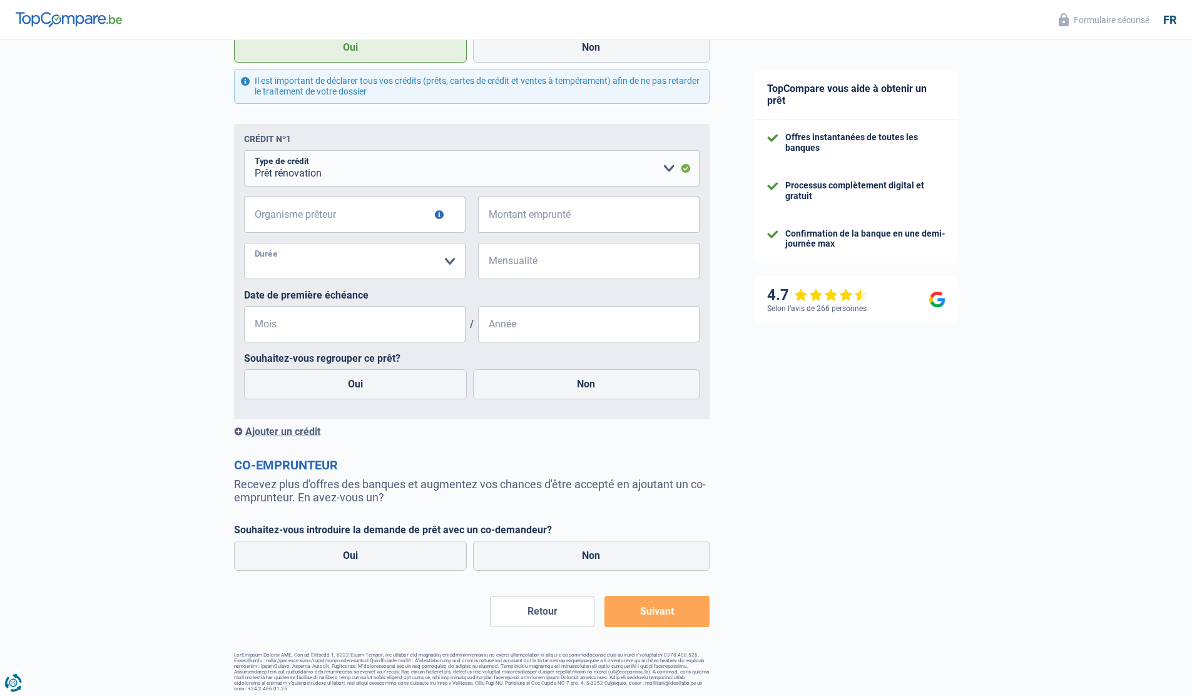
click at [452, 264] on select "12 mois 18 mois 24 mois Veuillez sélectionner une option" at bounding box center [355, 261] width 222 height 36
click at [504, 183] on select "Carte ou ouverture de crédit Prêt hypothécaire Vente à tempérament Prêt à tempé…" at bounding box center [472, 168] width 456 height 36
select select "cardOrCredit"
click at [244, 150] on select "Carte ou ouverture de crédit Prêt hypothécaire Vente à tempérament Prêt à tempé…" at bounding box center [472, 168] width 456 height 36
click at [395, 221] on input "Organisme prêteur" at bounding box center [355, 215] width 222 height 36
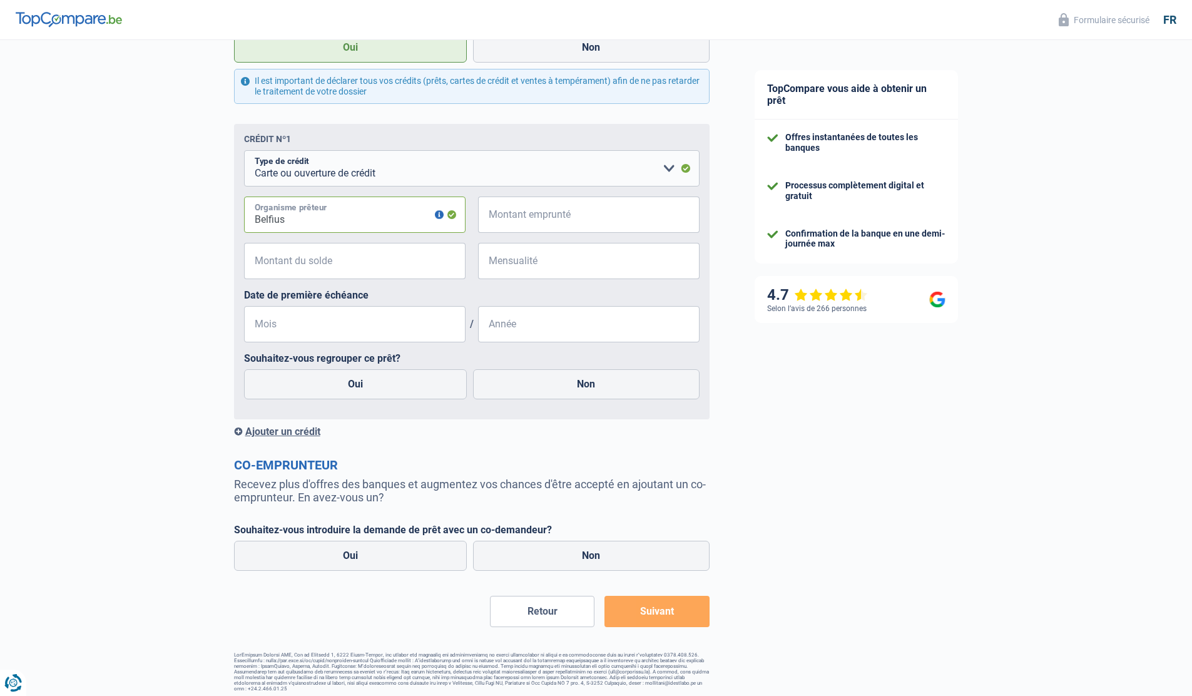
type input "Belfius"
click at [579, 217] on input "Montant emprunté" at bounding box center [597, 215] width 206 height 36
type input "5.000"
click at [549, 292] on label "Date de première échéance" at bounding box center [472, 295] width 456 height 12
click at [404, 261] on input "Montant du solde" at bounding box center [363, 261] width 206 height 36
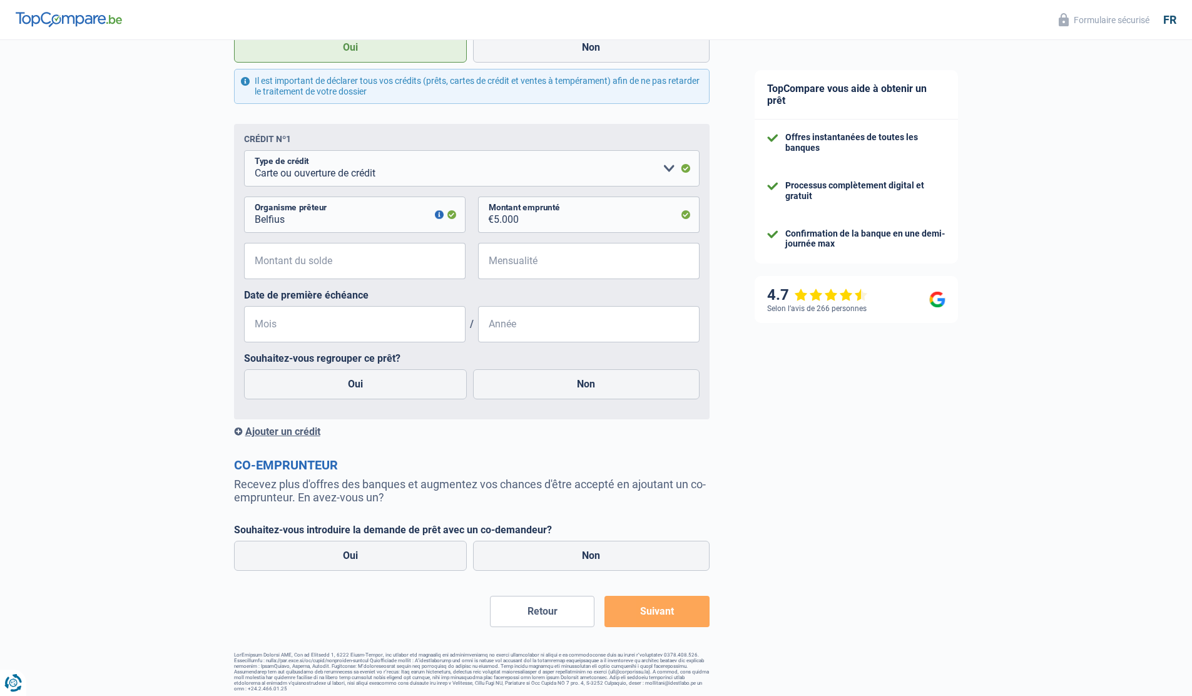
click at [568, 297] on label "Date de première échéance" at bounding box center [472, 295] width 456 height 12
click at [390, 325] on input "Mois" at bounding box center [355, 324] width 222 height 36
click at [406, 180] on select "Carte ou ouverture de crédit Prêt hypothécaire Vente à tempérament Prêt à tempé…" at bounding box center [472, 168] width 456 height 36
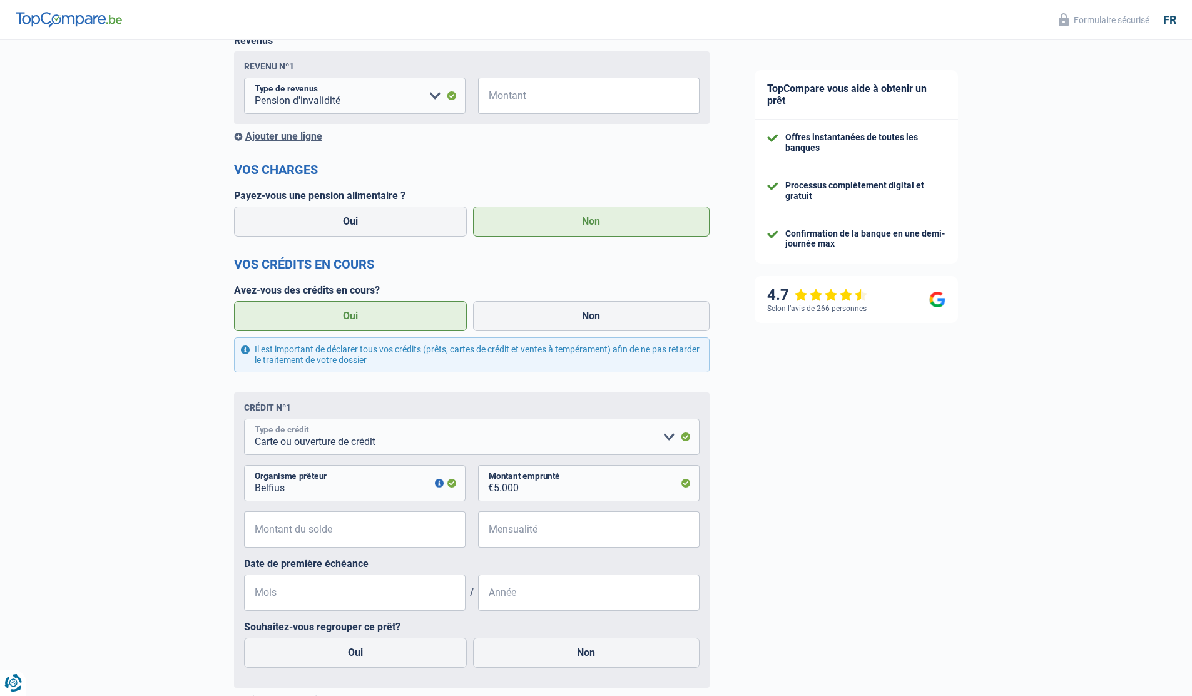
scroll to position [453, 0]
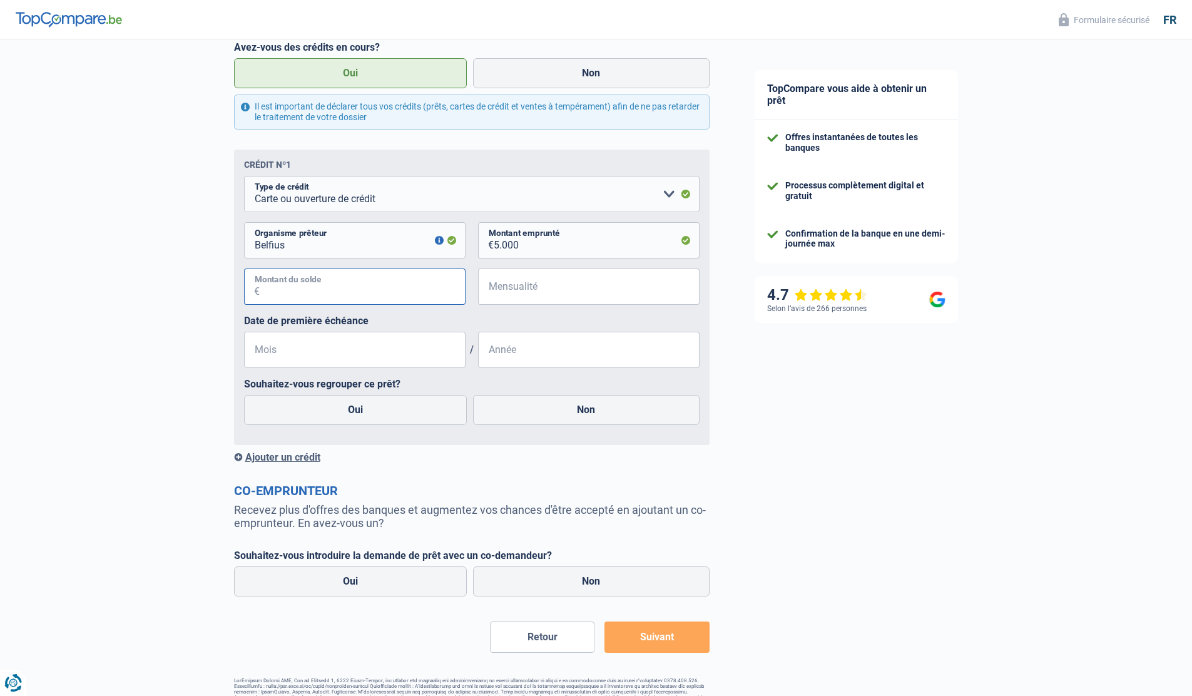
click at [406, 289] on input "Montant du solde" at bounding box center [363, 287] width 206 height 36
type input "0"
click at [589, 287] on input "Mensualité" at bounding box center [597, 287] width 206 height 36
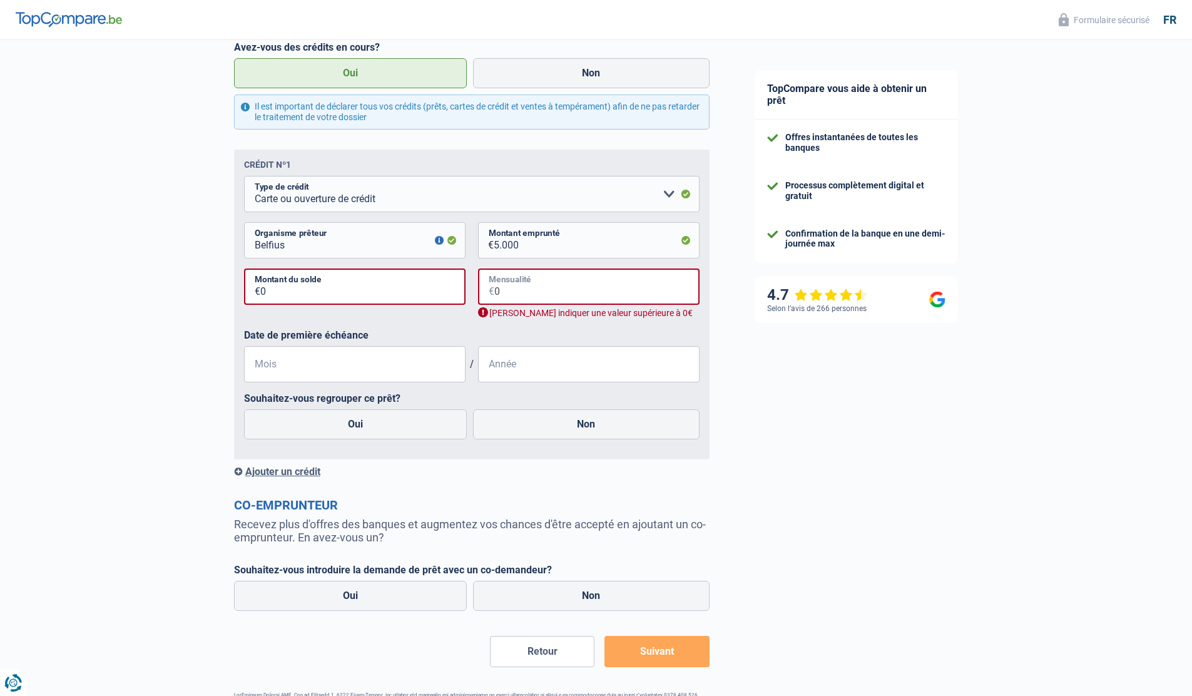
type input "0"
click at [584, 329] on label "Date de première échéance" at bounding box center [472, 335] width 456 height 12
click at [524, 291] on input "0" at bounding box center [596, 287] width 205 height 36
click at [353, 296] on input "0" at bounding box center [362, 287] width 205 height 36
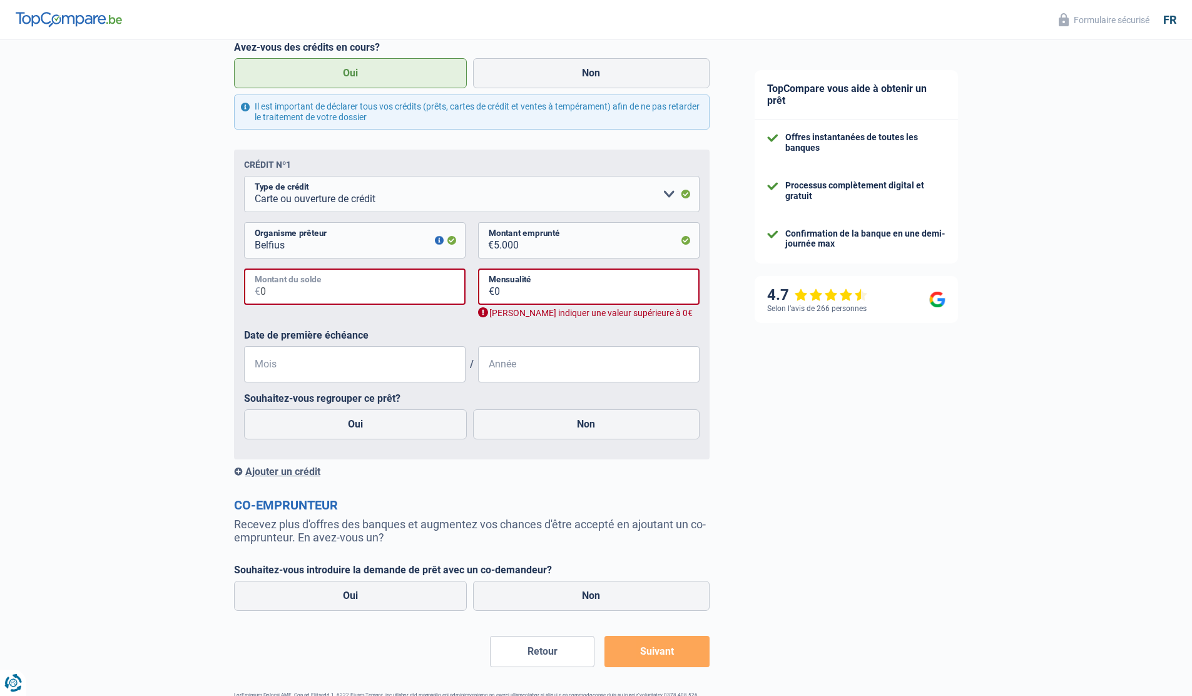
click at [353, 296] on input "0" at bounding box center [362, 287] width 205 height 36
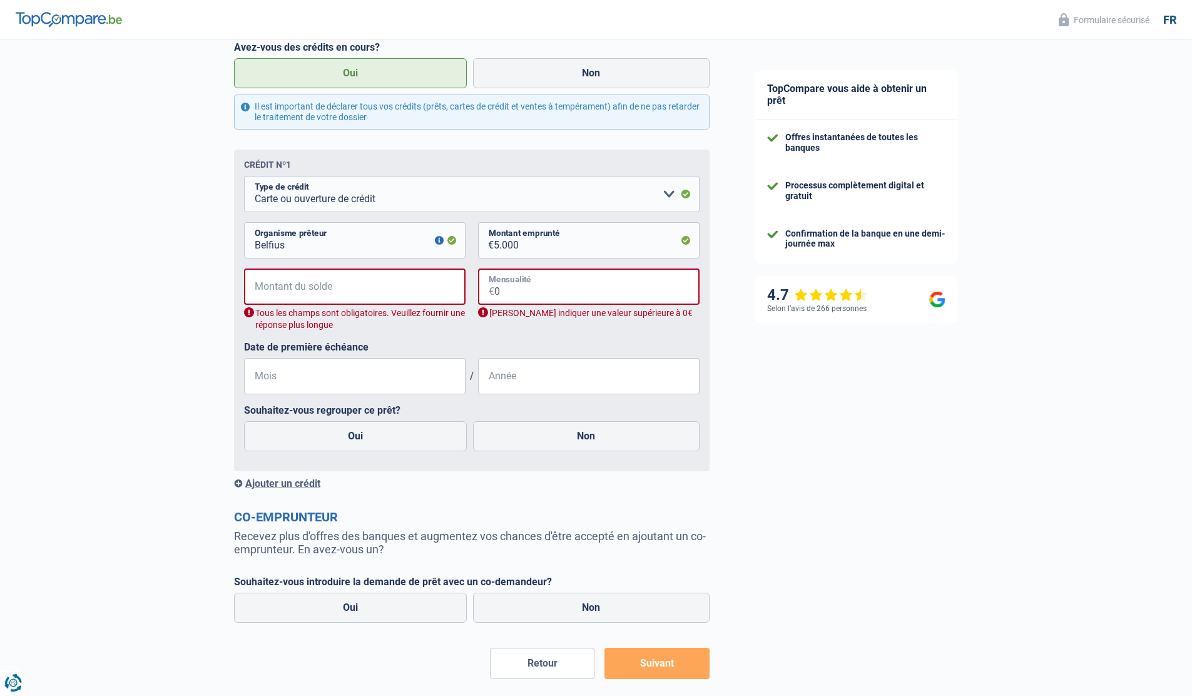
click at [518, 282] on input "0" at bounding box center [596, 287] width 205 height 36
click at [522, 291] on input "0" at bounding box center [596, 287] width 205 height 36
click at [707, 325] on div "Crédit nº1 Carte ou ouverture de crédit Prêt hypothécaire Vente à tempérament P…" at bounding box center [472, 311] width 476 height 322
click at [376, 380] on input "Mois" at bounding box center [355, 376] width 222 height 36
click at [598, 439] on label "Non" at bounding box center [586, 436] width 227 height 30
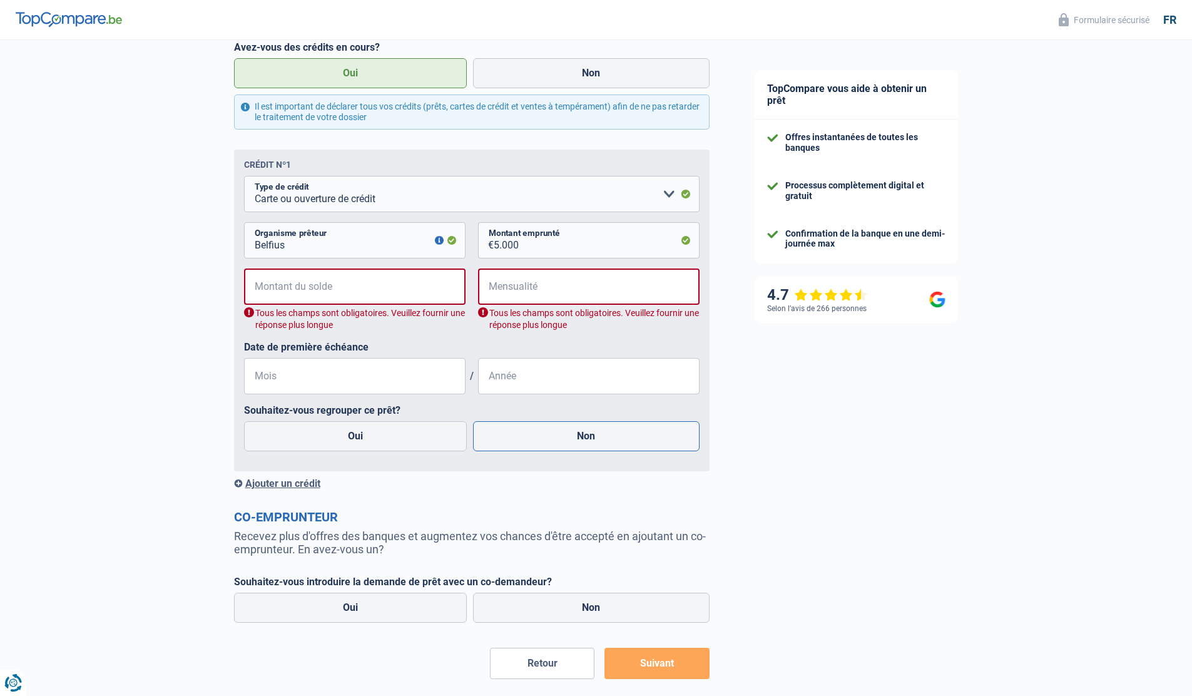
click at [598, 439] on input "Non" at bounding box center [586, 436] width 227 height 30
radio input "true"
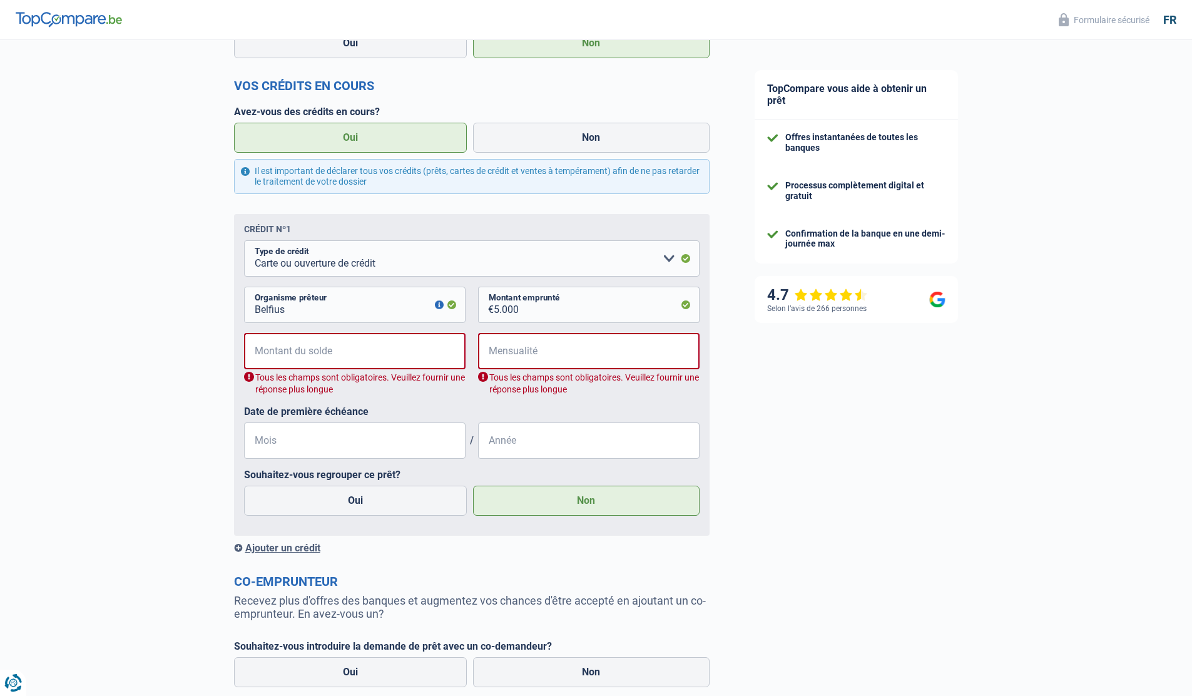
scroll to position [248, 0]
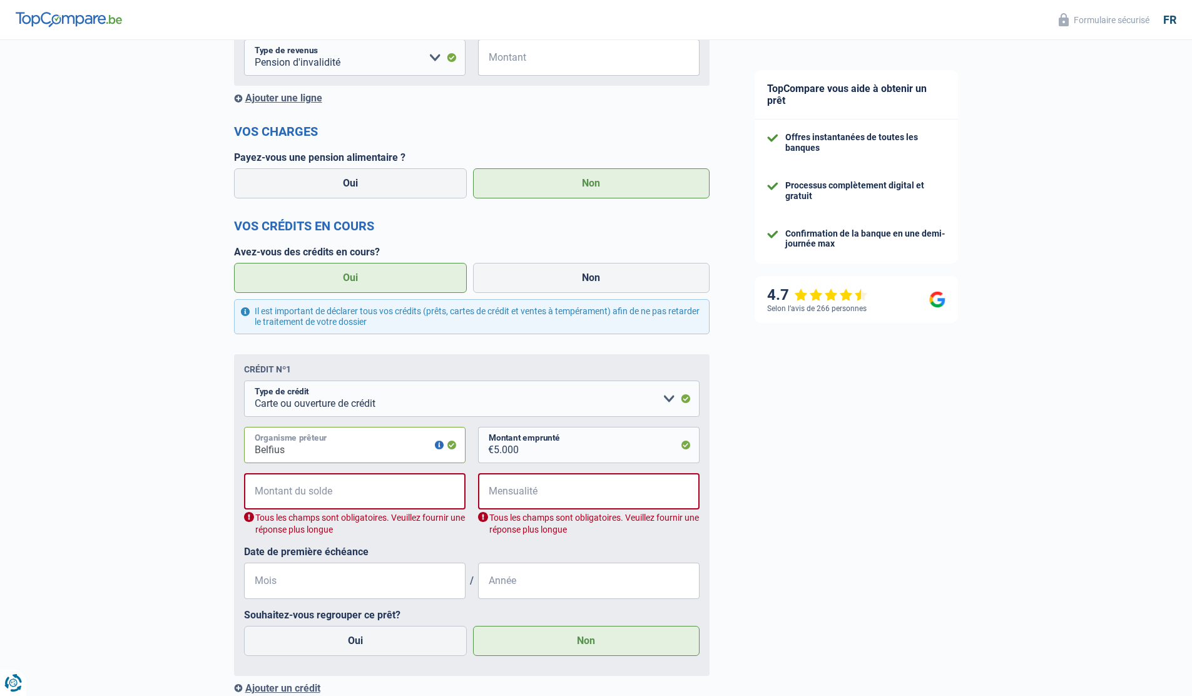
click at [416, 443] on input "Belfius" at bounding box center [355, 445] width 222 height 36
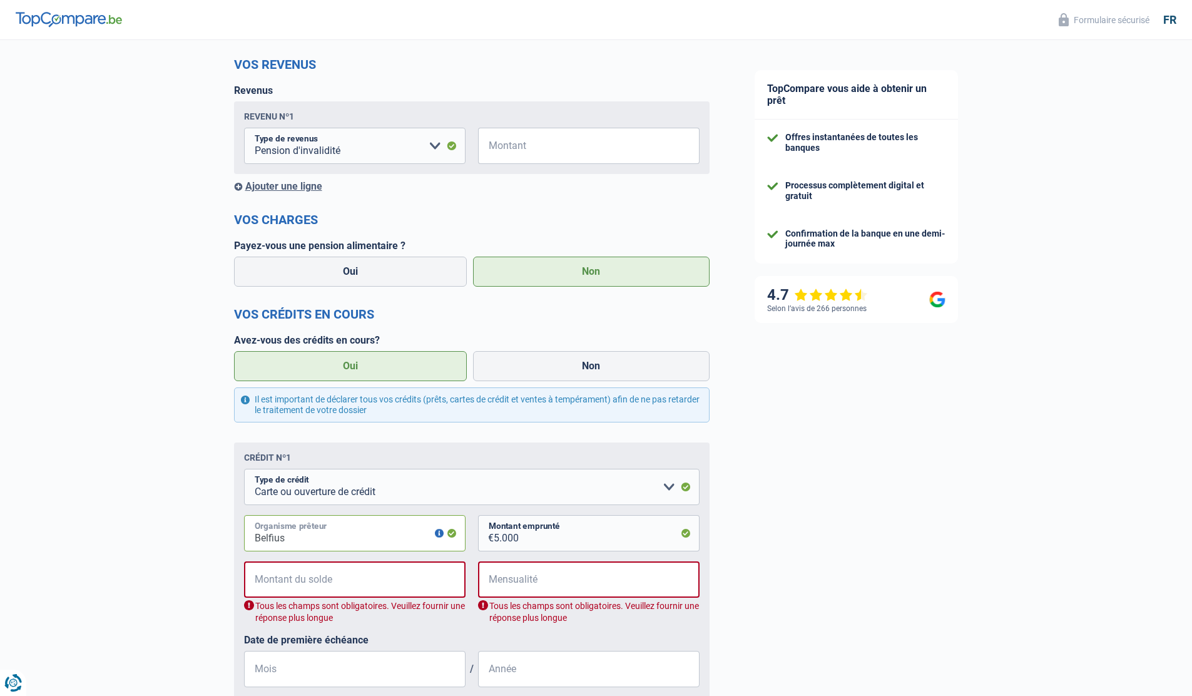
scroll to position [0, 0]
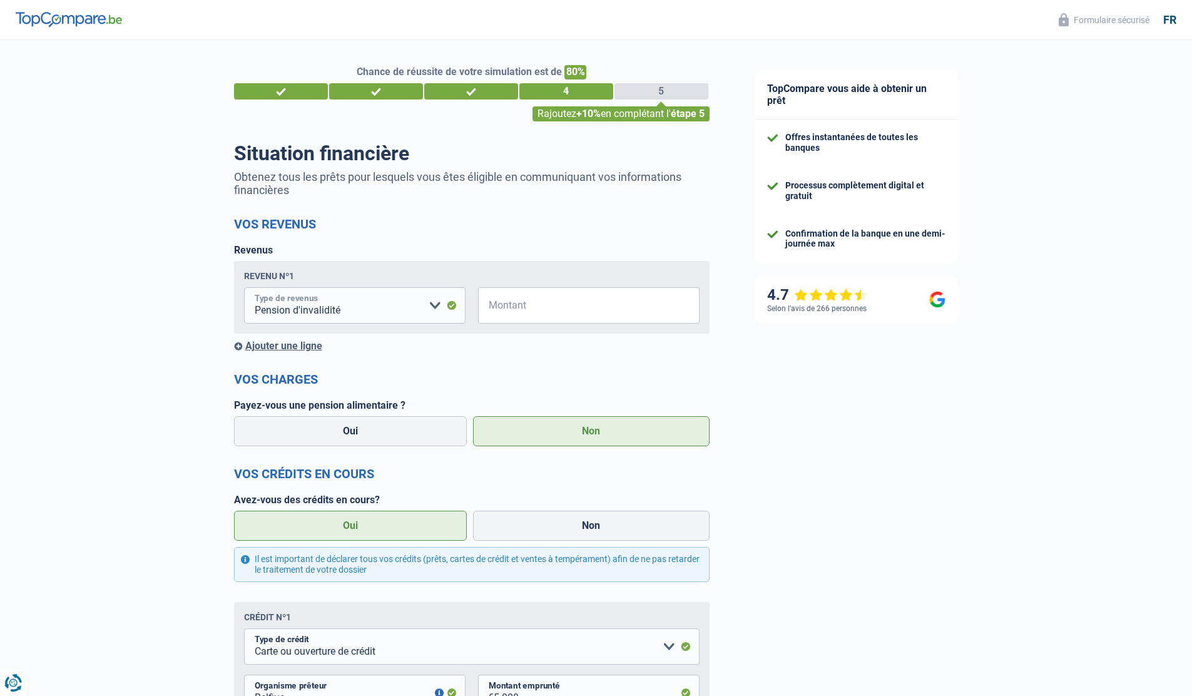
click at [434, 305] on select "Allocation d'handicap Allocations chômage Allocations familiales Chèques repas …" at bounding box center [355, 305] width 222 height 36
select select "netSalary"
click at [244, 287] on select "Allocation d'handicap Allocations chômage Allocations familiales Chèques repas …" at bounding box center [355, 305] width 222 height 36
click at [539, 310] on input "Montant" at bounding box center [597, 305] width 206 height 36
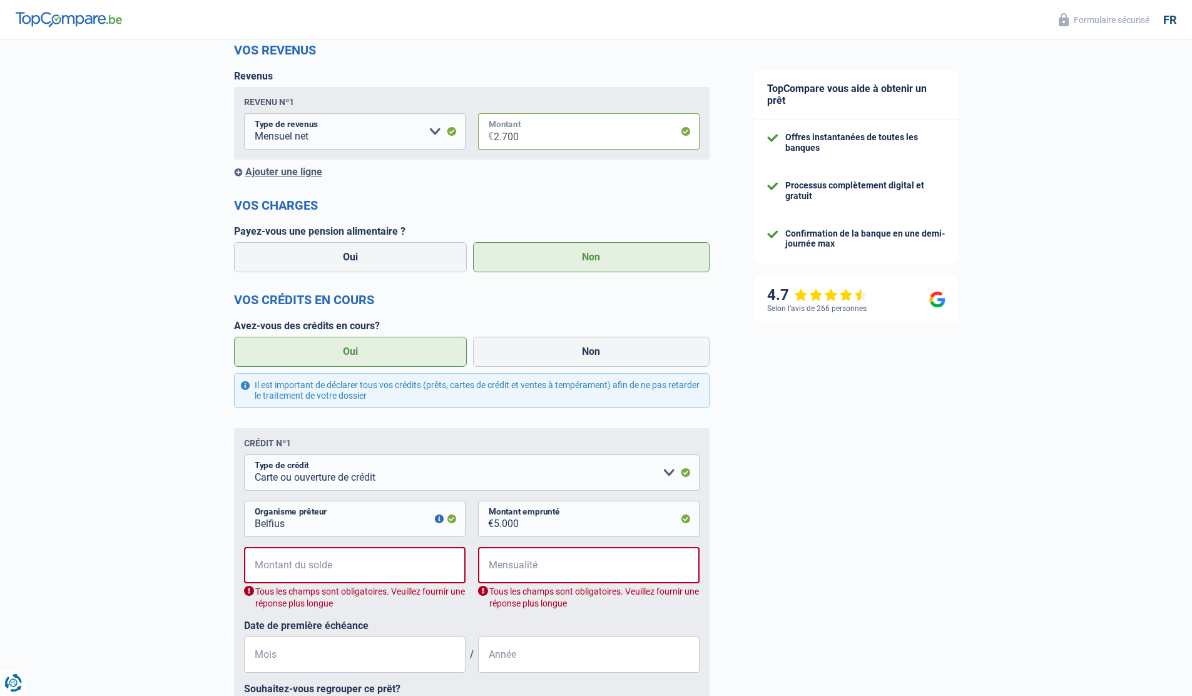
scroll to position [505, 0]
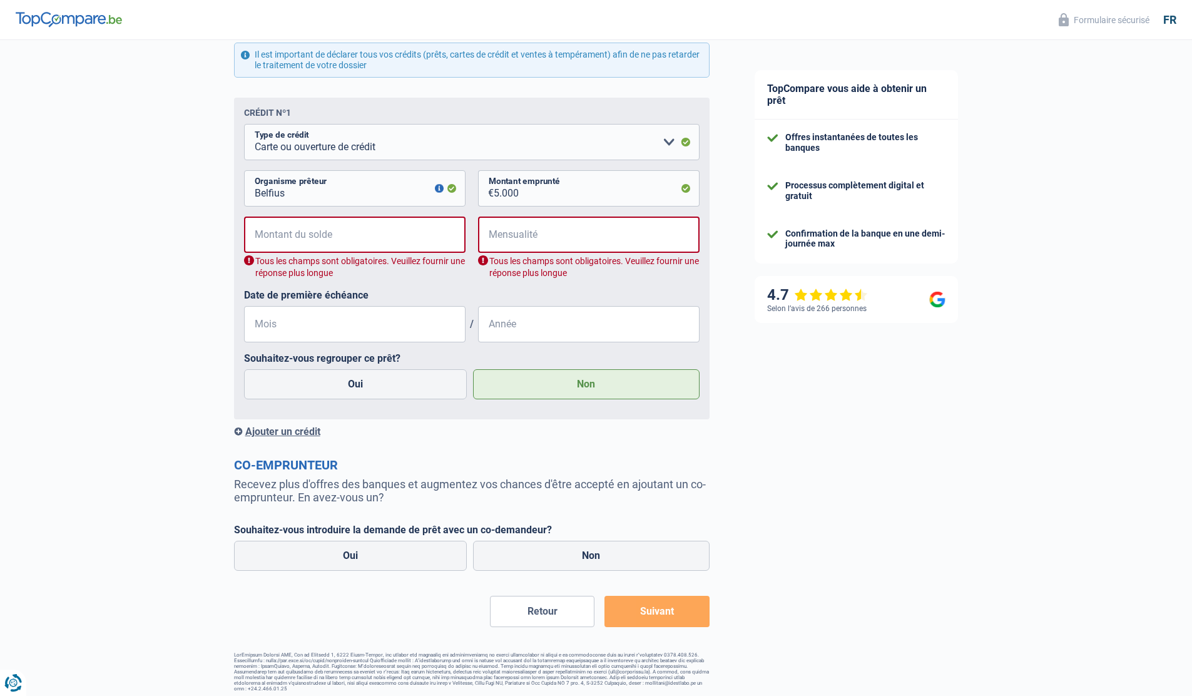
type input "2.700"
